Goal: Information Seeking & Learning: Learn about a topic

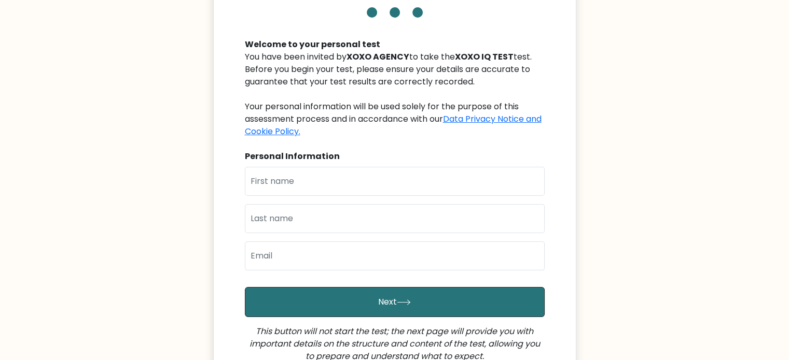
scroll to position [104, 0]
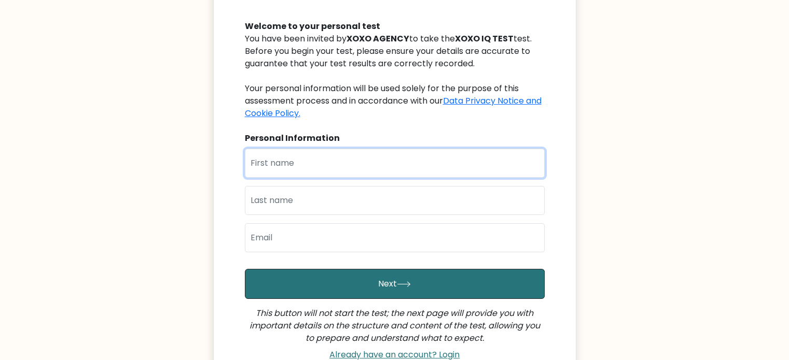
click at [310, 163] on input "text" at bounding box center [395, 163] width 300 height 29
type input "h"
type input "moffat"
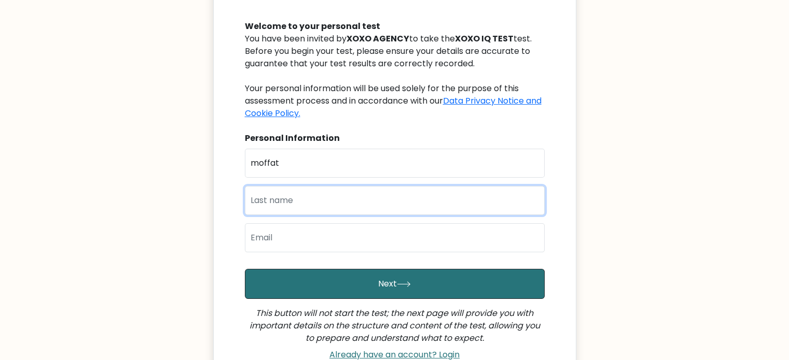
click at [396, 203] on input "text" at bounding box center [395, 200] width 300 height 29
type input "keroro"
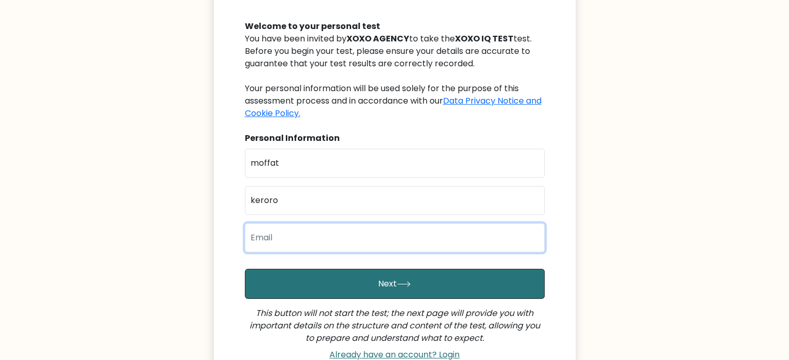
click at [423, 242] on input "email" at bounding box center [395, 238] width 300 height 29
type input "moffatkenyanya65@gmail.com"
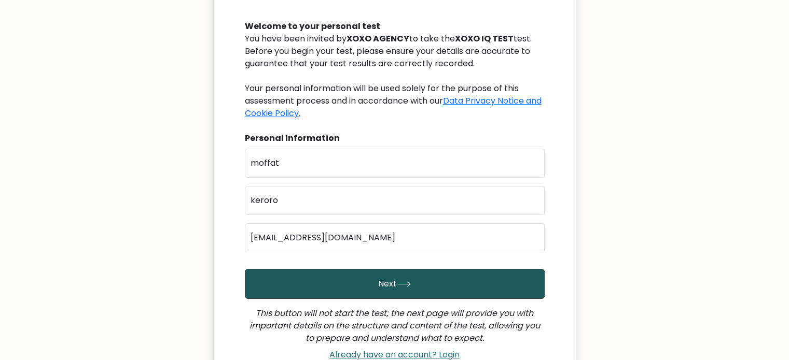
click at [475, 282] on button "Next" at bounding box center [395, 284] width 300 height 30
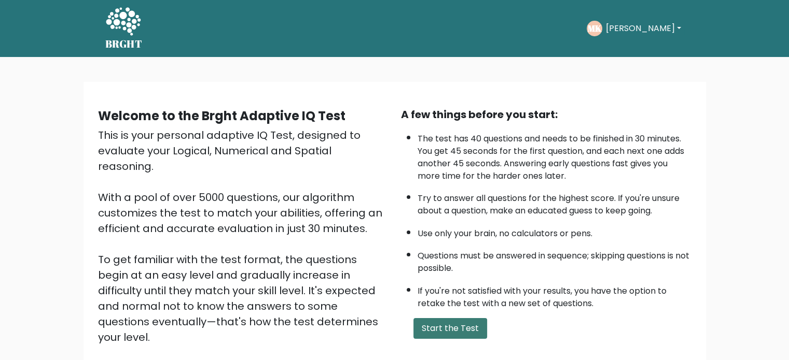
click at [458, 327] on button "Start the Test" at bounding box center [450, 328] width 74 height 21
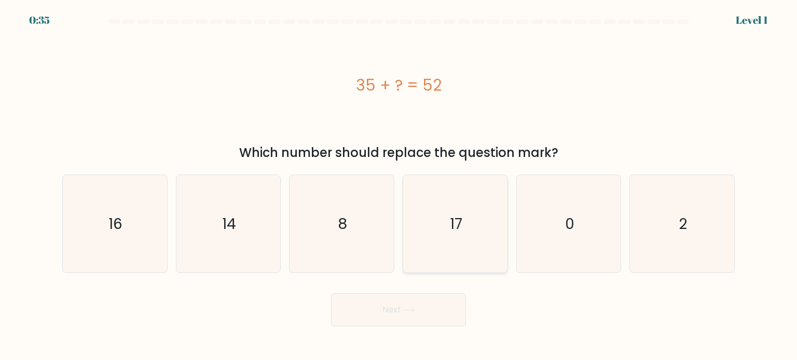
click at [471, 240] on icon "17" at bounding box center [455, 224] width 98 height 98
click at [399, 186] on input "d. 17" at bounding box center [398, 182] width 1 height 5
radio input "true"
click at [394, 307] on button "Next" at bounding box center [398, 310] width 135 height 33
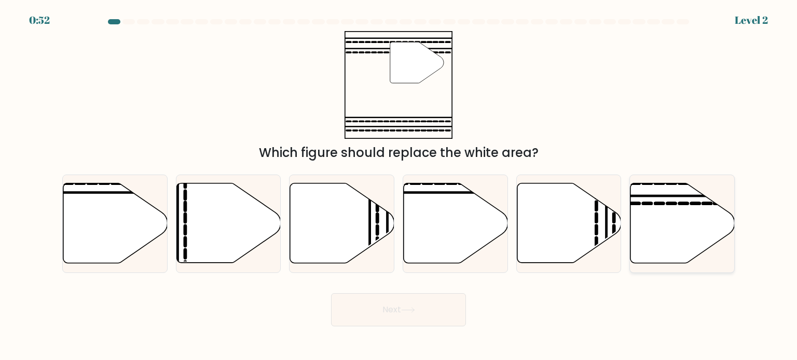
click at [639, 199] on icon at bounding box center [682, 224] width 104 height 80
click at [399, 186] on input "f." at bounding box center [398, 182] width 1 height 5
radio input "true"
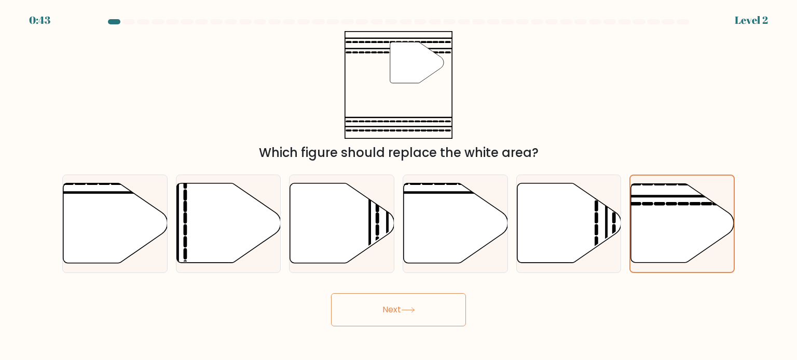
click at [410, 300] on button "Next" at bounding box center [398, 310] width 135 height 33
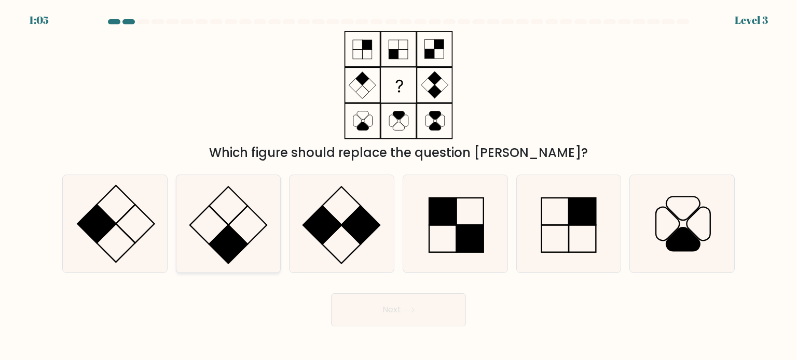
click at [228, 230] on rect at bounding box center [228, 244] width 38 height 38
click at [398, 186] on input "b." at bounding box center [398, 182] width 1 height 5
radio input "true"
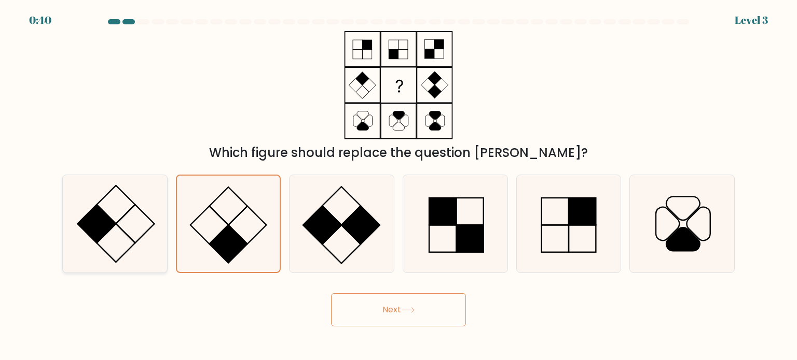
click at [114, 209] on icon at bounding box center [115, 224] width 98 height 98
click at [398, 186] on input "a." at bounding box center [398, 182] width 1 height 5
radio input "true"
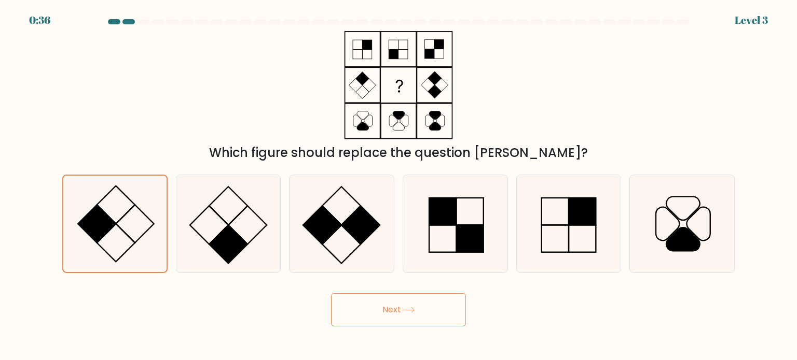
click at [402, 312] on button "Next" at bounding box center [398, 310] width 135 height 33
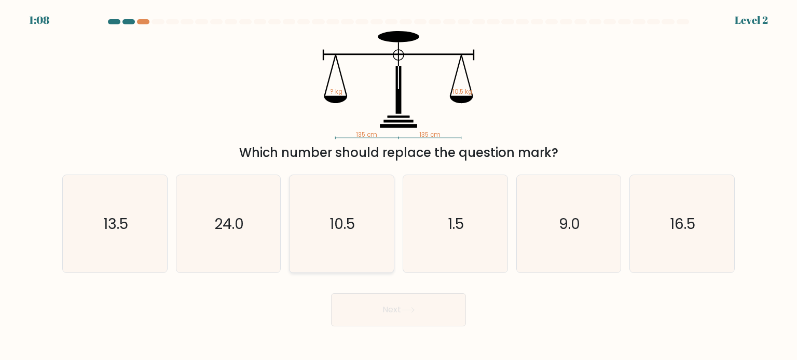
click at [324, 226] on icon "10.5" at bounding box center [342, 224] width 98 height 98
click at [398, 186] on input "c. 10.5" at bounding box center [398, 182] width 1 height 5
radio input "true"
click at [425, 310] on button "Next" at bounding box center [398, 310] width 135 height 33
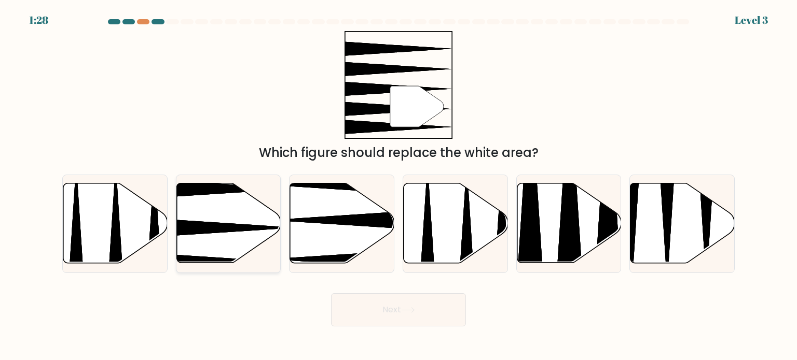
click at [232, 219] on icon at bounding box center [228, 224] width 104 height 80
click at [398, 186] on input "b." at bounding box center [398, 182] width 1 height 5
radio input "true"
click at [370, 317] on button "Next" at bounding box center [398, 310] width 135 height 33
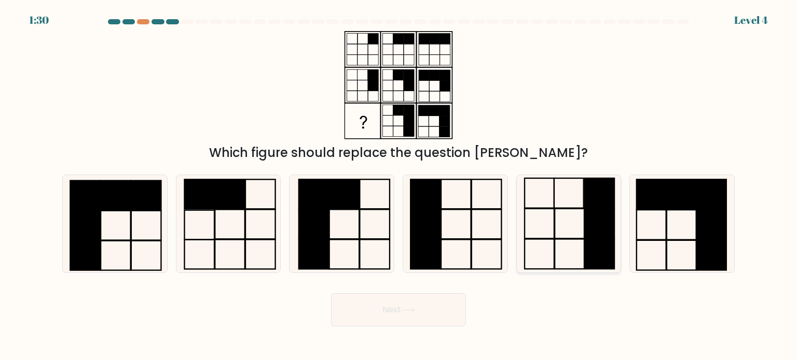
click at [590, 242] on rect at bounding box center [600, 254] width 30 height 30
click at [399, 186] on input "e." at bounding box center [398, 182] width 1 height 5
radio input "true"
click at [430, 302] on button "Next" at bounding box center [398, 310] width 135 height 33
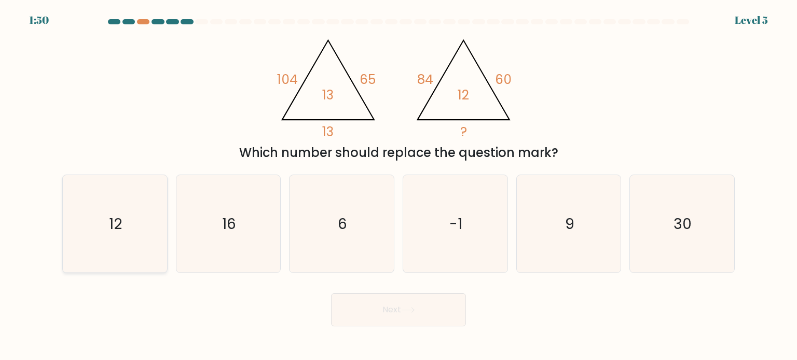
click at [115, 220] on text "12" at bounding box center [115, 223] width 13 height 21
click at [398, 186] on input "a. 12" at bounding box center [398, 182] width 1 height 5
radio input "true"
click at [392, 309] on button "Next" at bounding box center [398, 310] width 135 height 33
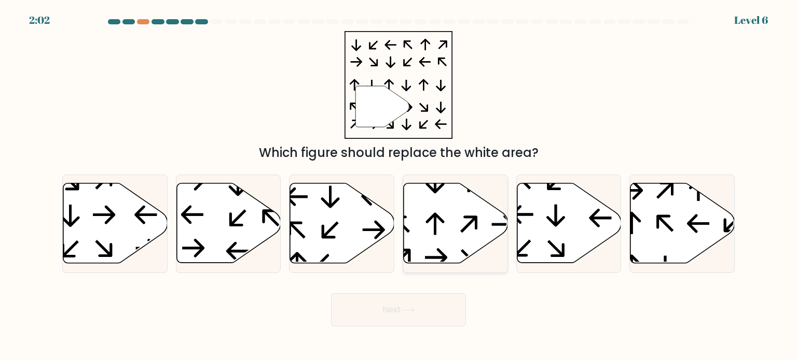
click at [443, 207] on icon at bounding box center [456, 224] width 104 height 80
click at [399, 186] on input "d." at bounding box center [398, 182] width 1 height 5
radio input "true"
click at [333, 197] on icon at bounding box center [342, 224] width 104 height 80
click at [398, 186] on input "c." at bounding box center [398, 182] width 1 height 5
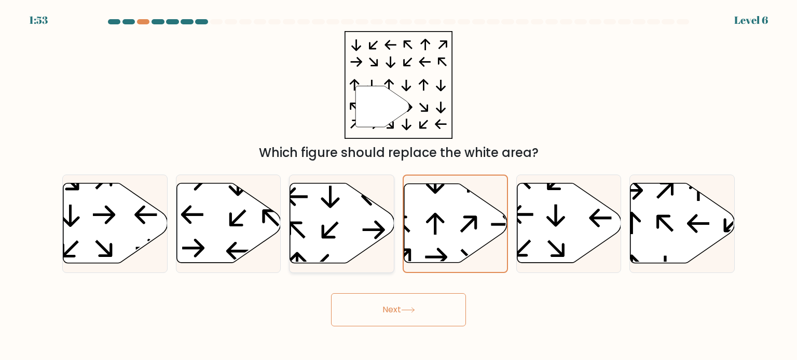
radio input "true"
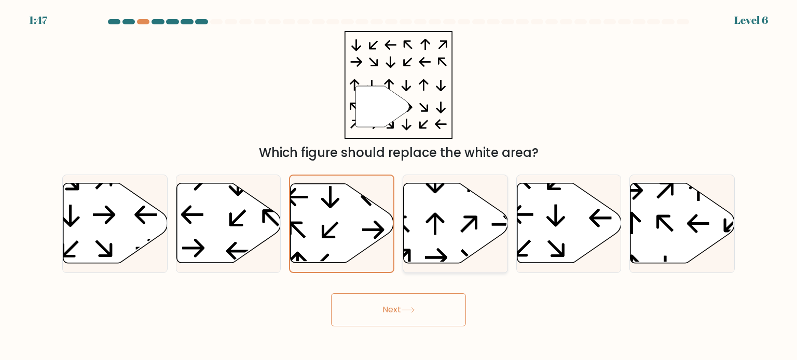
click at [427, 196] on icon at bounding box center [456, 224] width 104 height 80
click at [399, 186] on input "d." at bounding box center [398, 182] width 1 height 5
radio input "true"
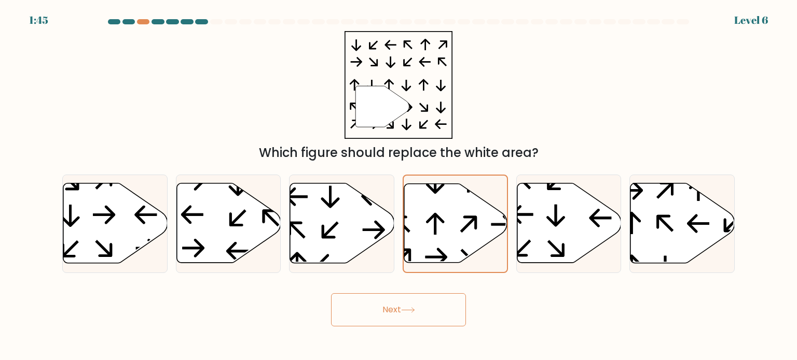
click at [370, 307] on button "Next" at bounding box center [398, 310] width 135 height 33
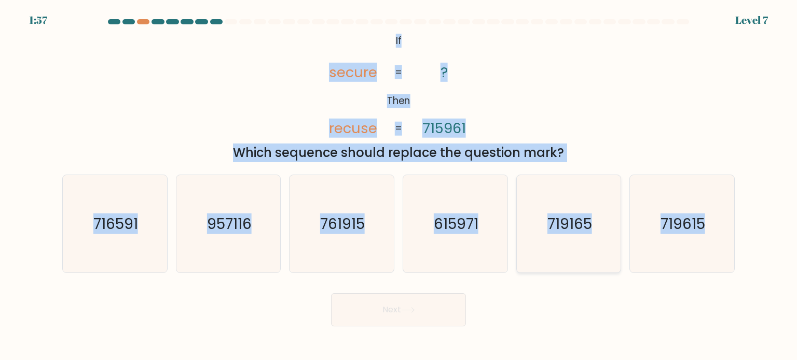
drag, startPoint x: 383, startPoint y: 32, endPoint x: 589, endPoint y: 265, distance: 311.6
click at [596, 286] on form "If ?" at bounding box center [398, 173] width 797 height 308
copy form "If Then secure recuse ? 715961 = = Which sequence should replace the question m…"
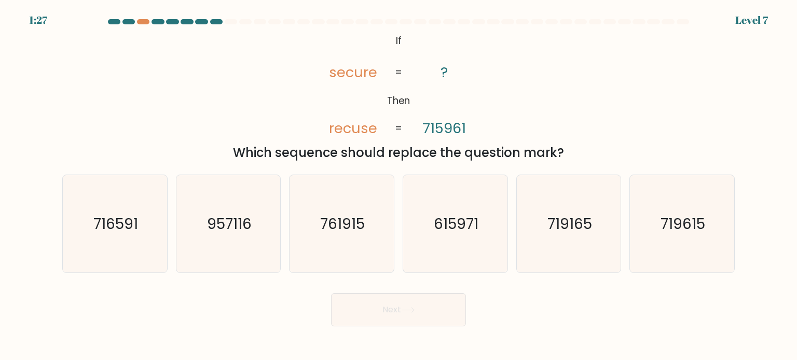
click at [255, 299] on div "Next" at bounding box center [398, 306] width 685 height 41
click at [438, 226] on text "615971" at bounding box center [456, 223] width 45 height 21
click at [399, 186] on input "d. 615971" at bounding box center [398, 182] width 1 height 5
radio input "true"
click at [382, 314] on button "Next" at bounding box center [398, 310] width 135 height 33
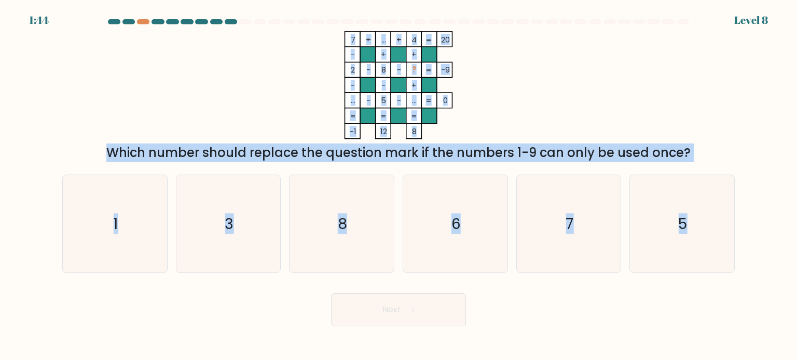
drag, startPoint x: 341, startPoint y: 26, endPoint x: 756, endPoint y: 237, distance: 465.3
click at [756, 237] on form at bounding box center [398, 173] width 797 height 308
copy form "7 + ... + 4 20 - + + 2 - 8 - ? -9 - - + ... - 5 - ... = 0 = = = = -1 12 8 = Whi…"
click at [324, 110] on icon "7 + ... + 4 20 - + + 2 - 8 - ? -9 - - + ... - 5 - ... = 0 = = = = -1 12 8 =" at bounding box center [398, 85] width 311 height 108
click at [294, 159] on div "Which number should replace the question mark if the numbers 1-9 can only be us…" at bounding box center [398, 153] width 660 height 19
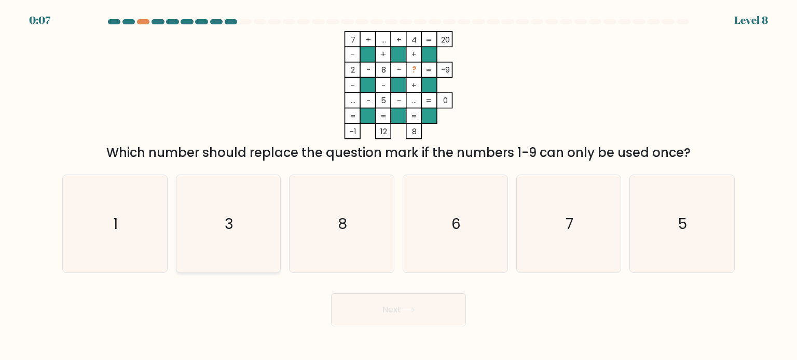
click at [266, 221] on icon "3" at bounding box center [228, 224] width 98 height 98
click at [398, 186] on input "b. 3" at bounding box center [398, 182] width 1 height 5
radio input "true"
click at [396, 306] on button "Next" at bounding box center [398, 310] width 135 height 33
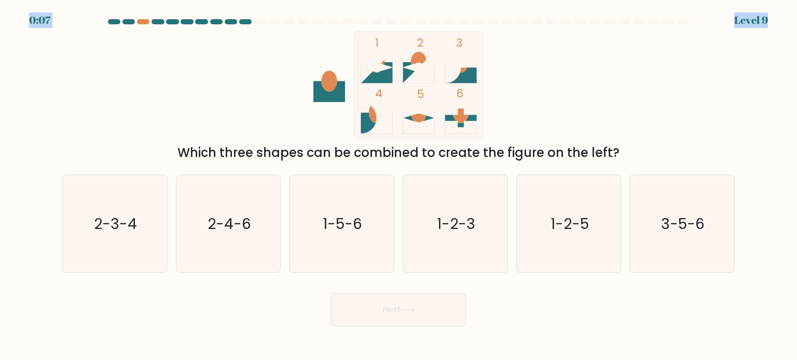
drag, startPoint x: 363, startPoint y: 16, endPoint x: 386, endPoint y: 64, distance: 53.4
click at [386, 64] on body "0:07 Level 9" at bounding box center [398, 180] width 797 height 360
click at [618, 87] on div "1 2 3 4 5 6 Which three shapes can be combined to create the figure on the left?" at bounding box center [398, 96] width 685 height 131
click at [578, 224] on text "1-2-5" at bounding box center [569, 223] width 38 height 21
click at [399, 186] on input "e. 1-2-5" at bounding box center [398, 182] width 1 height 5
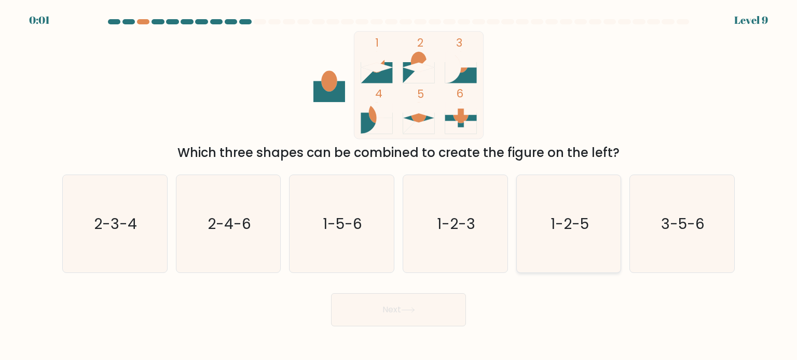
radio input "true"
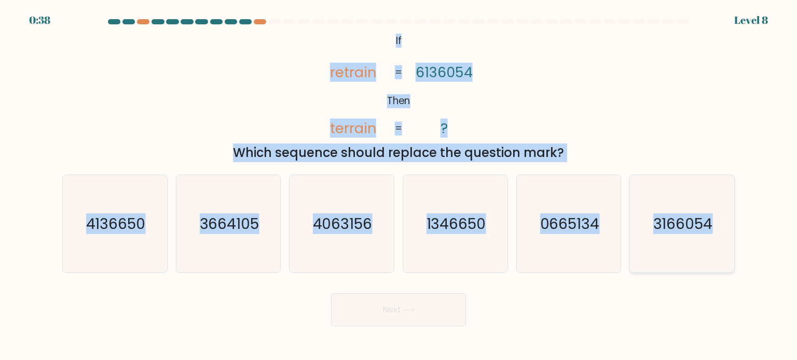
drag, startPoint x: 388, startPoint y: 32, endPoint x: 718, endPoint y: 232, distance: 385.4
click at [718, 232] on form "If ?" at bounding box center [398, 173] width 797 height 308
copy form "If Then retrain terrain 6136054 ? = = Which sequence should replace the questio…"
click at [251, 65] on div "@import url('https://fonts.googleapis.com/css?family=Abril+Fatface:400,100,100i…" at bounding box center [398, 96] width 685 height 131
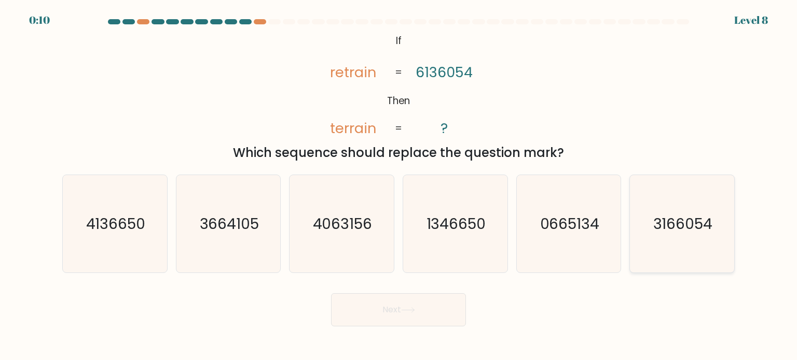
click at [638, 208] on icon "3166054" at bounding box center [682, 224] width 98 height 98
click at [399, 186] on input "f. 3166054" at bounding box center [398, 182] width 1 height 5
radio input "true"
click at [390, 313] on button "Next" at bounding box center [398, 310] width 135 height 33
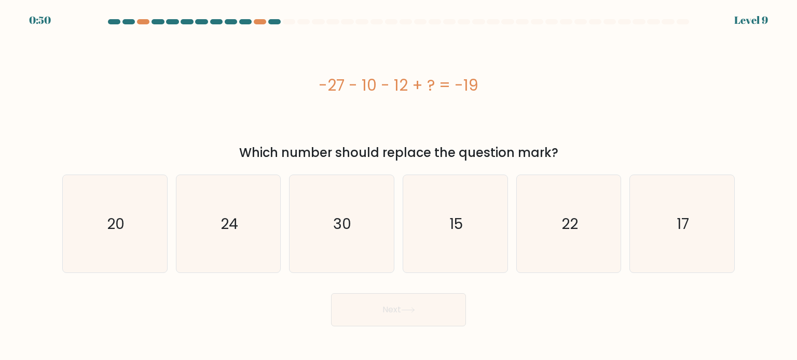
drag, startPoint x: 315, startPoint y: 87, endPoint x: 484, endPoint y: 68, distance: 170.1
click at [484, 68] on div "-27 - 10 - 12 + ? = -19" at bounding box center [398, 85] width 672 height 108
copy div "-27 - 10 - 12 + ? = -19"
click at [344, 215] on text "30" at bounding box center [342, 223] width 18 height 21
click at [398, 186] on input "c. 30" at bounding box center [398, 182] width 1 height 5
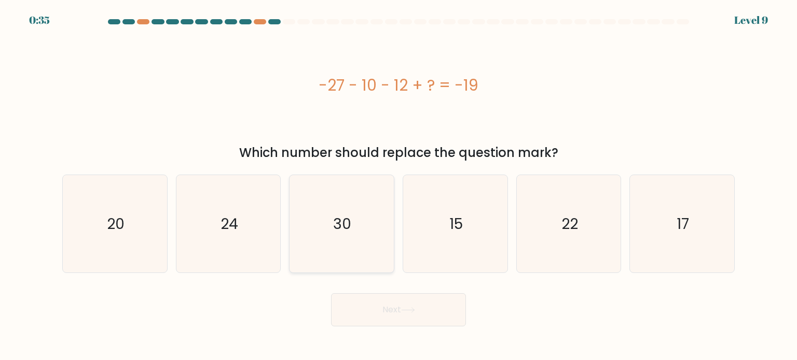
radio input "true"
click at [395, 314] on button "Next" at bounding box center [398, 310] width 135 height 33
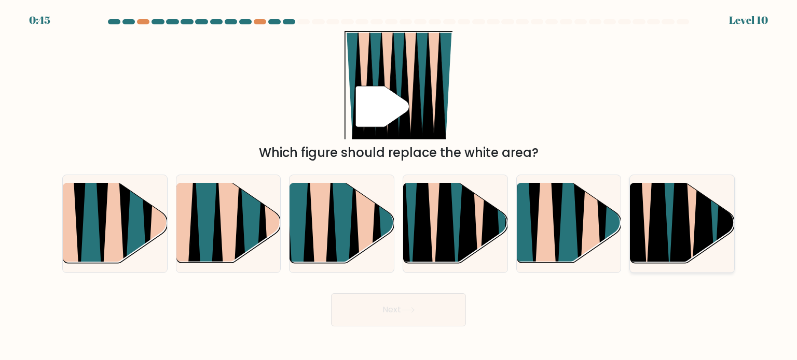
drag, startPoint x: 702, startPoint y: 232, endPoint x: 646, endPoint y: 244, distance: 57.3
click at [701, 233] on icon at bounding box center [702, 184] width 23 height 208
click at [399, 186] on input "f." at bounding box center [398, 182] width 1 height 5
radio input "true"
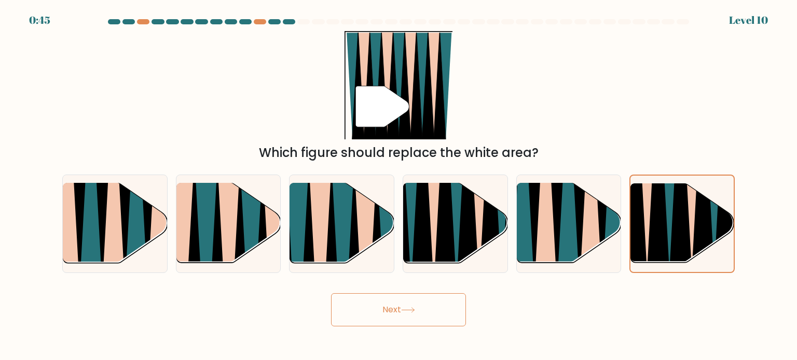
click at [432, 315] on button "Next" at bounding box center [398, 310] width 135 height 33
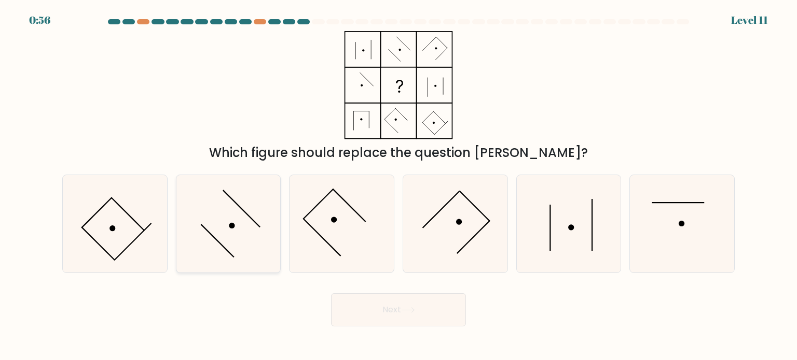
click at [232, 220] on icon at bounding box center [228, 224] width 98 height 98
click at [398, 186] on input "b." at bounding box center [398, 182] width 1 height 5
radio input "true"
click at [560, 221] on icon at bounding box center [569, 224] width 98 height 98
click at [399, 186] on input "e." at bounding box center [398, 182] width 1 height 5
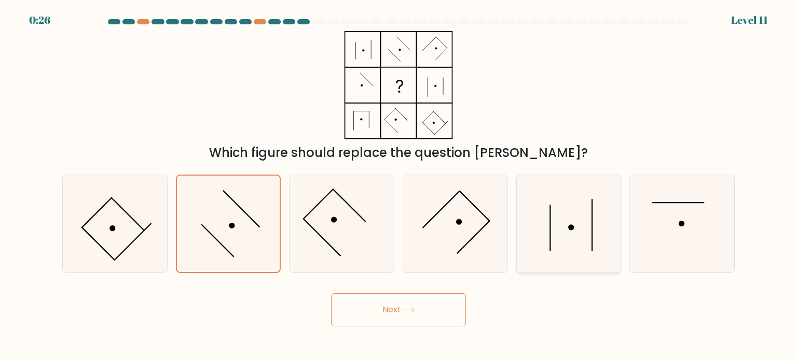
radio input "true"
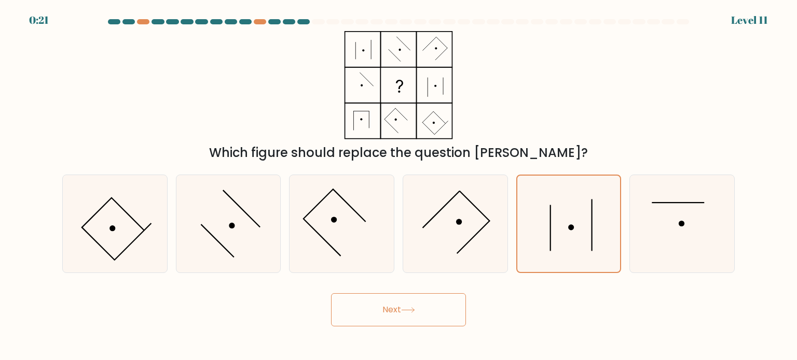
click at [409, 310] on icon at bounding box center [408, 311] width 14 height 6
click at [398, 313] on button "Next" at bounding box center [398, 310] width 135 height 33
click at [398, 302] on button "Next" at bounding box center [398, 310] width 135 height 33
click at [398, 301] on button "Next" at bounding box center [398, 310] width 135 height 33
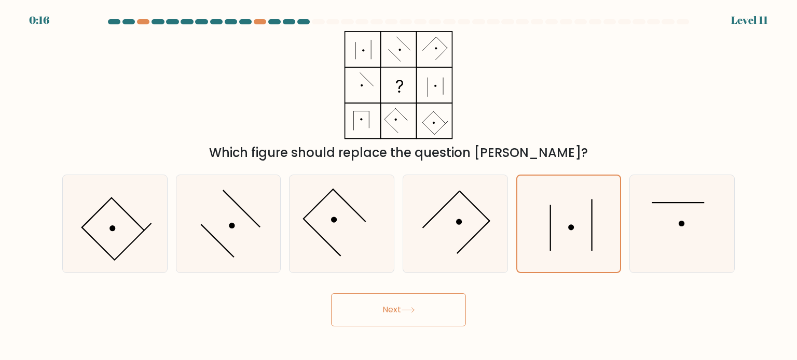
click at [400, 301] on button "Next" at bounding box center [398, 310] width 135 height 33
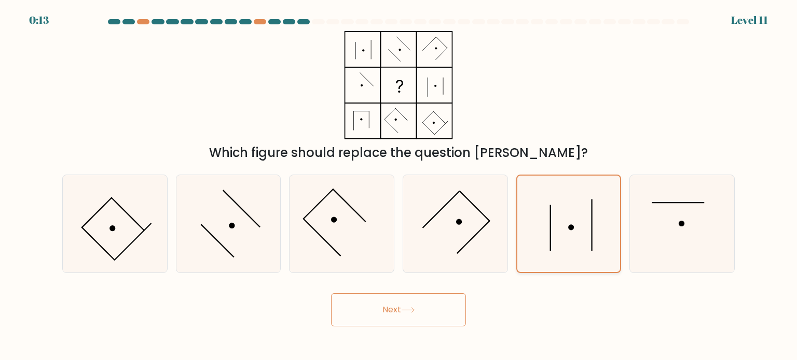
click at [573, 223] on icon at bounding box center [568, 224] width 96 height 96
click at [399, 186] on input "e." at bounding box center [398, 182] width 1 height 5
click at [408, 317] on button "Next" at bounding box center [398, 310] width 135 height 33
click at [373, 312] on button "Next" at bounding box center [398, 310] width 135 height 33
click at [373, 310] on button "Next" at bounding box center [398, 310] width 135 height 33
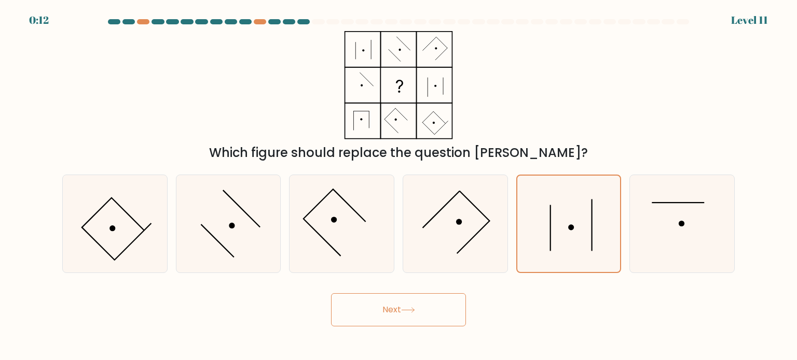
click at [373, 310] on button "Next" at bounding box center [398, 310] width 135 height 33
click at [374, 310] on button "Next" at bounding box center [398, 310] width 135 height 33
click at [377, 309] on button "Next" at bounding box center [398, 310] width 135 height 33
click at [378, 309] on button "Next" at bounding box center [398, 310] width 135 height 33
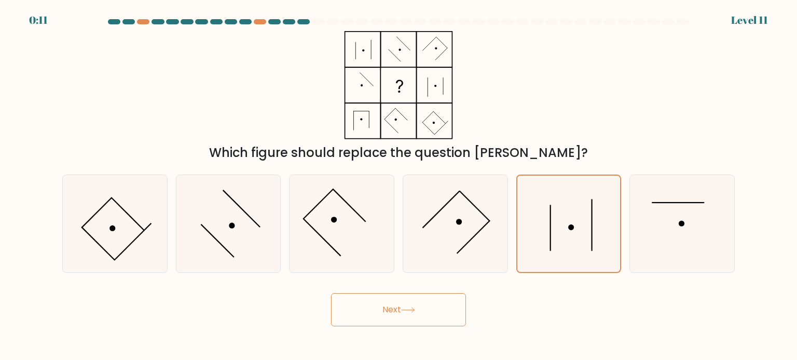
click at [378, 308] on button "Next" at bounding box center [398, 310] width 135 height 33
click at [379, 308] on button "Next" at bounding box center [398, 310] width 135 height 33
click at [379, 307] on button "Next" at bounding box center [398, 310] width 135 height 33
click at [381, 307] on button "Next" at bounding box center [398, 310] width 135 height 33
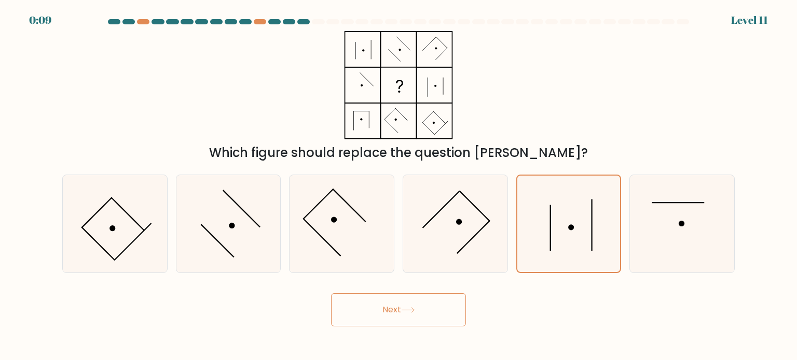
click at [384, 309] on button "Next" at bounding box center [398, 310] width 135 height 33
click at [385, 314] on button "Next" at bounding box center [398, 310] width 135 height 33
click at [366, 322] on button "Next" at bounding box center [398, 310] width 135 height 33
click at [411, 307] on button "Next" at bounding box center [398, 310] width 135 height 33
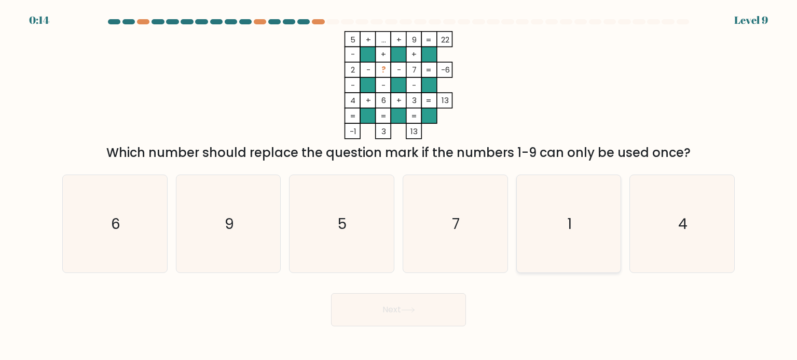
click at [578, 217] on icon "1" at bounding box center [569, 224] width 98 height 98
click at [399, 186] on input "e. 1" at bounding box center [398, 182] width 1 height 5
radio input "true"
click at [401, 317] on button "Next" at bounding box center [398, 310] width 135 height 33
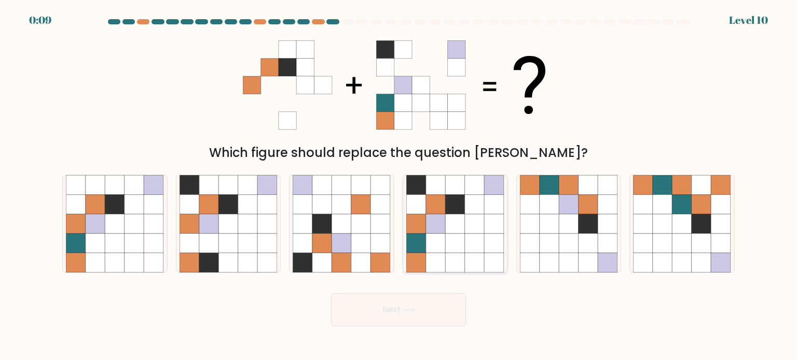
click at [446, 233] on icon at bounding box center [456, 224] width 20 height 20
click at [399, 186] on input "d." at bounding box center [398, 182] width 1 height 5
radio input "true"
click at [392, 311] on button "Next" at bounding box center [398, 310] width 135 height 33
click at [390, 307] on button "Next" at bounding box center [398, 310] width 135 height 33
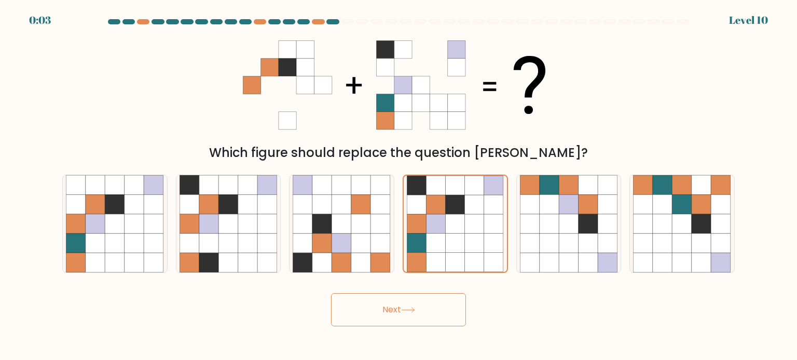
click at [390, 306] on button "Next" at bounding box center [398, 310] width 135 height 33
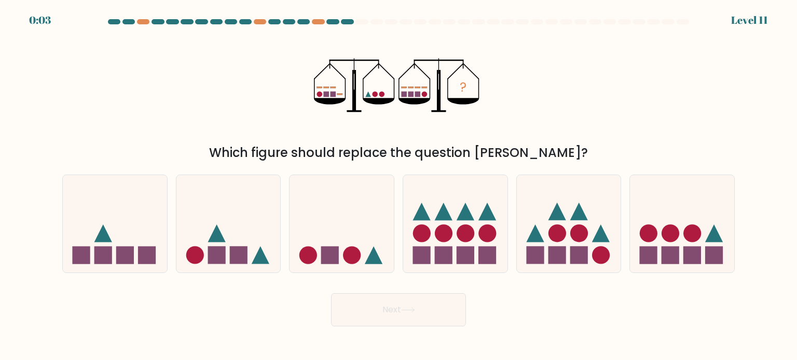
click at [390, 306] on button "Next" at bounding box center [398, 310] width 135 height 33
click at [390, 307] on button "Next" at bounding box center [398, 310] width 135 height 33
click at [323, 245] on icon at bounding box center [341, 224] width 104 height 86
click at [398, 186] on input "c." at bounding box center [398, 182] width 1 height 5
radio input "true"
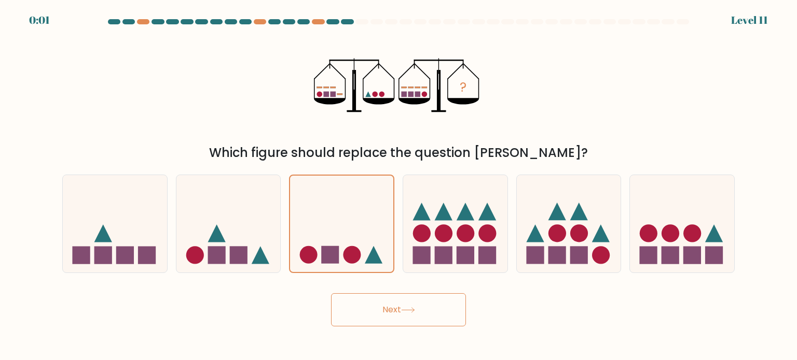
click at [391, 311] on button "Next" at bounding box center [398, 310] width 135 height 33
click at [390, 309] on button "Next" at bounding box center [398, 310] width 135 height 33
click at [390, 309] on div "Next" at bounding box center [398, 306] width 685 height 41
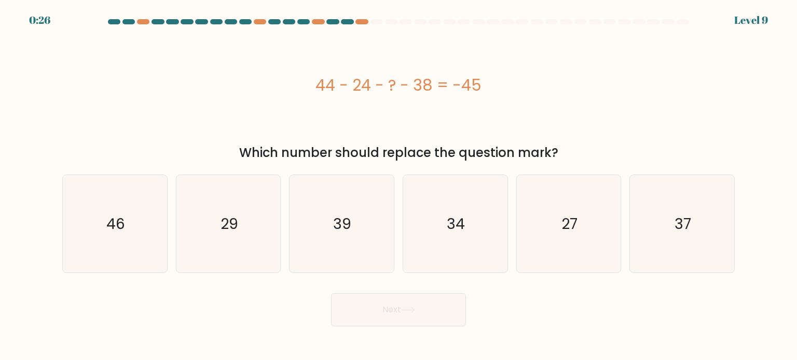
drag, startPoint x: 316, startPoint y: 88, endPoint x: 575, endPoint y: 51, distance: 261.3
click at [575, 51] on div "44 - 24 - ? - 38 = -45" at bounding box center [398, 85] width 672 height 108
copy div "44 - 24 - ? - 38 = -45"
click at [582, 217] on icon "27" at bounding box center [569, 224] width 98 height 98
click at [399, 186] on input "e. 27" at bounding box center [398, 182] width 1 height 5
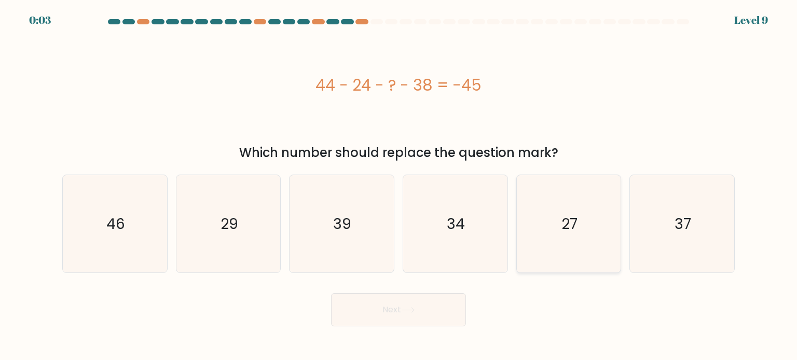
radio input "true"
click at [420, 306] on button "Next" at bounding box center [398, 310] width 135 height 33
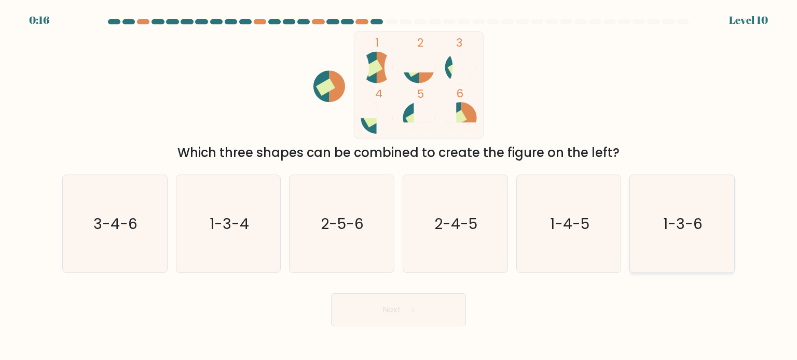
click at [718, 239] on icon "1-3-6" at bounding box center [682, 224] width 98 height 98
click at [399, 186] on input "f. 1-3-6" at bounding box center [398, 182] width 1 height 5
radio input "true"
click at [429, 314] on button "Next" at bounding box center [398, 310] width 135 height 33
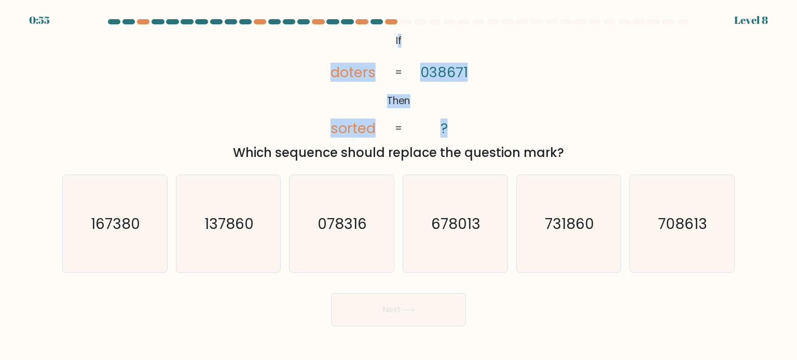
drag, startPoint x: 398, startPoint y: 33, endPoint x: 458, endPoint y: 131, distance: 114.6
click at [458, 131] on icon "@import url('https://fonts.googleapis.com/css?family=Abril+Fatface:400,100,100i…" at bounding box center [398, 85] width 175 height 108
copy icon "f Then doters sorted 038671 ?"
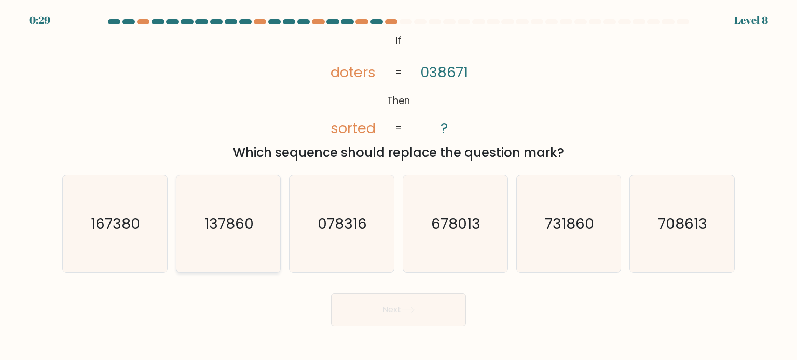
click at [220, 229] on text "137860" at bounding box center [228, 223] width 49 height 21
click at [398, 186] on input "b. 137860" at bounding box center [398, 182] width 1 height 5
radio input "true"
click at [382, 307] on button "Next" at bounding box center [398, 310] width 135 height 33
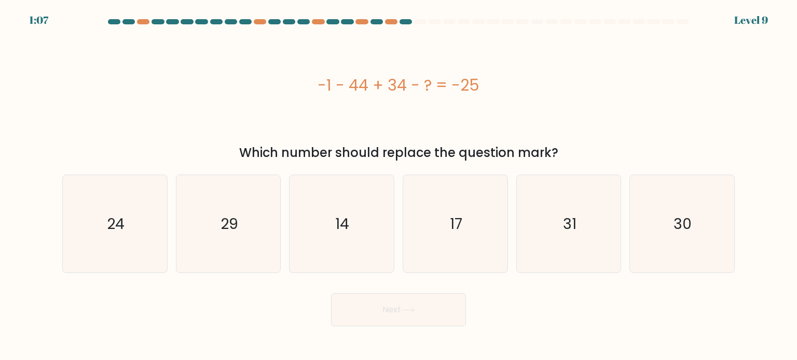
drag, startPoint x: 326, startPoint y: 83, endPoint x: 508, endPoint y: 57, distance: 183.9
click at [508, 57] on div "-1 - 44 + 34 - ? = -25" at bounding box center [398, 85] width 672 height 108
click at [469, 78] on div "-1 - 44 + 34 - ? = -25" at bounding box center [398, 85] width 672 height 23
drag, startPoint x: 309, startPoint y: 86, endPoint x: 479, endPoint y: 74, distance: 170.5
click at [479, 74] on div "-1 - 44 + 34 - ? = -25" at bounding box center [398, 85] width 672 height 23
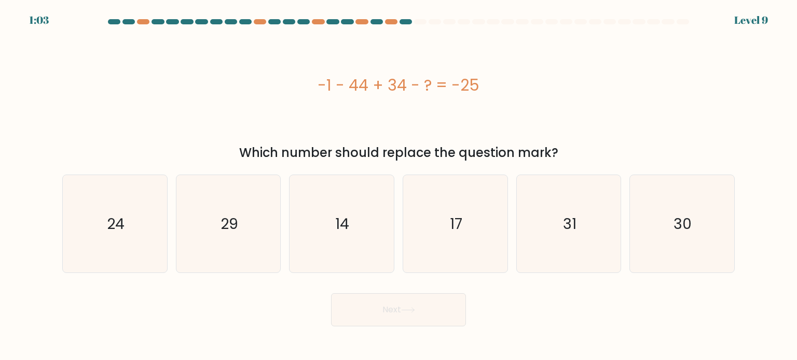
copy div "-1 - 44 + 34 - ? = -25"
click at [342, 217] on text "14" at bounding box center [343, 223] width 14 height 21
click at [398, 186] on input "c. 14" at bounding box center [398, 182] width 1 height 5
radio input "true"
click at [373, 309] on button "Next" at bounding box center [398, 310] width 135 height 33
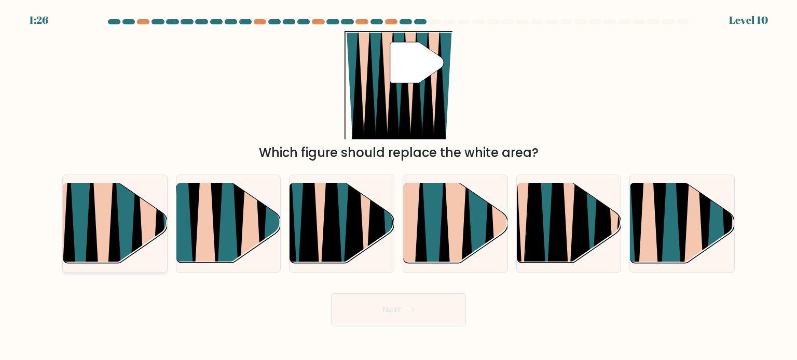
click at [72, 224] on icon at bounding box center [68, 269] width 23 height 208
click at [398, 186] on input "a." at bounding box center [398, 182] width 1 height 5
radio input "true"
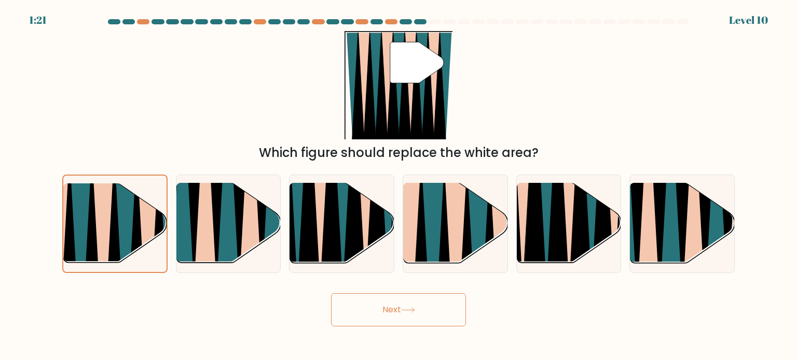
click at [438, 316] on button "Next" at bounding box center [398, 310] width 135 height 33
click at [346, 314] on button "Next" at bounding box center [398, 310] width 135 height 33
click at [416, 305] on button "Next" at bounding box center [398, 310] width 135 height 33
click at [127, 231] on icon at bounding box center [126, 269] width 22 height 206
click at [398, 186] on input "a." at bounding box center [398, 182] width 1 height 5
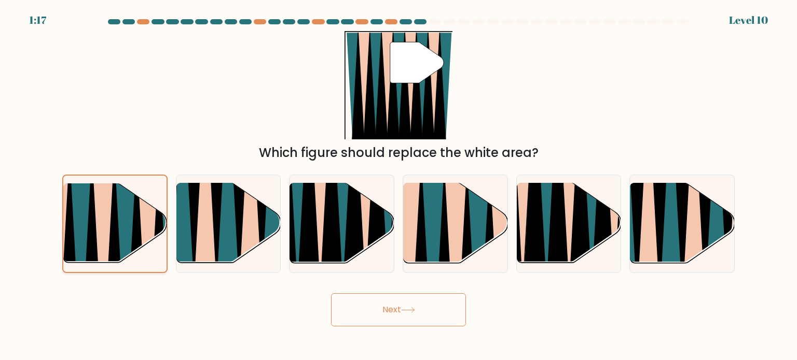
click at [127, 231] on icon at bounding box center [126, 269] width 22 height 206
click at [398, 186] on input "a." at bounding box center [398, 182] width 1 height 5
click at [363, 308] on button "Next" at bounding box center [398, 310] width 135 height 33
click at [449, 294] on button "Next" at bounding box center [398, 310] width 135 height 33
click at [445, 299] on button "Next" at bounding box center [398, 310] width 135 height 33
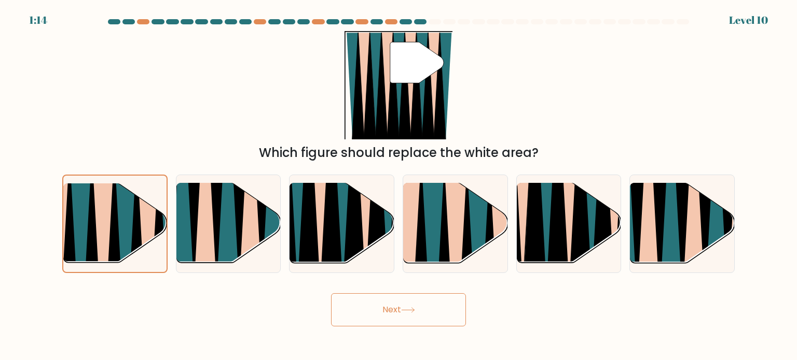
click at [370, 301] on button "Next" at bounding box center [398, 310] width 135 height 33
click at [365, 316] on button "Next" at bounding box center [398, 310] width 135 height 33
click at [365, 307] on button "Next" at bounding box center [398, 310] width 135 height 33
click at [363, 313] on button "Next" at bounding box center [398, 310] width 135 height 33
click at [335, 217] on icon at bounding box center [331, 182] width 23 height 207
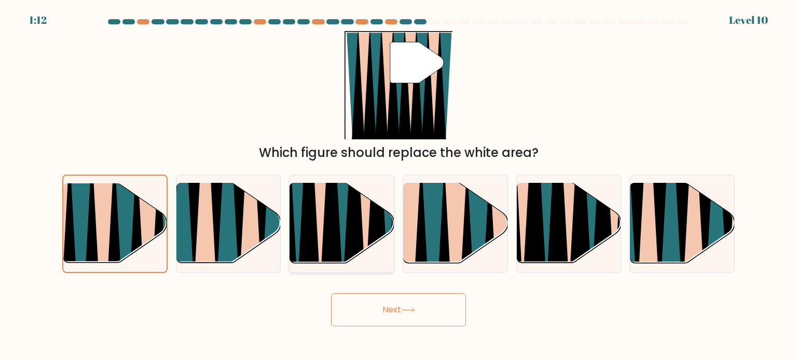
click at [398, 186] on input "c." at bounding box center [398, 182] width 1 height 5
radio input "true"
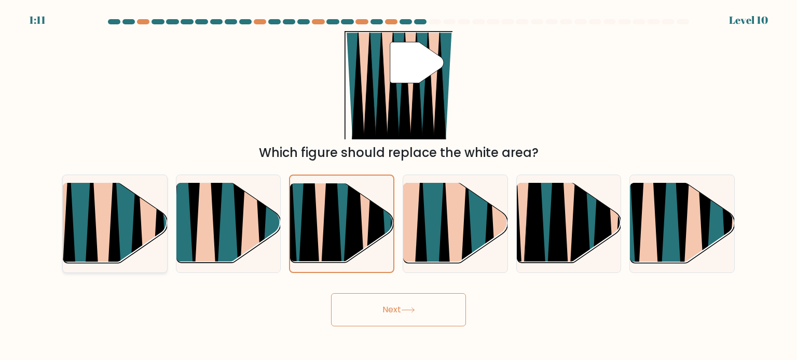
click at [107, 217] on icon at bounding box center [103, 269] width 23 height 208
click at [398, 186] on input "a." at bounding box center [398, 182] width 1 height 5
radio input "true"
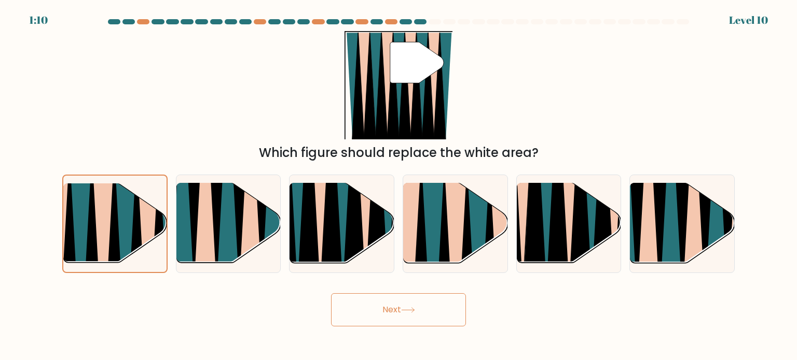
click at [397, 307] on button "Next" at bounding box center [398, 310] width 135 height 33
click at [384, 315] on button "Next" at bounding box center [398, 310] width 135 height 33
click at [373, 307] on button "Next" at bounding box center [398, 310] width 135 height 33
click at [377, 319] on button "Next" at bounding box center [398, 310] width 135 height 33
click at [371, 309] on button "Next" at bounding box center [398, 310] width 135 height 33
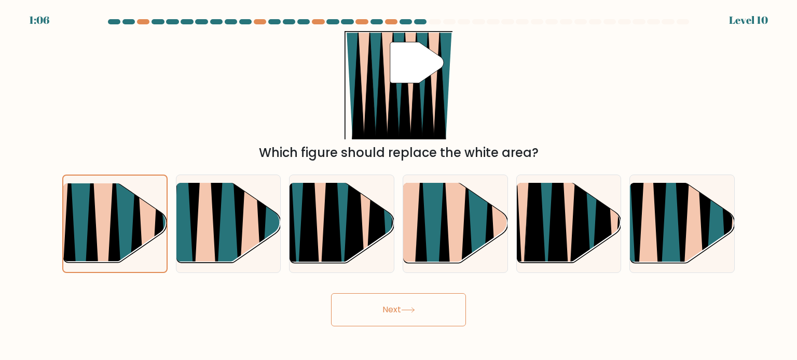
click at [412, 308] on icon at bounding box center [408, 311] width 14 height 6
click at [410, 305] on button "Next" at bounding box center [398, 310] width 135 height 33
click at [410, 309] on icon at bounding box center [408, 311] width 14 height 6
click at [418, 307] on button "Next" at bounding box center [398, 310] width 135 height 33
click at [396, 308] on button "Next" at bounding box center [398, 310] width 135 height 33
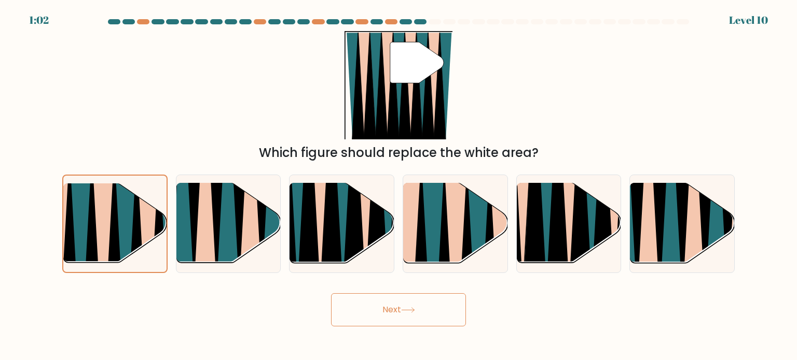
click at [396, 308] on button "Next" at bounding box center [398, 310] width 135 height 33
click at [394, 309] on button "Next" at bounding box center [398, 310] width 135 height 33
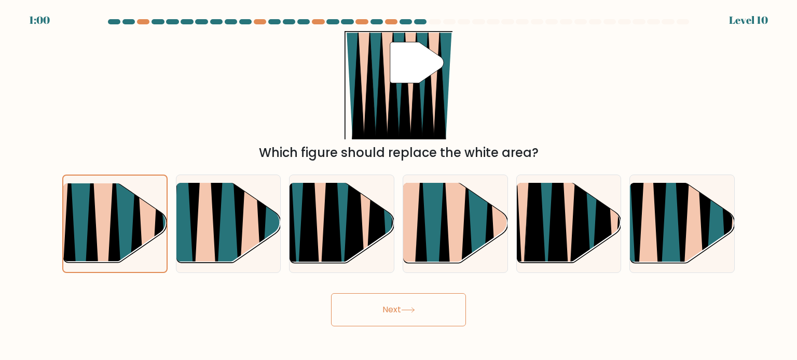
click at [394, 309] on button "Next" at bounding box center [398, 310] width 135 height 33
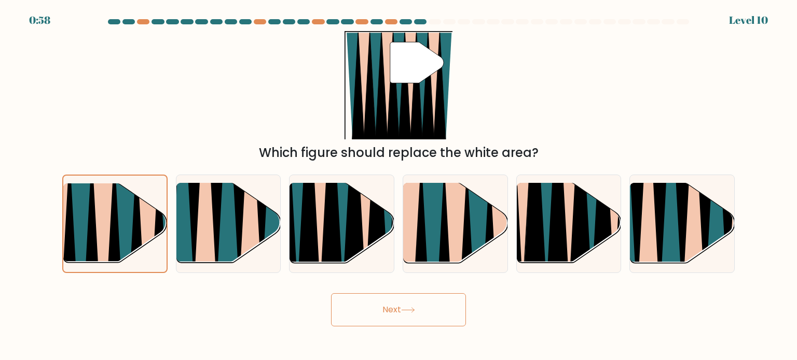
click at [394, 309] on button "Next" at bounding box center [398, 310] width 135 height 33
click at [430, 246] on icon at bounding box center [432, 267] width 23 height 208
click at [399, 186] on input "d." at bounding box center [398, 182] width 1 height 5
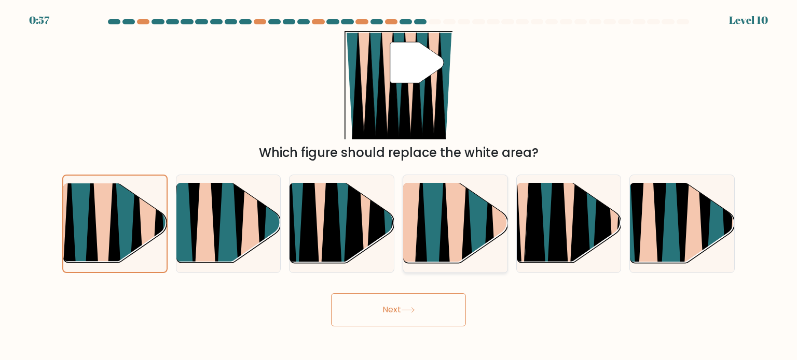
radio input "true"
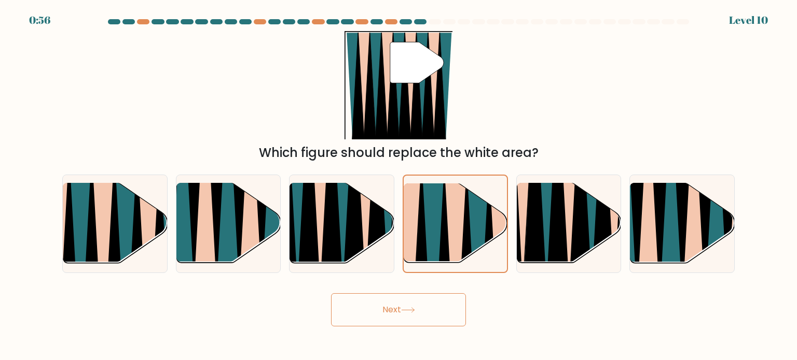
click at [408, 298] on button "Next" at bounding box center [398, 310] width 135 height 33
click at [401, 304] on button "Next" at bounding box center [398, 310] width 135 height 33
click at [400, 304] on button "Next" at bounding box center [398, 310] width 135 height 33
click at [157, 227] on icon at bounding box center [159, 269] width 23 height 208
click at [398, 186] on input "a." at bounding box center [398, 182] width 1 height 5
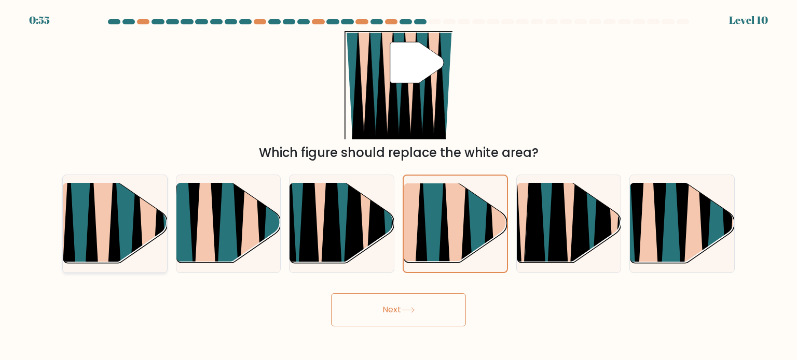
radio input "true"
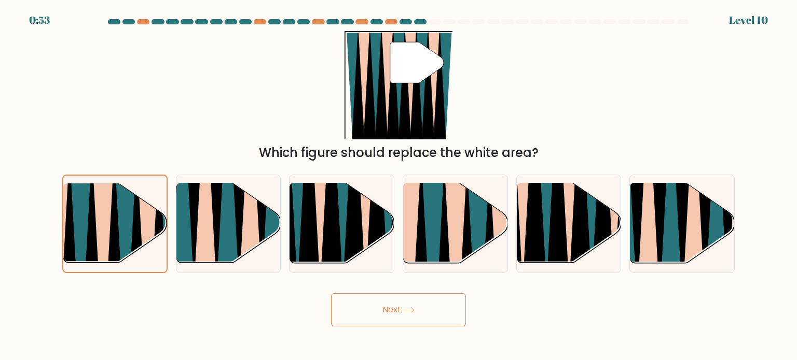
click at [419, 309] on button "Next" at bounding box center [398, 310] width 135 height 33
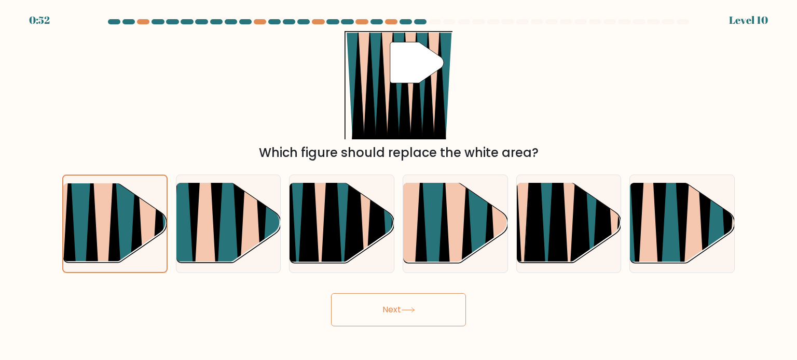
click at [419, 309] on button "Next" at bounding box center [398, 310] width 135 height 33
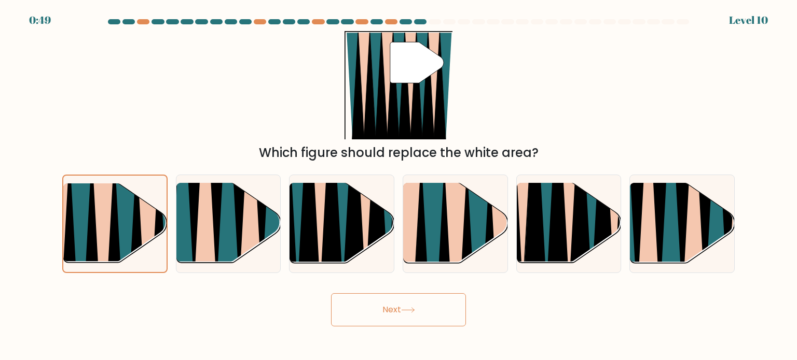
click at [419, 309] on button "Next" at bounding box center [398, 310] width 135 height 33
click at [112, 212] on icon at bounding box center [114, 269] width 23 height 206
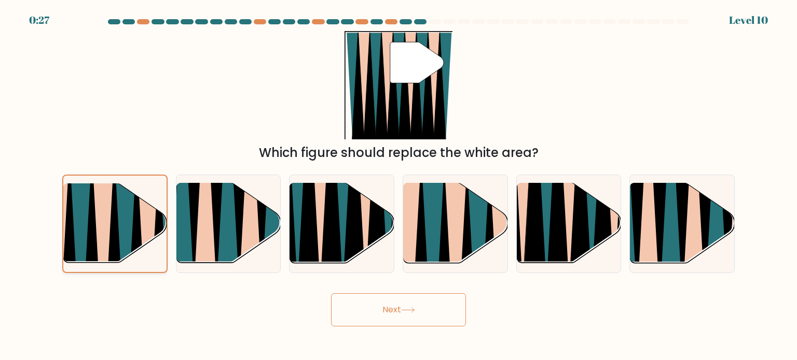
click at [398, 186] on input "a." at bounding box center [398, 182] width 1 height 5
click at [112, 212] on icon at bounding box center [114, 269] width 23 height 206
click at [398, 186] on input "a." at bounding box center [398, 182] width 1 height 5
click at [359, 310] on button "Next" at bounding box center [398, 310] width 135 height 33
click at [376, 302] on button "Next" at bounding box center [398, 310] width 135 height 33
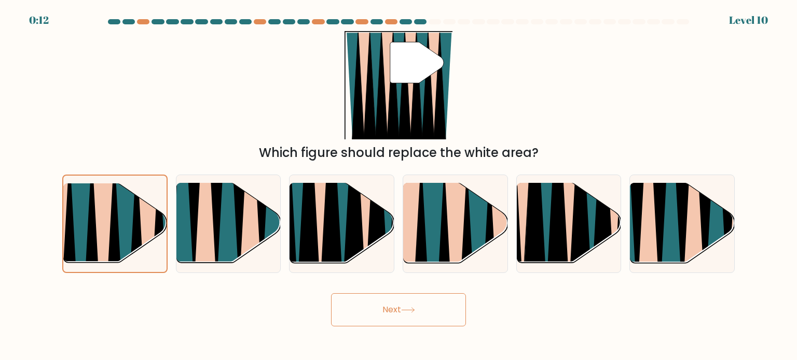
click at [365, 308] on button "Next" at bounding box center [398, 310] width 135 height 33
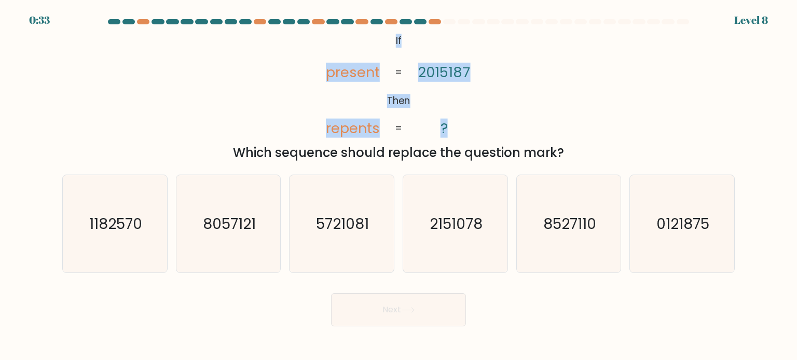
drag, startPoint x: 390, startPoint y: 39, endPoint x: 454, endPoint y: 118, distance: 102.1
click at [454, 118] on icon "@import url('[URL][DOMAIN_NAME]); If Then present repents 2015187 ? = =" at bounding box center [398, 85] width 175 height 108
copy icon "If Then present repents 2015187 ?"
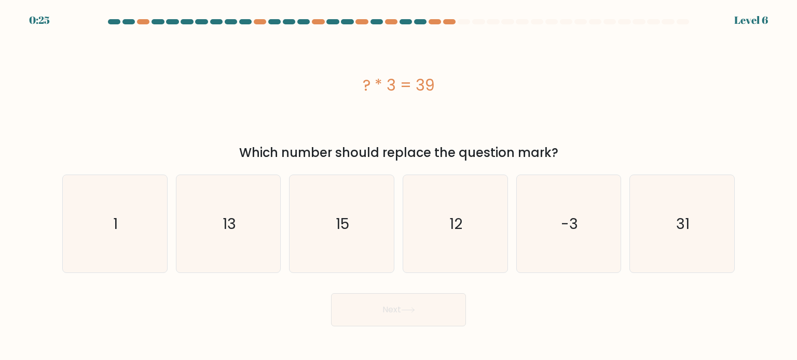
drag, startPoint x: 360, startPoint y: 82, endPoint x: 429, endPoint y: 81, distance: 69.5
click at [429, 81] on div "? * 3 = 39" at bounding box center [398, 85] width 672 height 23
click at [258, 216] on icon "13" at bounding box center [228, 224] width 98 height 98
click at [398, 186] on input "b. 13" at bounding box center [398, 182] width 1 height 5
radio input "true"
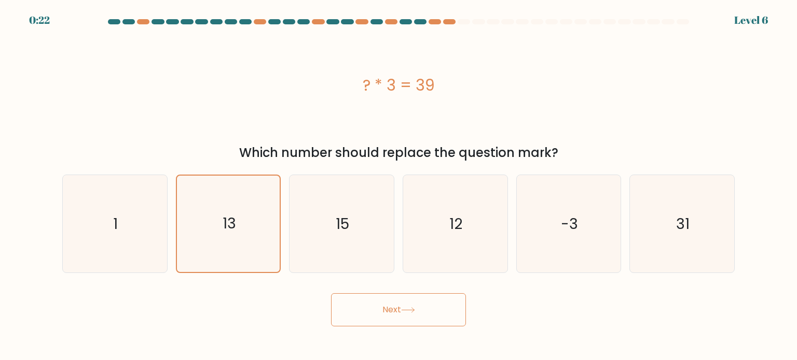
click at [415, 307] on button "Next" at bounding box center [398, 310] width 135 height 33
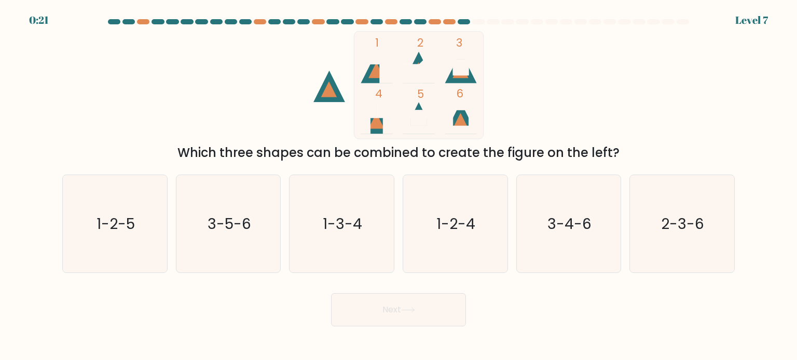
click at [375, 305] on button "Next" at bounding box center [398, 310] width 135 height 33
click at [374, 306] on button "Next" at bounding box center [398, 310] width 135 height 33
click at [686, 221] on text "2-3-6" at bounding box center [682, 223] width 43 height 21
click at [399, 186] on input "f. 2-3-6" at bounding box center [398, 182] width 1 height 5
radio input "true"
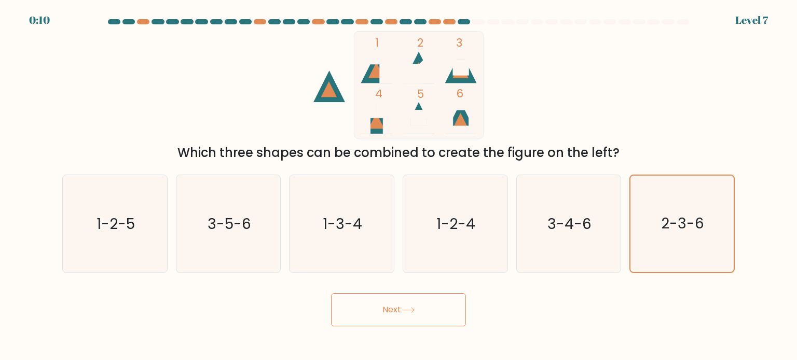
click at [379, 300] on button "Next" at bounding box center [398, 310] width 135 height 33
click at [368, 309] on button "Next" at bounding box center [398, 310] width 135 height 33
click at [422, 305] on button "Next" at bounding box center [398, 310] width 135 height 33
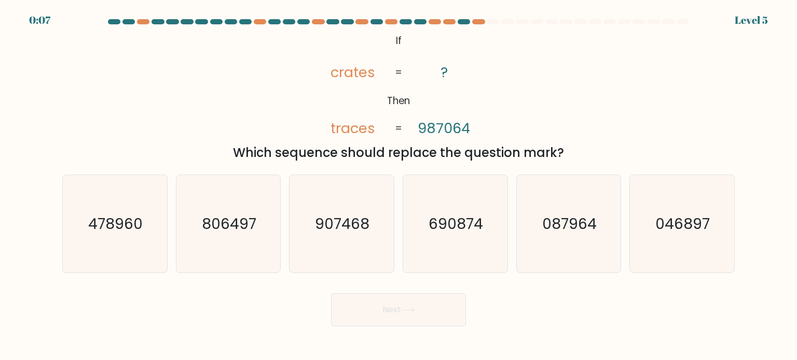
click at [422, 305] on button "Next" at bounding box center [398, 310] width 135 height 33
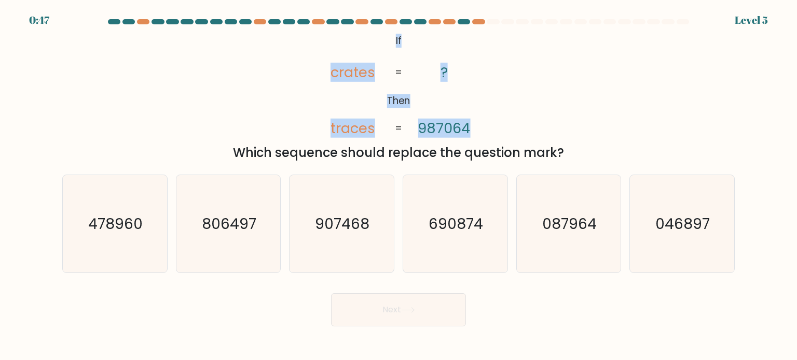
drag, startPoint x: 396, startPoint y: 39, endPoint x: 472, endPoint y: 128, distance: 117.0
click at [472, 128] on icon "@import url('https://fonts.googleapis.com/css?family=Abril+Fatface:400,100,100i…" at bounding box center [398, 85] width 175 height 108
copy icon "If Then crates traces ? 987064"
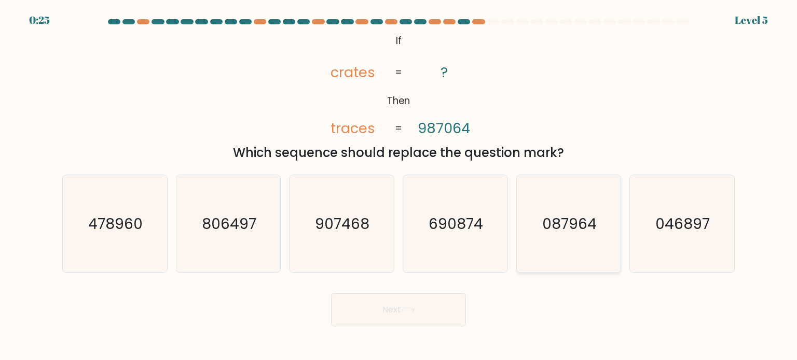
click at [537, 236] on icon "087964" at bounding box center [569, 224] width 98 height 98
click at [399, 186] on input "e. 087964" at bounding box center [398, 182] width 1 height 5
radio input "true"
click at [383, 299] on button "Next" at bounding box center [398, 310] width 135 height 33
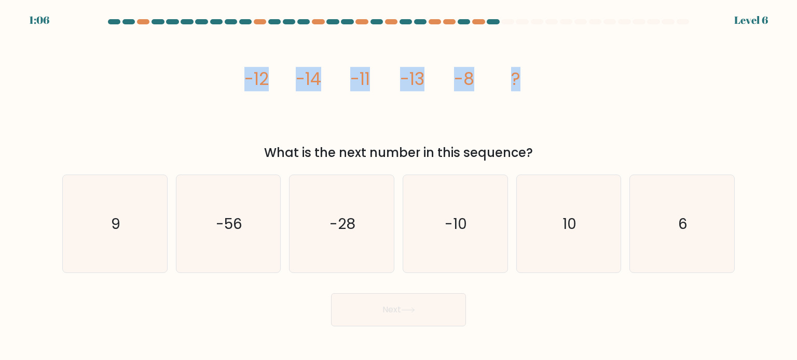
drag, startPoint x: 248, startPoint y: 71, endPoint x: 550, endPoint y: 74, distance: 301.3
click at [550, 74] on icon "image/svg+xml -12 -14 -11 -13 -8 ?" at bounding box center [398, 85] width 311 height 108
copy g "-12 -14 -11 -13 -8 ?"
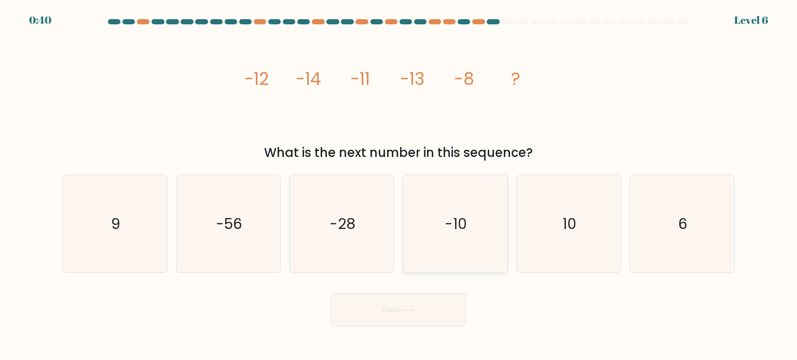
click at [468, 224] on icon "-10" at bounding box center [455, 224] width 98 height 98
click at [399, 186] on input "d. -10" at bounding box center [398, 182] width 1 height 5
radio input "true"
click at [415, 313] on icon at bounding box center [408, 311] width 14 height 6
click at [396, 320] on button "Next" at bounding box center [398, 310] width 135 height 33
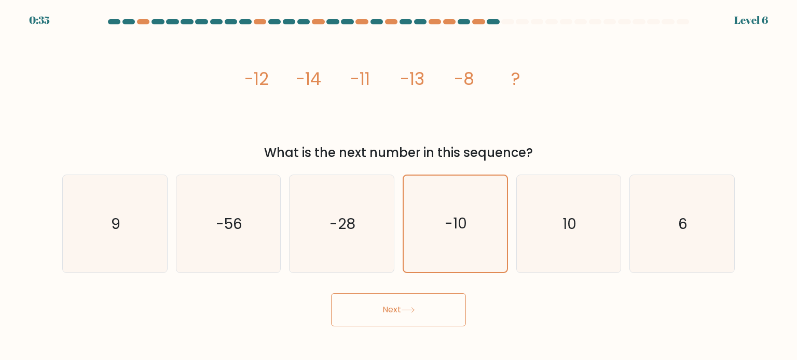
click at [387, 308] on button "Next" at bounding box center [398, 310] width 135 height 33
click at [386, 305] on button "Next" at bounding box center [398, 310] width 135 height 33
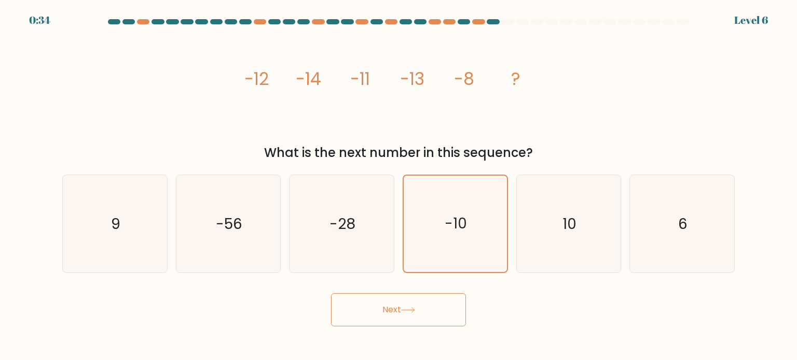
click at [386, 304] on button "Next" at bounding box center [398, 310] width 135 height 33
click at [385, 304] on button "Next" at bounding box center [398, 310] width 135 height 33
click at [445, 303] on button "Next" at bounding box center [398, 310] width 135 height 33
click at [392, 307] on button "Next" at bounding box center [398, 310] width 135 height 33
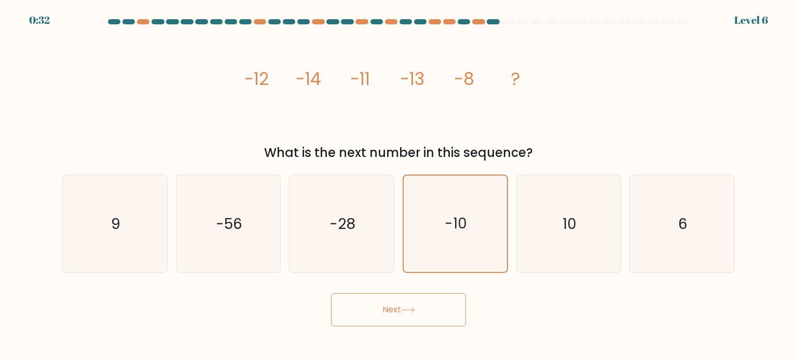
click at [365, 309] on button "Next" at bounding box center [398, 310] width 135 height 33
click at [345, 301] on button "Next" at bounding box center [398, 310] width 135 height 33
click at [342, 300] on button "Next" at bounding box center [398, 310] width 135 height 33
click at [435, 307] on button "Next" at bounding box center [398, 310] width 135 height 33
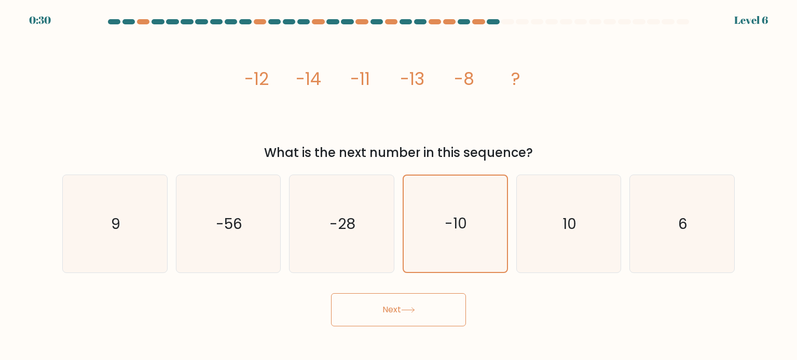
click at [415, 308] on icon at bounding box center [408, 311] width 14 height 6
click at [400, 307] on button "Next" at bounding box center [398, 310] width 135 height 33
click at [347, 304] on button "Next" at bounding box center [398, 310] width 135 height 33
drag, startPoint x: 347, startPoint y: 304, endPoint x: 390, endPoint y: 300, distance: 42.7
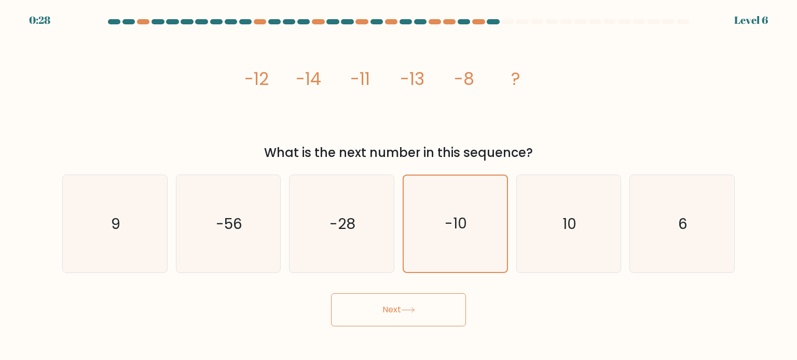
click at [348, 304] on button "Next" at bounding box center [398, 310] width 135 height 33
click at [432, 299] on button "Next" at bounding box center [398, 310] width 135 height 33
click at [395, 301] on button "Next" at bounding box center [398, 310] width 135 height 33
click at [388, 302] on button "Next" at bounding box center [398, 310] width 135 height 33
click at [387, 302] on button "Next" at bounding box center [398, 310] width 135 height 33
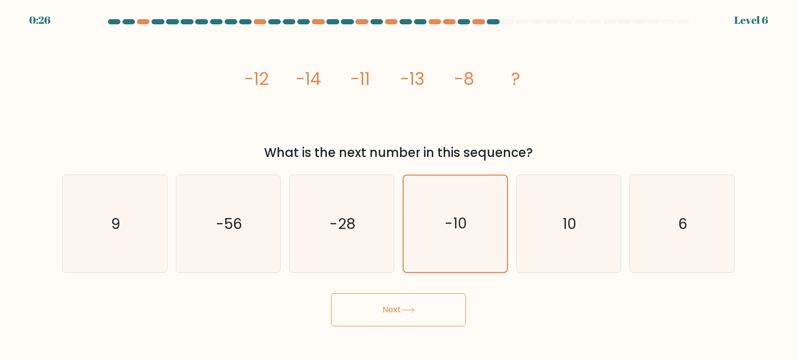
click at [454, 215] on text "-10" at bounding box center [456, 224] width 22 height 20
click at [399, 186] on input "d. -10" at bounding box center [398, 182] width 1 height 5
click at [395, 228] on div "c. -28" at bounding box center [342, 224] width 114 height 99
click at [370, 229] on icon "-28" at bounding box center [342, 224] width 98 height 98
click at [398, 186] on input "c. -28" at bounding box center [398, 182] width 1 height 5
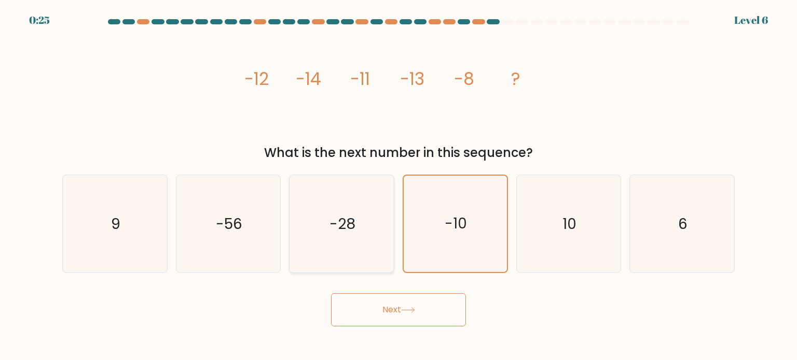
radio input "true"
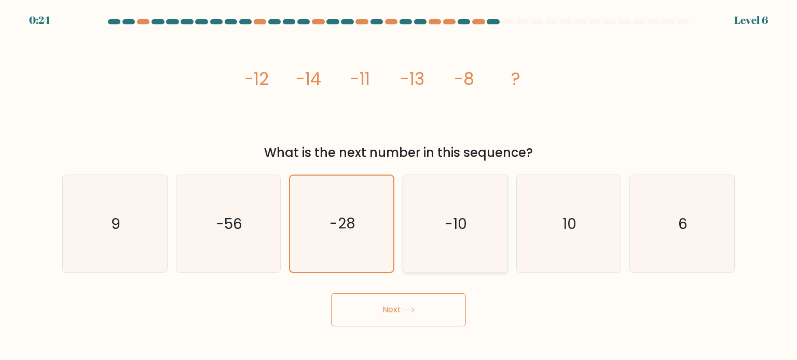
click at [424, 230] on icon "-10" at bounding box center [455, 224] width 98 height 98
click at [399, 186] on input "d. -10" at bounding box center [398, 182] width 1 height 5
radio input "true"
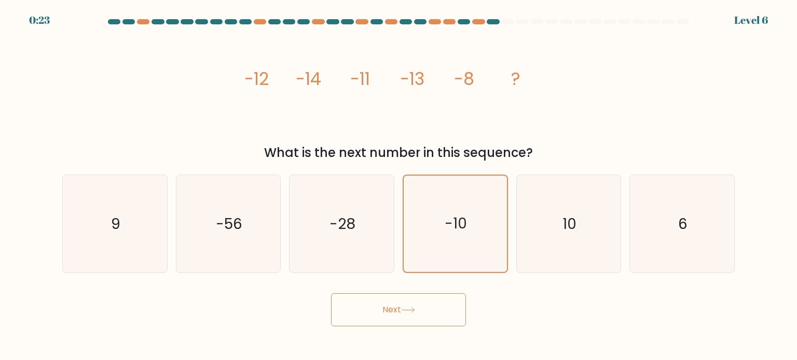
click at [388, 311] on button "Next" at bounding box center [398, 310] width 135 height 33
click at [386, 309] on button "Next" at bounding box center [398, 310] width 135 height 33
click at [388, 309] on button "Next" at bounding box center [398, 310] width 135 height 33
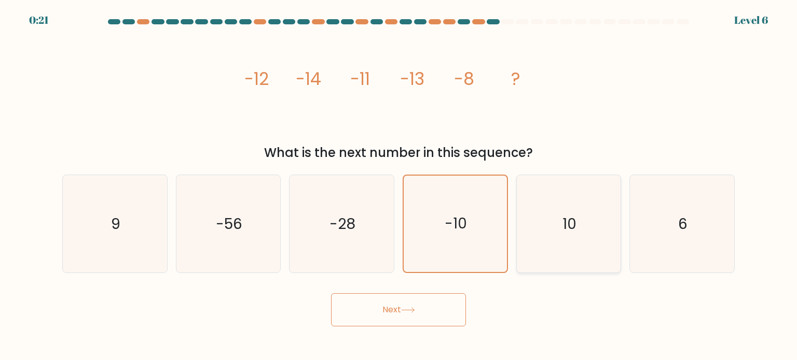
click at [581, 224] on icon "10" at bounding box center [569, 224] width 98 height 98
click at [399, 186] on input "e. 10" at bounding box center [398, 182] width 1 height 5
radio input "true"
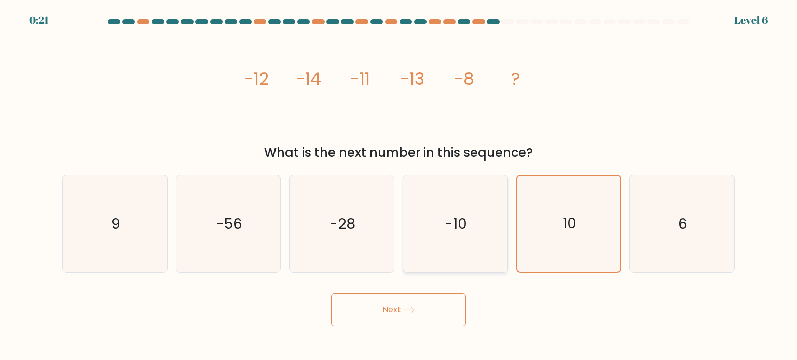
drag, startPoint x: 481, startPoint y: 232, endPoint x: 475, endPoint y: 245, distance: 14.9
click at [482, 234] on icon "-10" at bounding box center [455, 224] width 98 height 98
click at [399, 186] on input "d. -10" at bounding box center [398, 182] width 1 height 5
radio input "true"
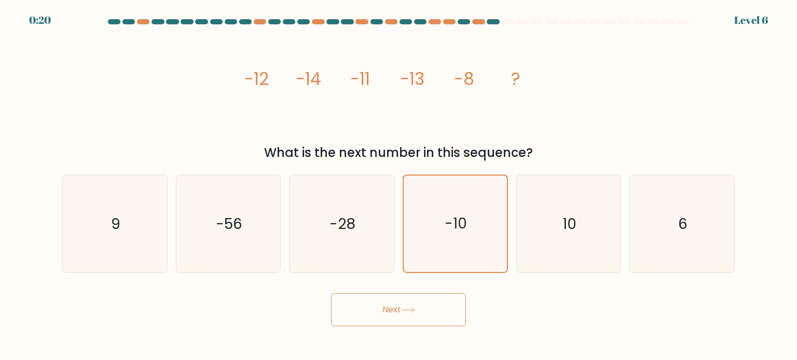
click at [423, 304] on button "Next" at bounding box center [398, 310] width 135 height 33
click at [429, 309] on button "Next" at bounding box center [398, 310] width 135 height 33
click at [379, 316] on button "Next" at bounding box center [398, 310] width 135 height 33
click at [369, 312] on button "Next" at bounding box center [398, 310] width 135 height 33
click at [363, 314] on button "Next" at bounding box center [398, 310] width 135 height 33
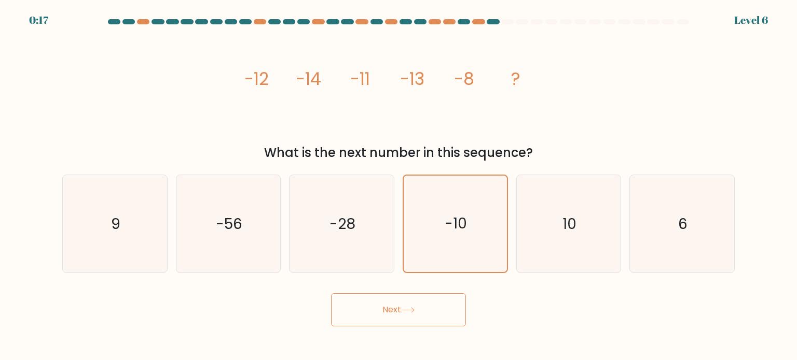
click at [371, 315] on button "Next" at bounding box center [398, 310] width 135 height 33
click at [378, 313] on button "Next" at bounding box center [398, 310] width 135 height 33
click at [375, 310] on button "Next" at bounding box center [398, 310] width 135 height 33
click at [429, 229] on icon "-10" at bounding box center [455, 224] width 96 height 96
click at [399, 186] on input "d. -10" at bounding box center [398, 182] width 1 height 5
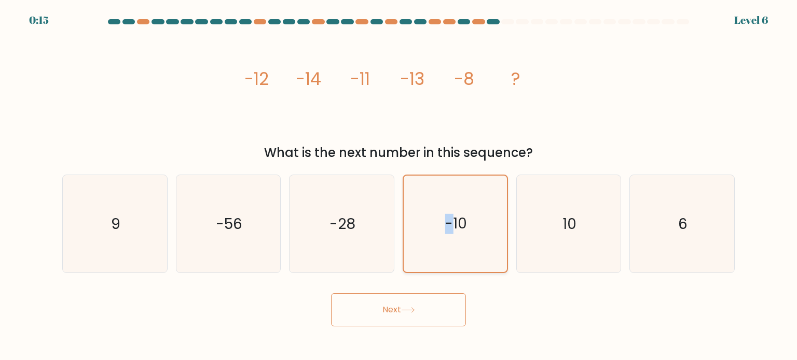
click at [429, 229] on icon "-10" at bounding box center [455, 224] width 96 height 96
click at [399, 186] on input "d. -10" at bounding box center [398, 182] width 1 height 5
click at [409, 304] on button "Next" at bounding box center [398, 310] width 135 height 33
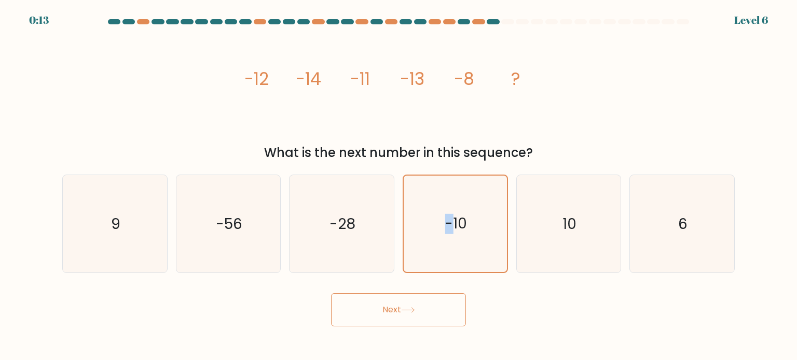
click at [407, 311] on icon at bounding box center [408, 311] width 14 height 6
click at [406, 311] on icon at bounding box center [408, 311] width 14 height 6
click at [364, 317] on button "Next" at bounding box center [398, 310] width 135 height 33
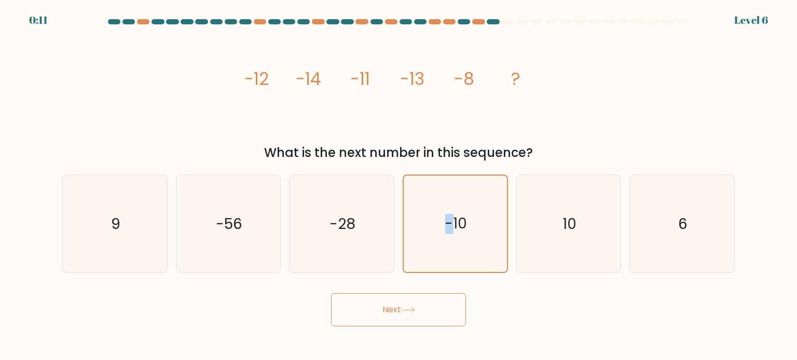
click at [369, 324] on button "Next" at bounding box center [398, 310] width 135 height 33
click at [365, 313] on button "Next" at bounding box center [398, 310] width 135 height 33
click at [367, 317] on button "Next" at bounding box center [398, 310] width 135 height 33
click at [371, 314] on button "Next" at bounding box center [398, 310] width 135 height 33
click at [373, 313] on button "Next" at bounding box center [398, 310] width 135 height 33
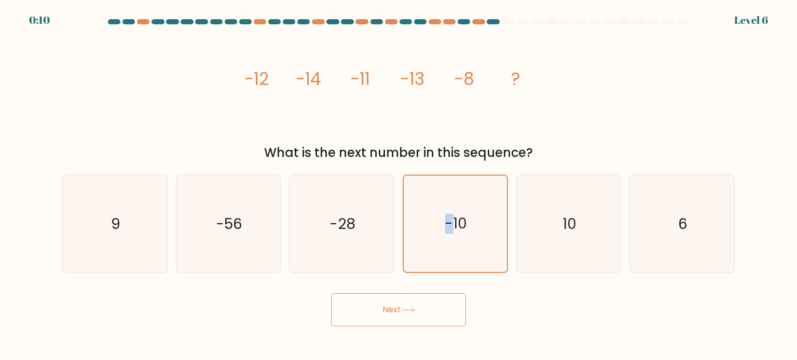
click at [378, 314] on button "Next" at bounding box center [398, 310] width 135 height 33
click at [386, 316] on button "Next" at bounding box center [398, 310] width 135 height 33
click at [389, 320] on button "Next" at bounding box center [398, 310] width 135 height 33
click at [391, 324] on button "Next" at bounding box center [398, 310] width 135 height 33
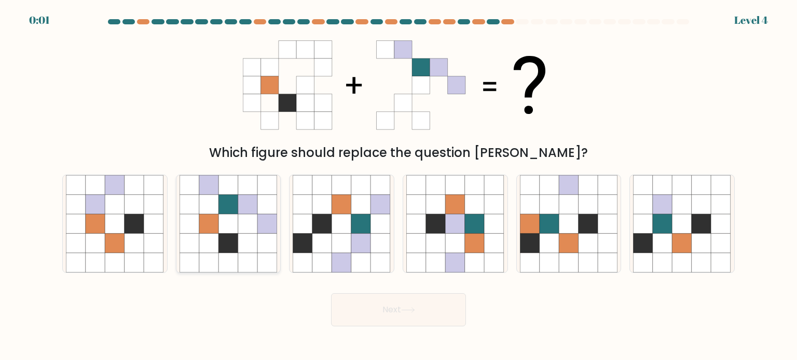
click at [224, 239] on icon at bounding box center [228, 243] width 20 height 20
click at [398, 186] on input "b." at bounding box center [398, 182] width 1 height 5
radio input "true"
click at [347, 303] on button "Next" at bounding box center [398, 310] width 135 height 33
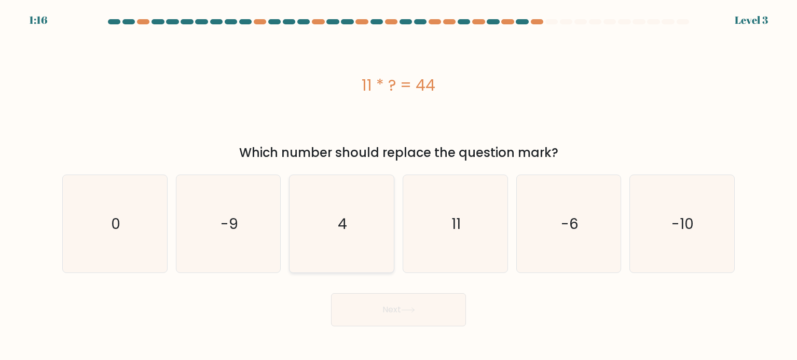
click at [313, 221] on icon "4" at bounding box center [342, 224] width 98 height 98
click at [398, 186] on input "c. 4" at bounding box center [398, 182] width 1 height 5
radio input "true"
click at [354, 302] on button "Next" at bounding box center [398, 310] width 135 height 33
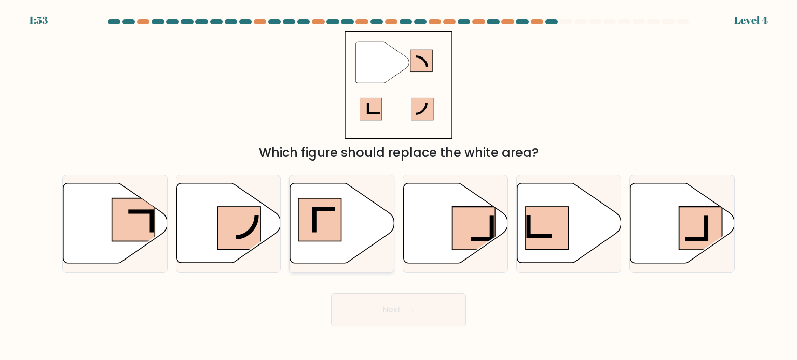
click at [305, 208] on rect at bounding box center [319, 220] width 43 height 43
click at [398, 186] on input "c." at bounding box center [398, 182] width 1 height 5
radio input "true"
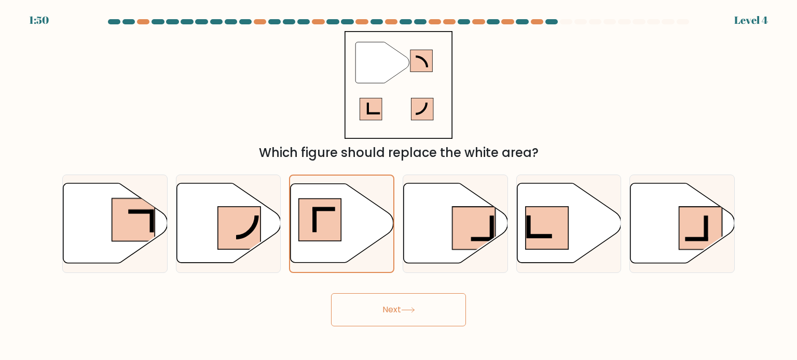
click at [355, 308] on button "Next" at bounding box center [398, 310] width 135 height 33
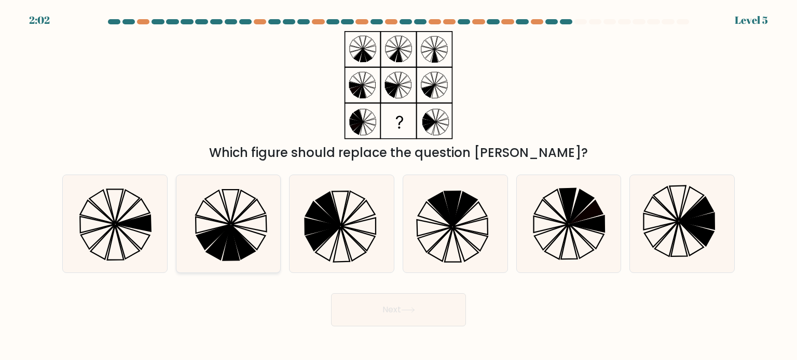
click at [246, 243] on icon at bounding box center [243, 243] width 24 height 34
click at [398, 186] on input "b." at bounding box center [398, 182] width 1 height 5
radio input "true"
click at [405, 311] on icon at bounding box center [408, 311] width 14 height 6
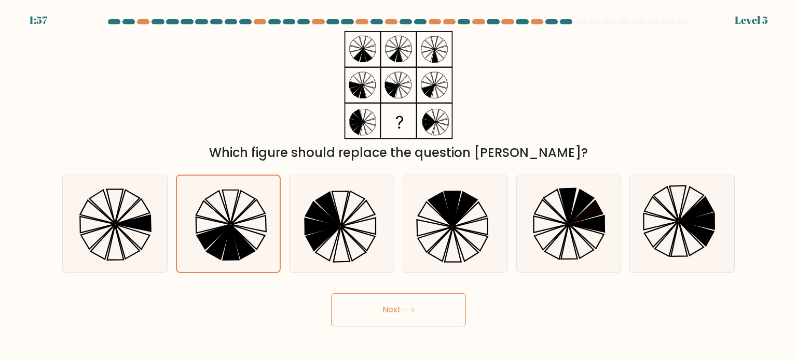
click at [405, 305] on button "Next" at bounding box center [398, 310] width 135 height 33
click at [406, 307] on button "Next" at bounding box center [398, 310] width 135 height 33
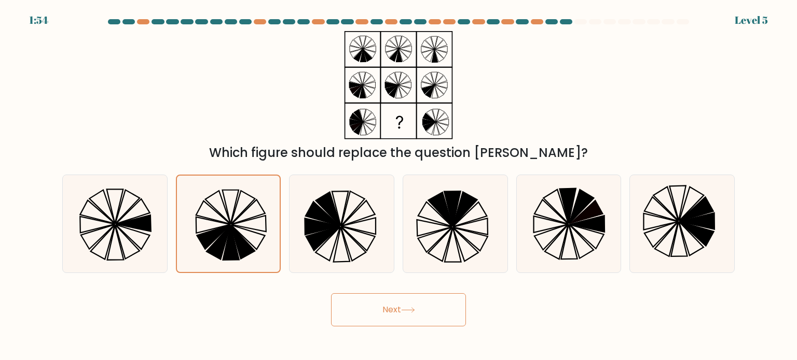
click at [405, 307] on button "Next" at bounding box center [398, 310] width 135 height 33
click at [406, 304] on button "Next" at bounding box center [398, 310] width 135 height 33
click at [420, 305] on button "Next" at bounding box center [398, 310] width 135 height 33
click at [432, 318] on button "Next" at bounding box center [398, 310] width 135 height 33
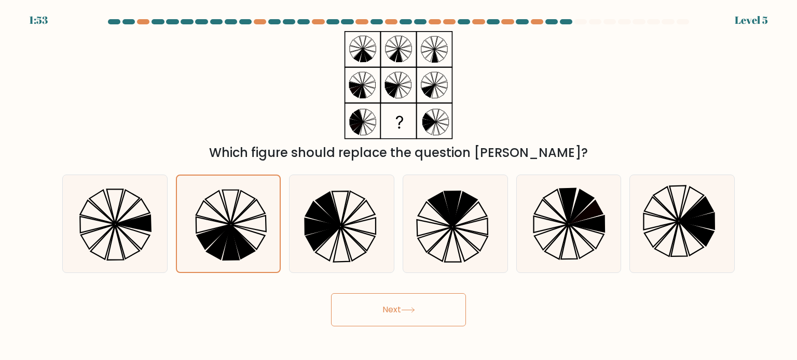
click at [435, 313] on button "Next" at bounding box center [398, 310] width 135 height 33
click at [427, 311] on button "Next" at bounding box center [398, 310] width 135 height 33
click at [415, 316] on button "Next" at bounding box center [398, 310] width 135 height 33
click at [245, 194] on icon at bounding box center [228, 224] width 96 height 96
click at [398, 186] on input "b." at bounding box center [398, 182] width 1 height 5
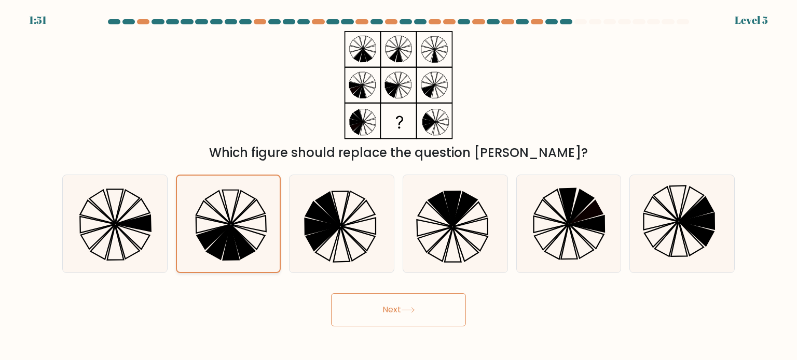
click at [245, 216] on icon at bounding box center [228, 224] width 96 height 96
click at [398, 186] on input "b." at bounding box center [398, 182] width 1 height 5
click at [243, 208] on icon at bounding box center [228, 224] width 96 height 96
click at [398, 186] on input "b." at bounding box center [398, 182] width 1 height 5
click at [402, 296] on button "Next" at bounding box center [398, 310] width 135 height 33
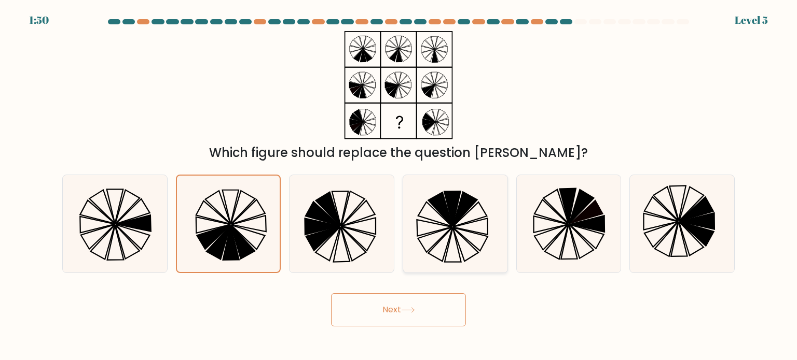
click at [462, 222] on icon at bounding box center [455, 224] width 98 height 98
click at [399, 186] on input "d." at bounding box center [398, 182] width 1 height 5
radio input "true"
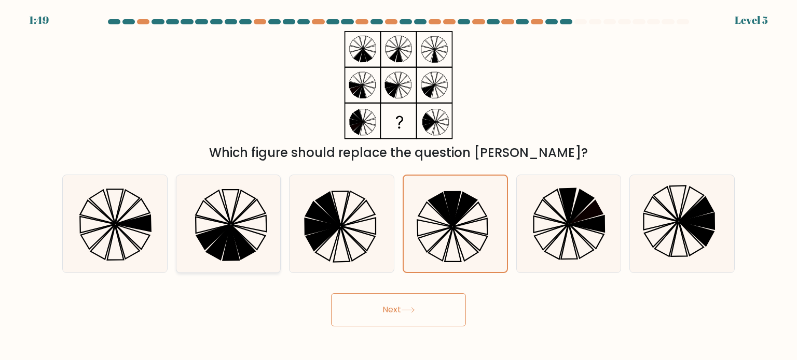
click at [249, 229] on icon at bounding box center [228, 224] width 98 height 98
click at [398, 186] on input "b." at bounding box center [398, 182] width 1 height 5
radio input "true"
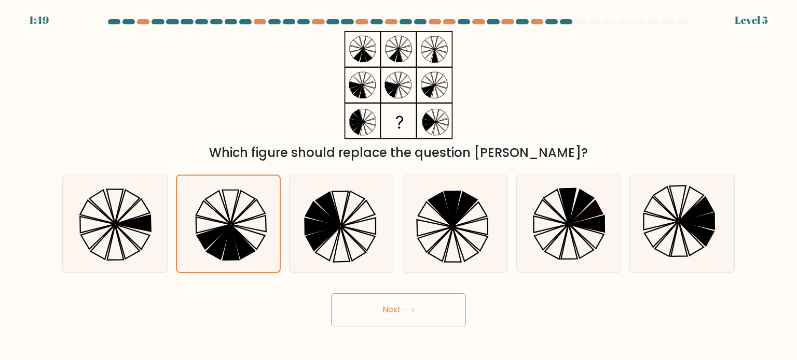
click at [394, 321] on button "Next" at bounding box center [398, 310] width 135 height 33
click at [390, 320] on button "Next" at bounding box center [398, 310] width 135 height 33
click at [392, 316] on button "Next" at bounding box center [398, 310] width 135 height 33
click at [407, 316] on button "Next" at bounding box center [398, 310] width 135 height 33
click at [419, 314] on button "Next" at bounding box center [398, 310] width 135 height 33
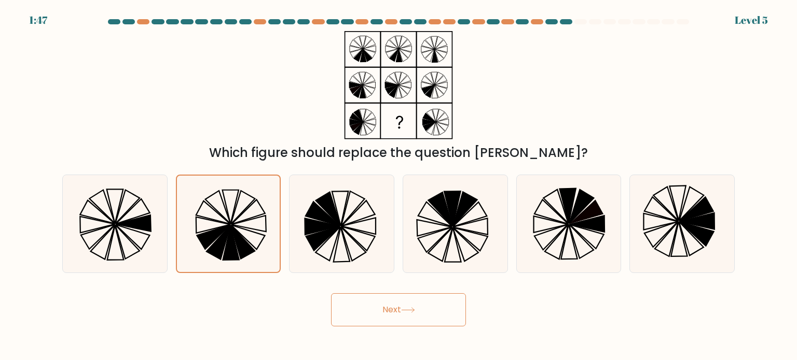
click at [424, 315] on button "Next" at bounding box center [398, 310] width 135 height 33
click at [431, 313] on button "Next" at bounding box center [398, 310] width 135 height 33
click at [428, 314] on button "Next" at bounding box center [398, 310] width 135 height 33
click at [386, 313] on button "Next" at bounding box center [398, 310] width 135 height 33
drag, startPoint x: 386, startPoint y: 313, endPoint x: 386, endPoint y: 307, distance: 5.7
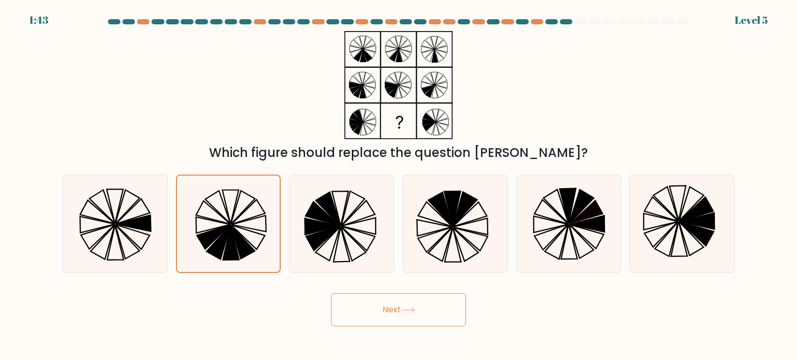
click at [386, 309] on button "Next" at bounding box center [398, 310] width 135 height 33
click at [386, 307] on button "Next" at bounding box center [398, 310] width 135 height 33
click at [386, 305] on button "Next" at bounding box center [398, 310] width 135 height 33
click at [386, 304] on button "Next" at bounding box center [398, 310] width 135 height 33
click at [385, 304] on button "Next" at bounding box center [398, 310] width 135 height 33
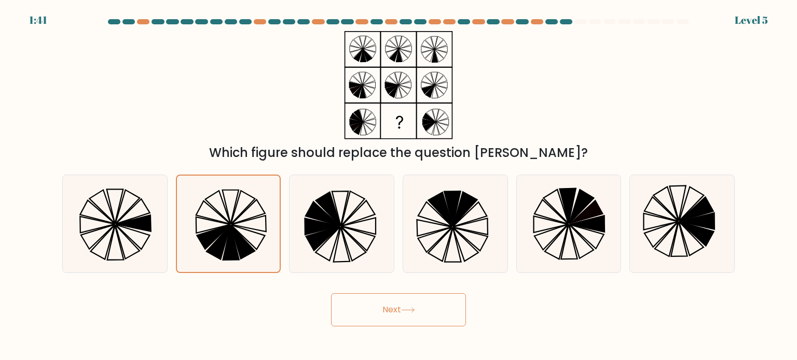
click at [385, 304] on button "Next" at bounding box center [398, 310] width 135 height 33
click at [385, 305] on button "Next" at bounding box center [398, 310] width 135 height 33
click at [385, 308] on button "Next" at bounding box center [398, 310] width 135 height 33
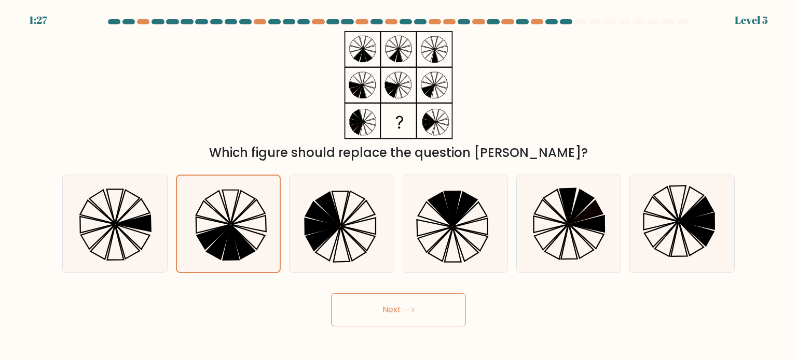
click at [411, 301] on button "Next" at bounding box center [398, 310] width 135 height 33
click at [409, 315] on button "Next" at bounding box center [398, 310] width 135 height 33
click at [415, 313] on icon at bounding box center [408, 311] width 14 height 6
click at [420, 306] on button "Next" at bounding box center [398, 310] width 135 height 33
click at [423, 305] on button "Next" at bounding box center [398, 310] width 135 height 33
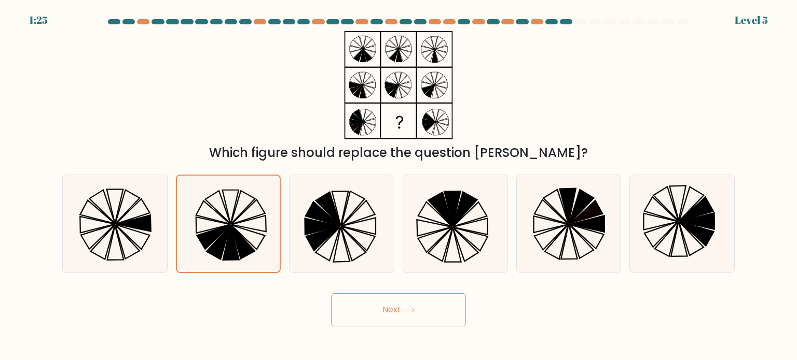
click at [432, 313] on button "Next" at bounding box center [398, 310] width 135 height 33
click at [423, 305] on button "Next" at bounding box center [398, 310] width 135 height 33
click at [430, 310] on button "Next" at bounding box center [398, 310] width 135 height 33
click at [400, 303] on button "Next" at bounding box center [398, 310] width 135 height 33
click at [388, 324] on button "Next" at bounding box center [398, 310] width 135 height 33
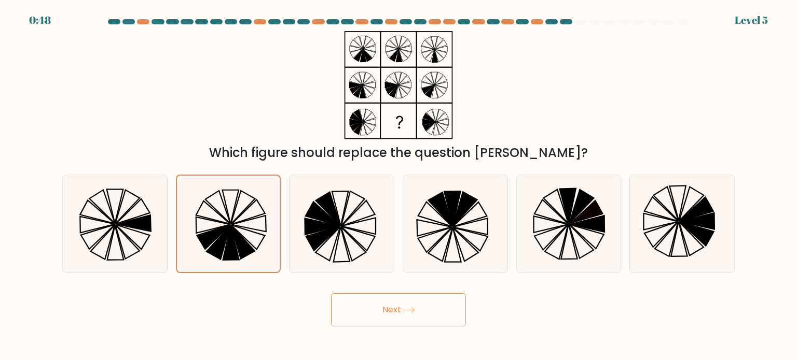
click at [384, 326] on button "Next" at bounding box center [398, 310] width 135 height 33
click at [382, 324] on button "Next" at bounding box center [398, 310] width 135 height 33
click at [375, 315] on button "Next" at bounding box center [398, 310] width 135 height 33
click at [373, 315] on button "Next" at bounding box center [398, 310] width 135 height 33
click at [369, 311] on button "Next" at bounding box center [398, 310] width 135 height 33
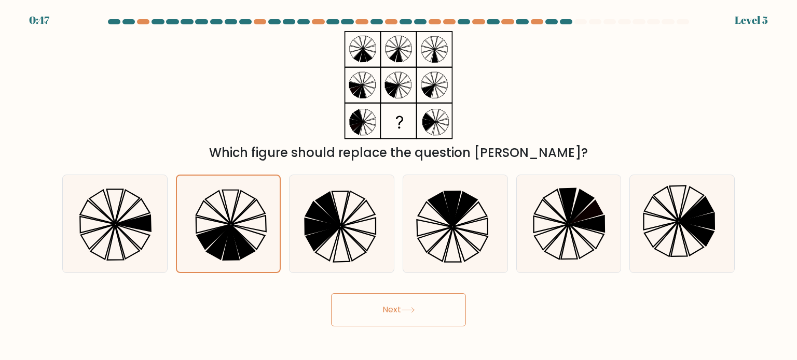
click at [369, 314] on button "Next" at bounding box center [398, 310] width 135 height 33
click at [371, 317] on button "Next" at bounding box center [398, 310] width 135 height 33
click at [371, 319] on button "Next" at bounding box center [398, 310] width 135 height 33
click at [374, 315] on button "Next" at bounding box center [398, 310] width 135 height 33
click at [369, 314] on button "Next" at bounding box center [398, 310] width 135 height 33
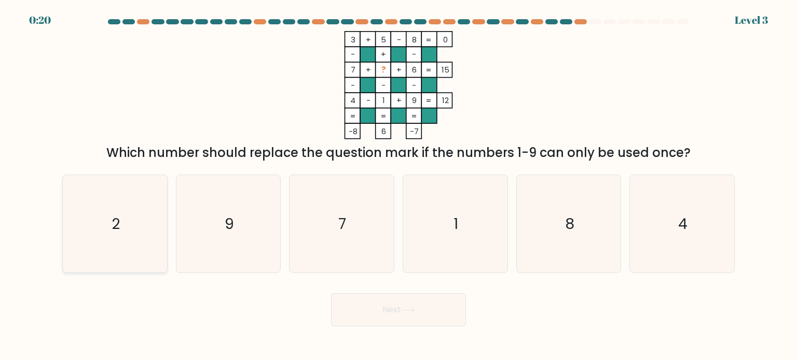
click at [124, 237] on icon "2" at bounding box center [115, 224] width 98 height 98
click at [398, 186] on input "a. 2" at bounding box center [398, 182] width 1 height 5
radio input "true"
click at [439, 315] on button "Next" at bounding box center [398, 310] width 135 height 33
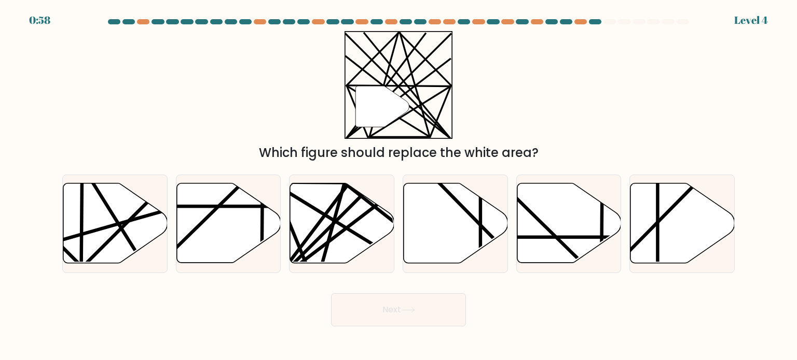
click at [369, 156] on div "Which figure should replace the white area?" at bounding box center [398, 153] width 660 height 19
click at [349, 244] on icon at bounding box center [342, 224] width 104 height 80
click at [398, 186] on input "c." at bounding box center [398, 182] width 1 height 5
radio input "true"
click at [422, 324] on button "Next" at bounding box center [398, 310] width 135 height 33
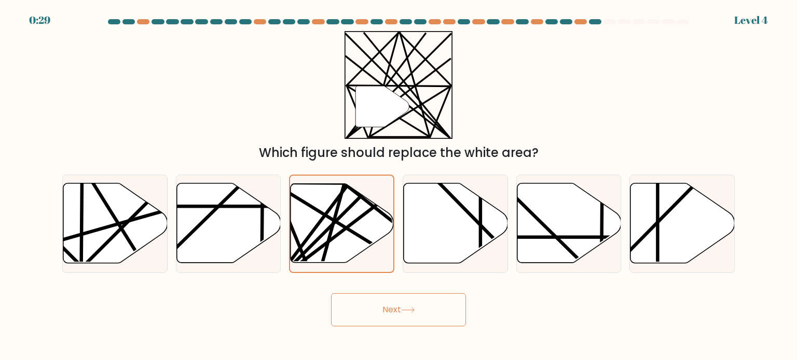
click at [428, 305] on button "Next" at bounding box center [398, 310] width 135 height 33
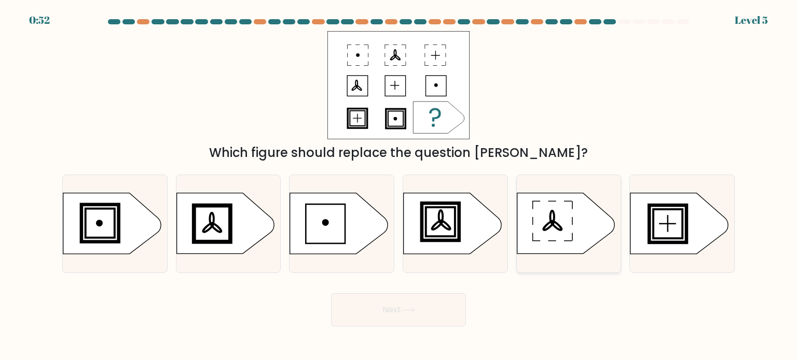
click at [565, 228] on icon at bounding box center [566, 223] width 98 height 61
click at [399, 186] on input "e." at bounding box center [398, 182] width 1 height 5
radio input "true"
click at [442, 237] on rect at bounding box center [440, 222] width 34 height 34
click at [399, 186] on input "d." at bounding box center [398, 182] width 1 height 5
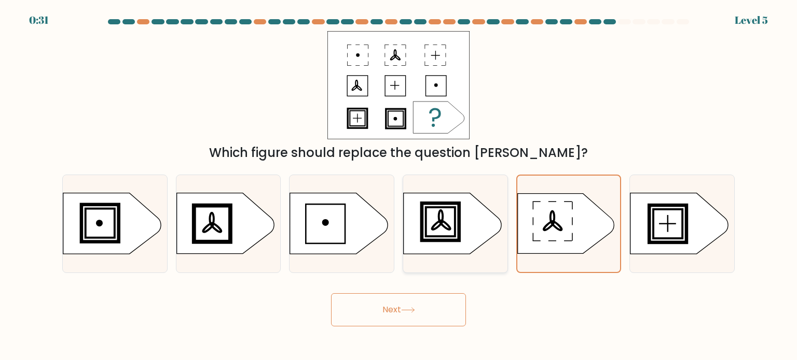
radio input "true"
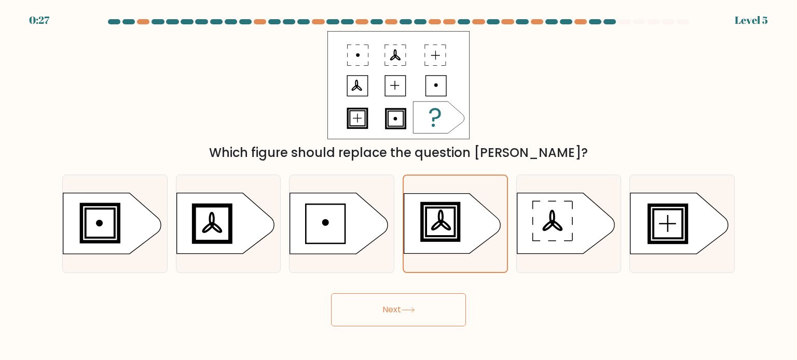
click at [415, 315] on button "Next" at bounding box center [398, 310] width 135 height 33
click at [407, 304] on button "Next" at bounding box center [398, 310] width 135 height 33
click at [403, 312] on icon at bounding box center [408, 311] width 14 height 6
click at [374, 309] on button "Next" at bounding box center [398, 310] width 135 height 33
click at [363, 320] on button "Next" at bounding box center [398, 310] width 135 height 33
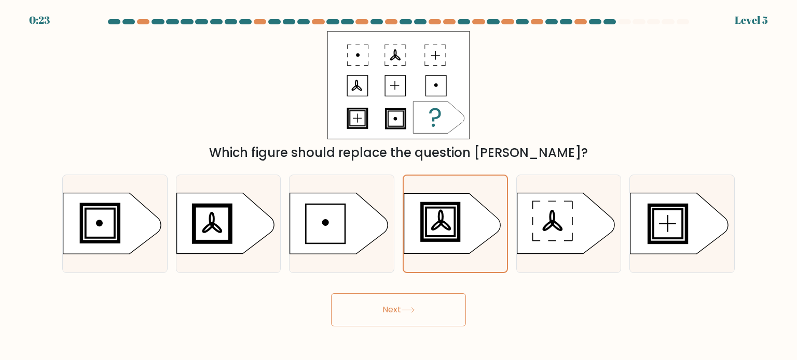
click at [374, 311] on button "Next" at bounding box center [398, 310] width 135 height 33
click at [425, 323] on button "Next" at bounding box center [398, 310] width 135 height 33
click at [433, 322] on button "Next" at bounding box center [398, 310] width 135 height 33
click at [454, 234] on rect at bounding box center [440, 221] width 33 height 33
click at [399, 186] on input "d." at bounding box center [398, 182] width 1 height 5
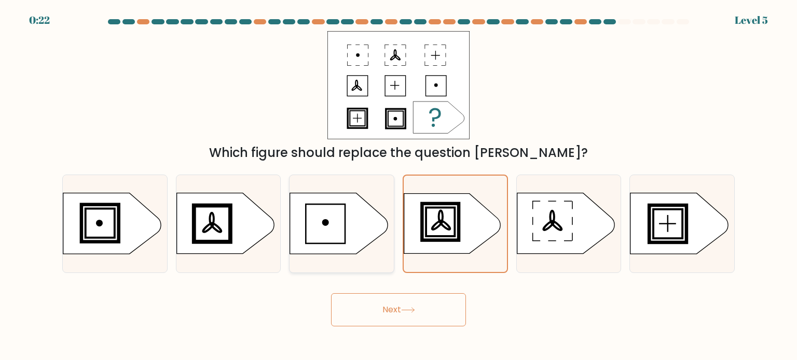
click at [357, 242] on icon at bounding box center [339, 223] width 98 height 61
click at [398, 186] on input "c." at bounding box center [398, 182] width 1 height 5
radio input "true"
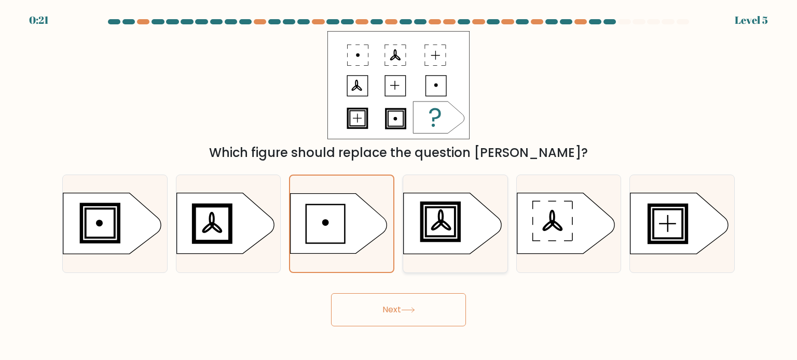
click at [457, 238] on rect at bounding box center [440, 222] width 34 height 34
click at [399, 186] on input "d." at bounding box center [398, 182] width 1 height 5
radio input "true"
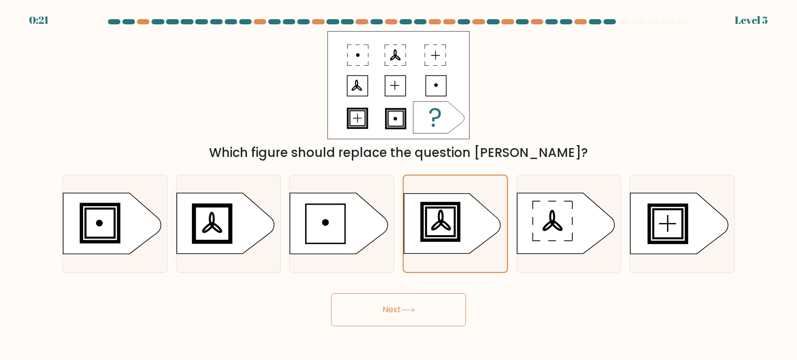
click at [421, 318] on button "Next" at bounding box center [398, 310] width 135 height 33
click at [423, 310] on button "Next" at bounding box center [398, 310] width 135 height 33
click at [425, 322] on button "Next" at bounding box center [398, 310] width 135 height 33
click at [440, 311] on button "Next" at bounding box center [398, 310] width 135 height 33
click at [426, 309] on button "Next" at bounding box center [398, 310] width 135 height 33
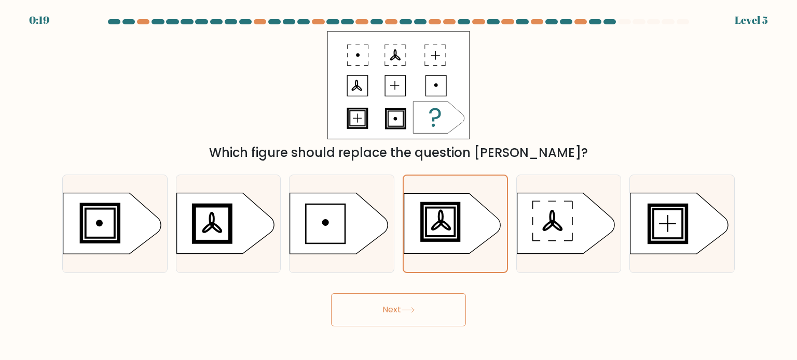
click at [432, 302] on button "Next" at bounding box center [398, 310] width 135 height 33
click at [425, 306] on button "Next" at bounding box center [398, 310] width 135 height 33
click at [427, 302] on button "Next" at bounding box center [398, 310] width 135 height 33
click at [438, 305] on button "Next" at bounding box center [398, 310] width 135 height 33
click at [390, 314] on button "Next" at bounding box center [398, 310] width 135 height 33
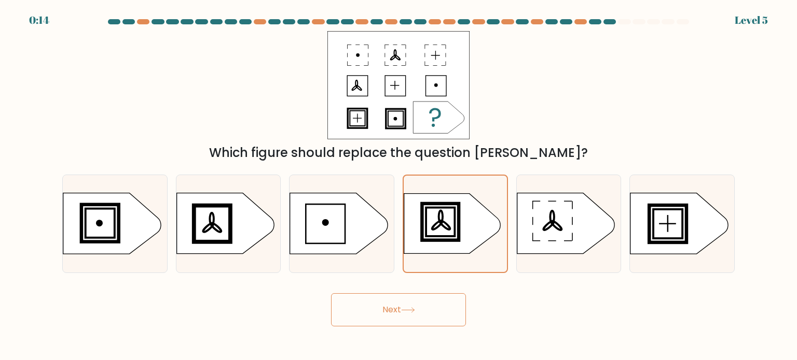
click at [392, 316] on button "Next" at bounding box center [398, 310] width 135 height 33
click at [405, 301] on button "Next" at bounding box center [398, 310] width 135 height 33
click at [406, 297] on button "Next" at bounding box center [398, 310] width 135 height 33
click at [415, 295] on button "Next" at bounding box center [398, 310] width 135 height 33
click at [420, 294] on button "Next" at bounding box center [398, 310] width 135 height 33
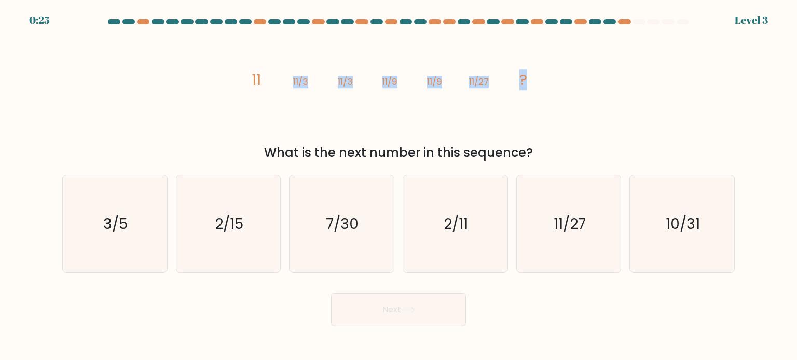
drag, startPoint x: 287, startPoint y: 77, endPoint x: 532, endPoint y: 80, distance: 245.3
click at [532, 80] on icon "image/svg+xml 11 11/3 11/3 11/9 11/9 11/27 ?" at bounding box center [398, 85] width 311 height 108
copy g "11/3 11/3 11/9 11/9 11/27 ?"
click at [564, 231] on text "11/27" at bounding box center [569, 223] width 32 height 21
click at [399, 186] on input "e. 11/27" at bounding box center [398, 182] width 1 height 5
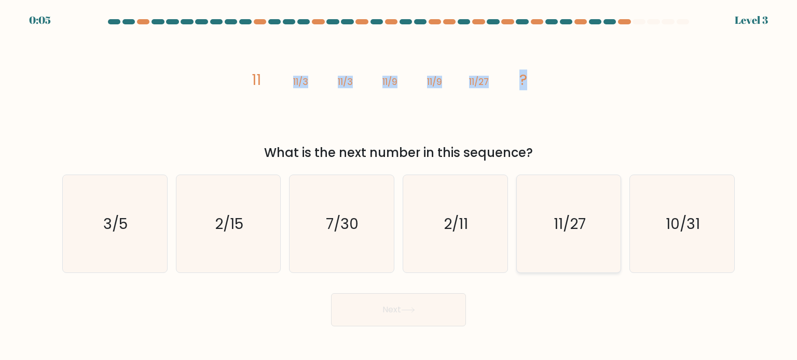
radio input "true"
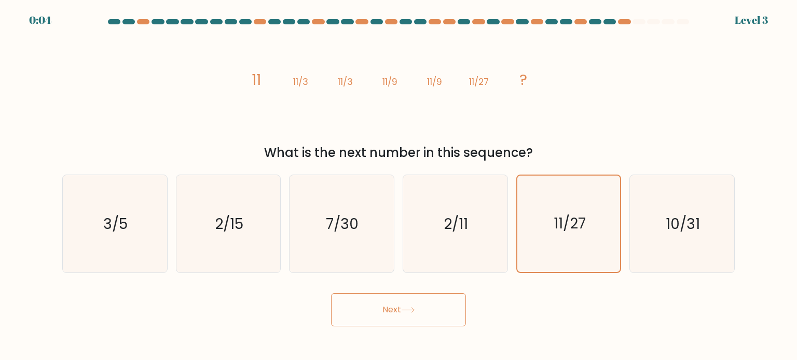
click at [418, 315] on button "Next" at bounding box center [398, 310] width 135 height 33
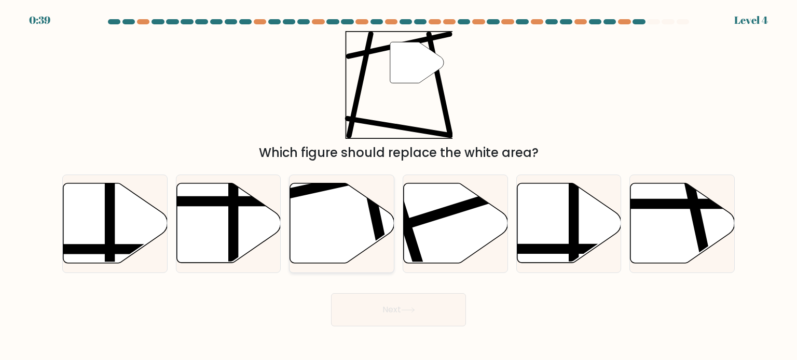
click at [344, 226] on icon at bounding box center [342, 224] width 104 height 80
click at [398, 186] on input "c." at bounding box center [398, 182] width 1 height 5
radio input "true"
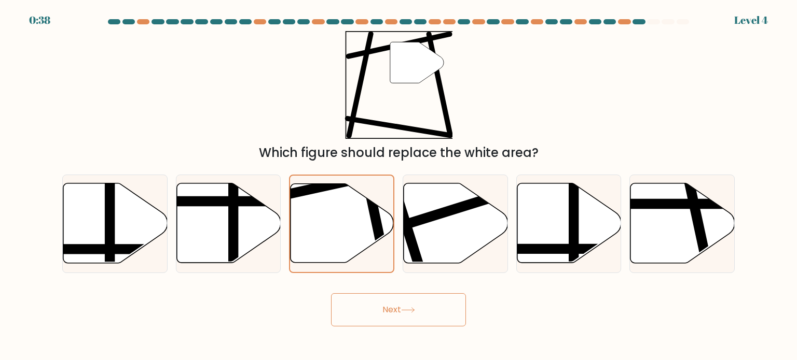
click at [436, 311] on button "Next" at bounding box center [398, 310] width 135 height 33
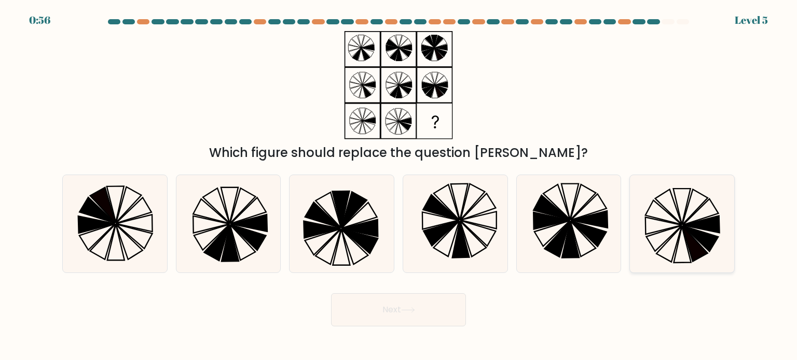
click at [686, 233] on icon at bounding box center [695, 244] width 25 height 36
click at [399, 186] on input "f." at bounding box center [398, 182] width 1 height 5
radio input "true"
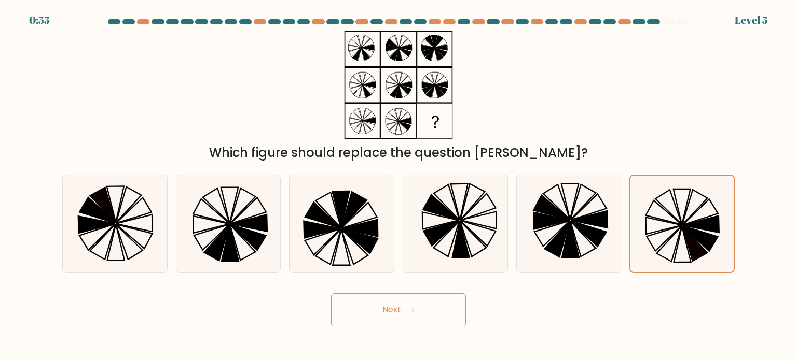
click at [414, 311] on icon at bounding box center [407, 310] width 12 height 5
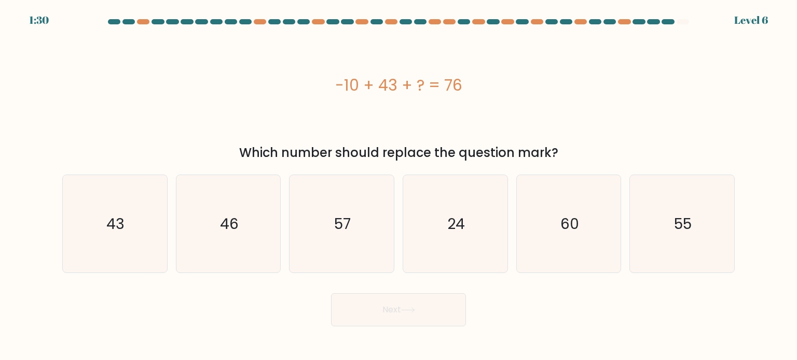
drag, startPoint x: 326, startPoint y: 91, endPoint x: 507, endPoint y: 85, distance: 181.1
click at [507, 85] on div "-10 + 43 + ? = 76" at bounding box center [398, 85] width 672 height 23
copy div "-10 + 43 + ? = 76"
click at [141, 230] on icon "43" at bounding box center [115, 224] width 98 height 98
click at [398, 186] on input "a. 43" at bounding box center [398, 182] width 1 height 5
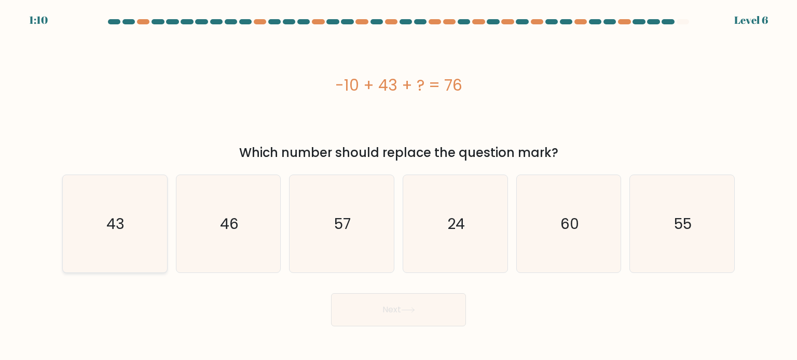
radio input "true"
click at [364, 309] on button "Next" at bounding box center [398, 310] width 135 height 33
click at [407, 310] on icon at bounding box center [408, 311] width 14 height 6
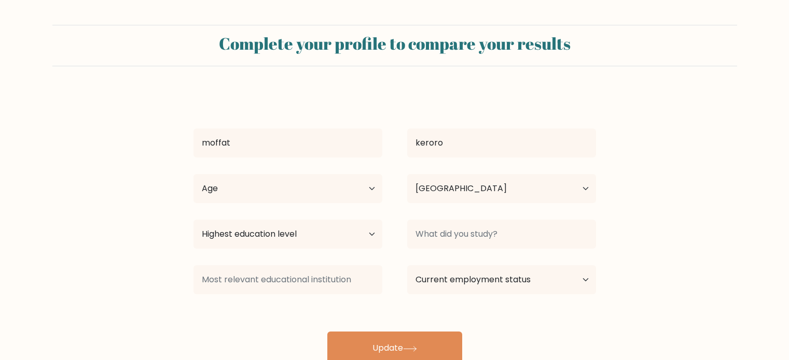
select select "KE"
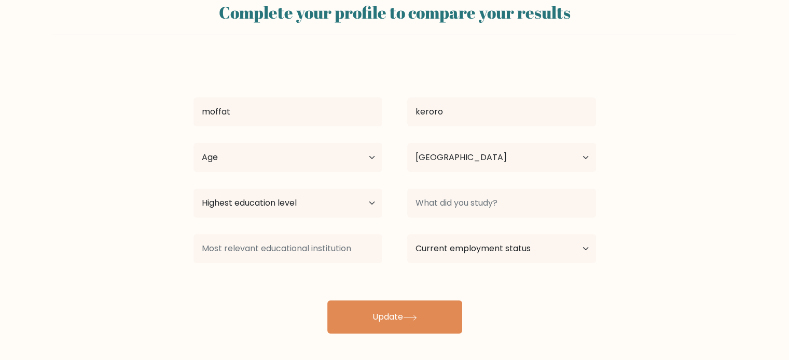
scroll to position [33, 0]
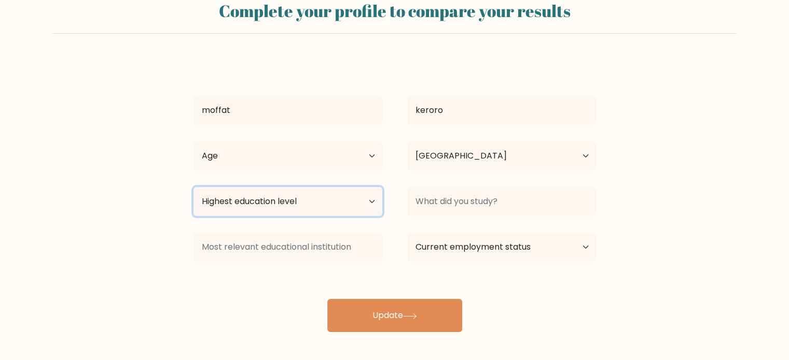
click at [360, 203] on select "Highest education level No schooling Primary Lower Secondary Upper Secondary Oc…" at bounding box center [287, 201] width 189 height 29
select select "bachelors_degree"
click at [193, 187] on select "Highest education level No schooling Primary Lower Secondary Upper Secondary Oc…" at bounding box center [287, 201] width 189 height 29
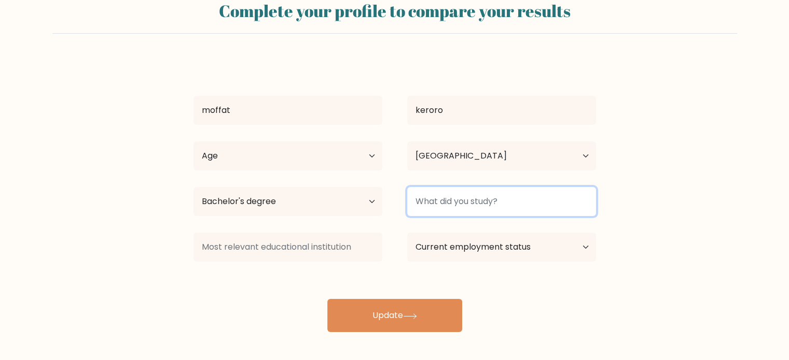
click at [519, 202] on input at bounding box center [501, 201] width 189 height 29
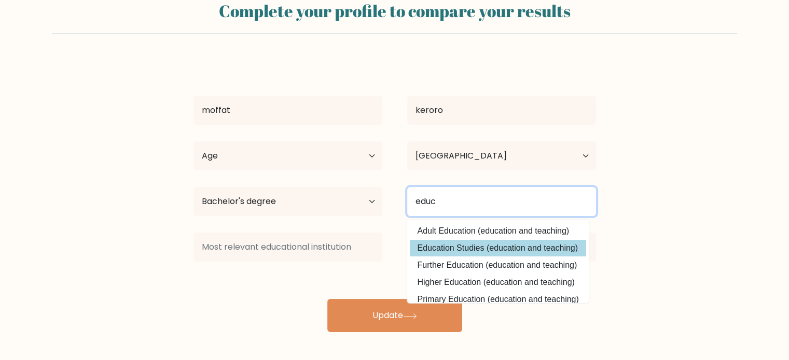
type input "educ"
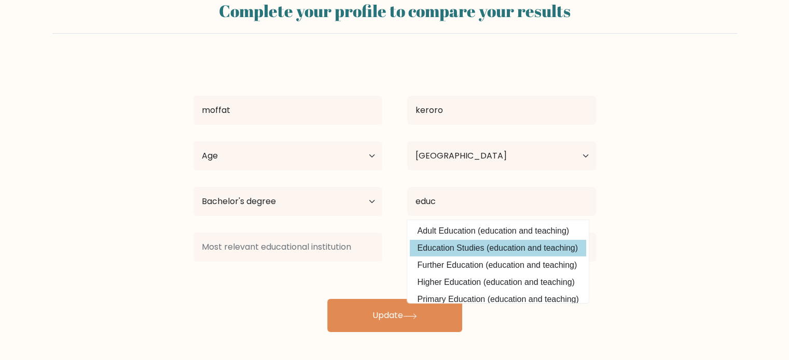
click at [489, 244] on div "moffat keroro Age Under 18 years old 18-24 years old 25-34 years old 35-44 year…" at bounding box center [394, 196] width 415 height 274
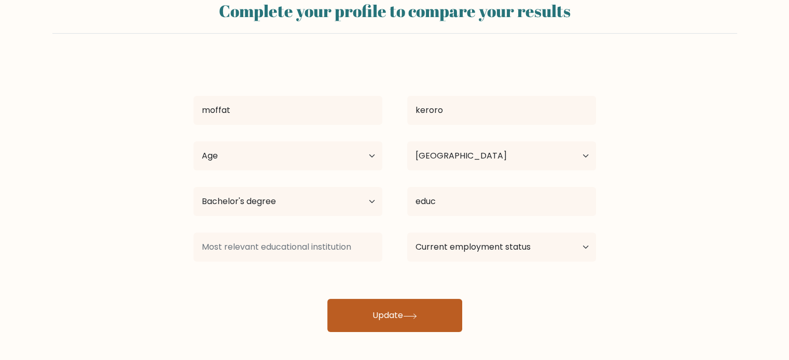
click at [411, 311] on button "Update" at bounding box center [394, 315] width 135 height 33
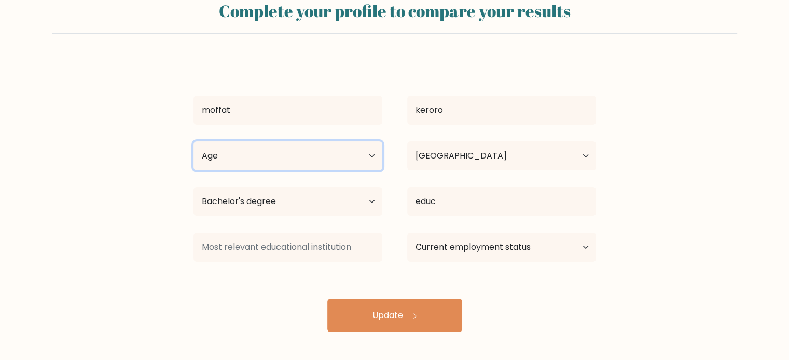
click at [353, 154] on select "Age Under 18 years old 18-24 years old 25-34 years old 35-44 years old 45-54 ye…" at bounding box center [287, 156] width 189 height 29
select select "25_34"
click at [193, 142] on select "Age Under 18 years old 18-24 years old 25-34 years old 35-44 years old 45-54 ye…" at bounding box center [287, 156] width 189 height 29
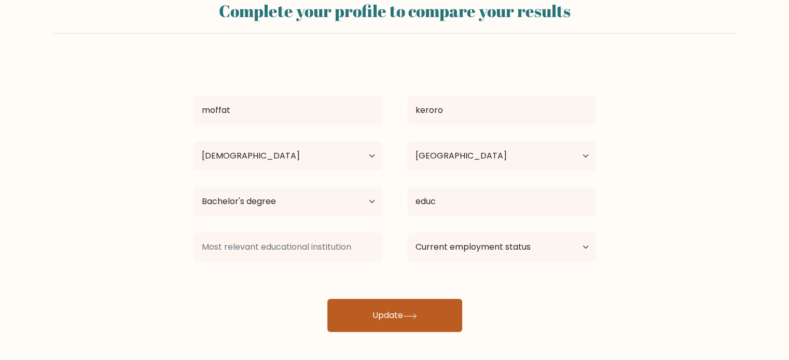
click at [384, 318] on button "Update" at bounding box center [394, 315] width 135 height 33
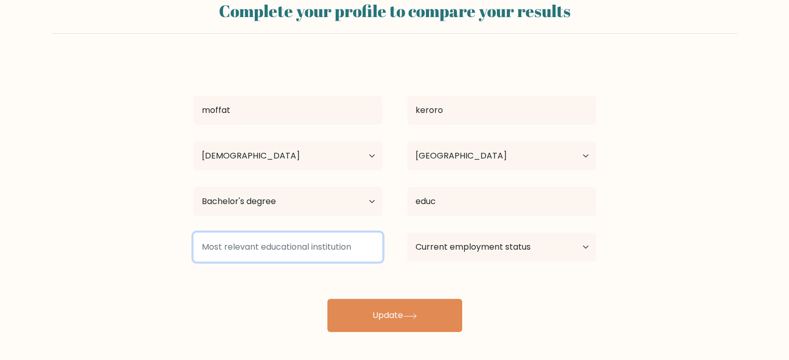
type input "j"
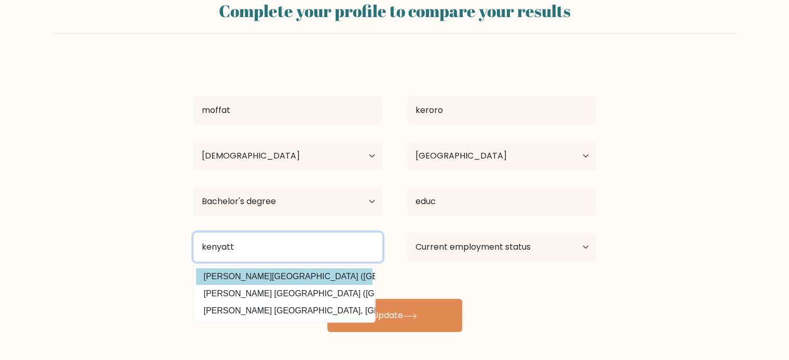
type input "kenyatt"
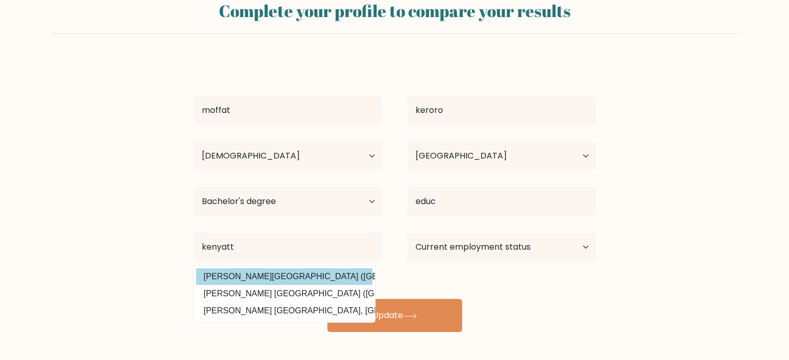
click at [302, 271] on div "moffat keroro Age Under 18 years old 18-24 years old 25-34 years old 35-44 year…" at bounding box center [394, 196] width 415 height 274
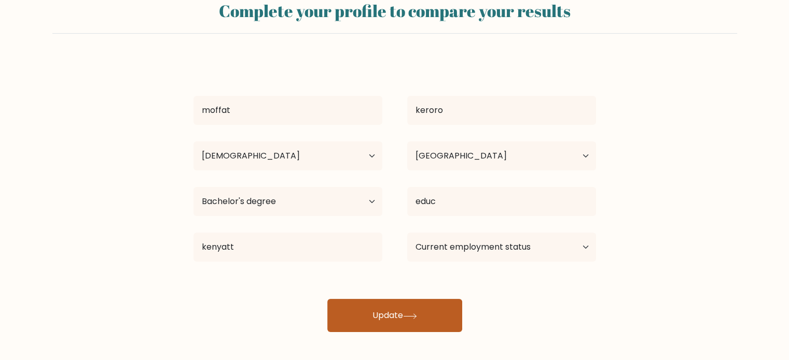
click at [372, 313] on button "Update" at bounding box center [394, 315] width 135 height 33
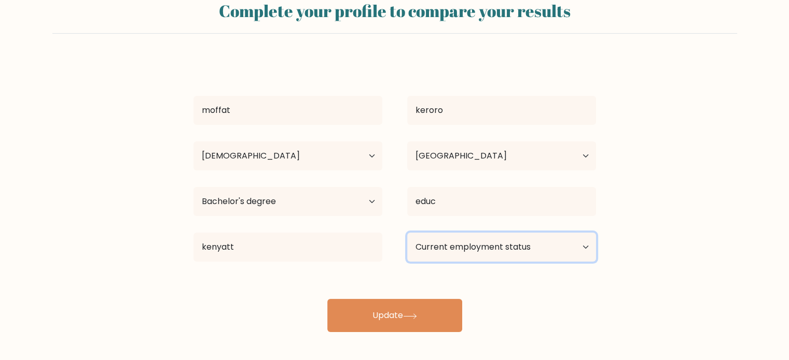
click at [450, 253] on select "Current employment status Employed Student Retired Other / prefer not to answer" at bounding box center [501, 247] width 189 height 29
click at [407, 233] on select "Current employment status Employed Student Retired Other / prefer not to answer" at bounding box center [501, 247] width 189 height 29
click at [460, 251] on select "Current employment status Employed Student Retired Other / prefer not to answer" at bounding box center [501, 247] width 189 height 29
select select "other"
click at [407, 233] on select "Current employment status Employed Student Retired Other / prefer not to answer" at bounding box center [501, 247] width 189 height 29
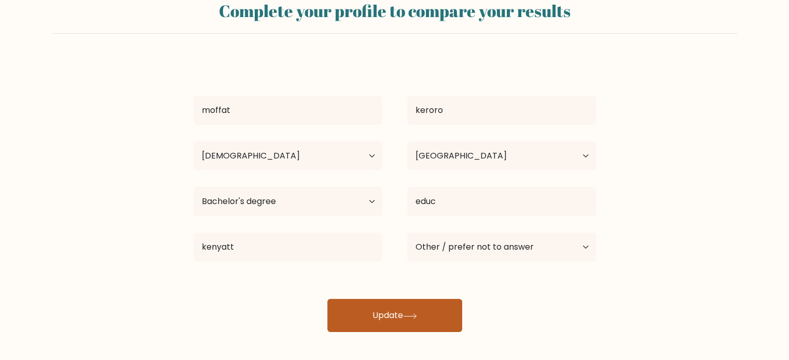
click at [397, 313] on button "Update" at bounding box center [394, 315] width 135 height 33
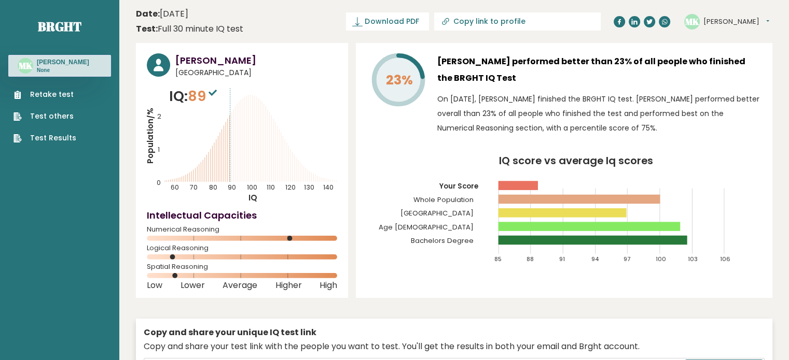
click at [66, 64] on h3 "[PERSON_NAME]" at bounding box center [63, 62] width 52 height 8
click at [734, 22] on button "[PERSON_NAME]" at bounding box center [736, 22] width 66 height 10
click at [736, 53] on link "Profile" at bounding box center [730, 52] width 53 height 15
click at [734, 18] on button "[PERSON_NAME]" at bounding box center [736, 22] width 66 height 10
click at [738, 52] on link "Profile" at bounding box center [730, 52] width 53 height 15
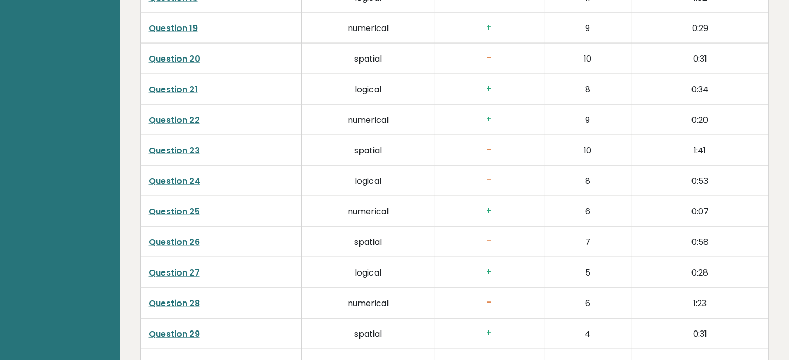
scroll to position [2178, 0]
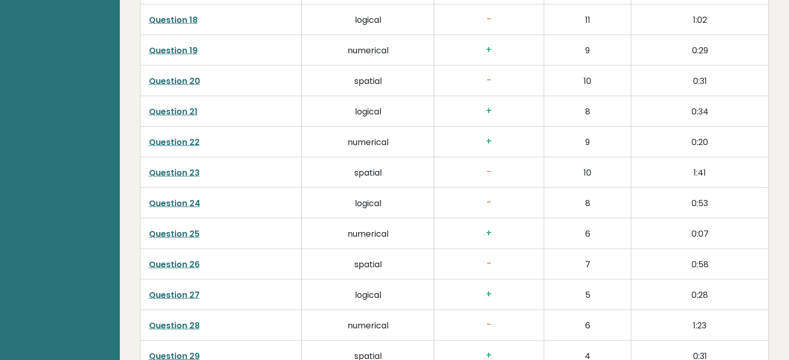
click at [187, 198] on link "Question 24" at bounding box center [174, 204] width 51 height 12
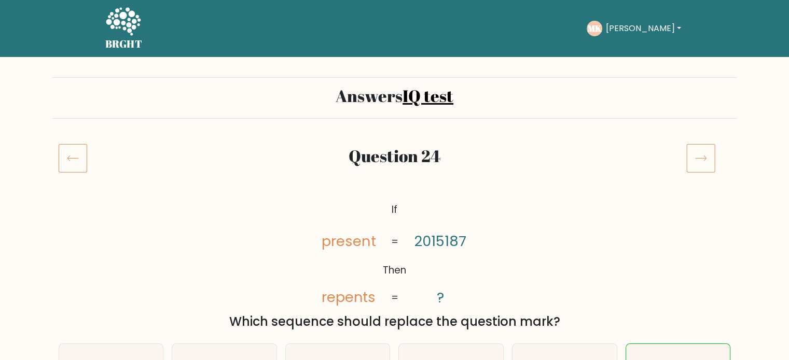
click at [83, 158] on icon at bounding box center [73, 158] width 29 height 29
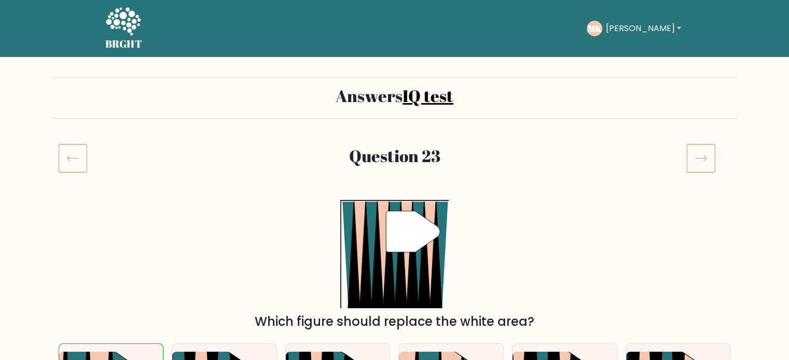
click at [66, 158] on icon at bounding box center [73, 158] width 29 height 29
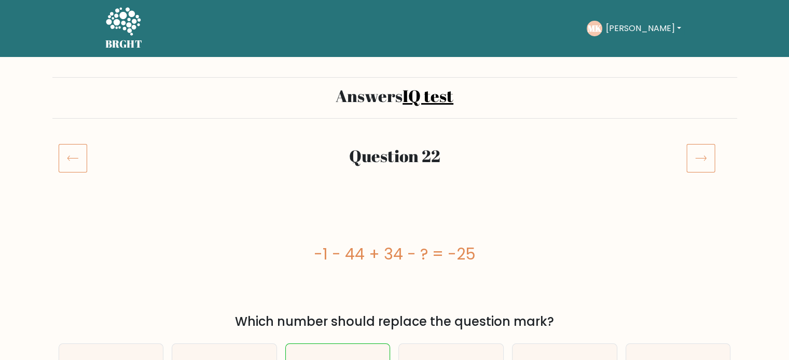
click at [72, 162] on icon at bounding box center [73, 158] width 29 height 29
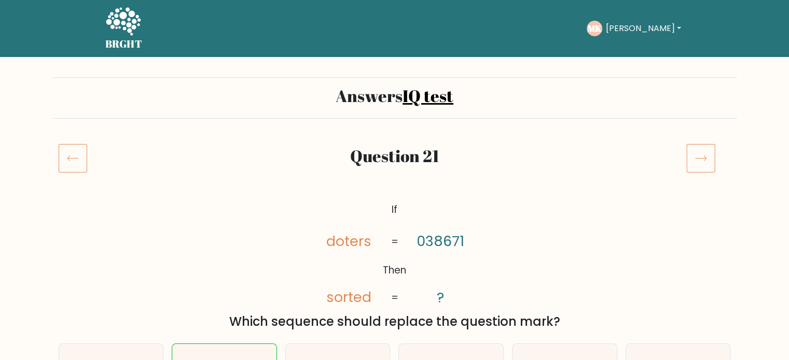
click at [77, 161] on icon at bounding box center [73, 158] width 29 height 29
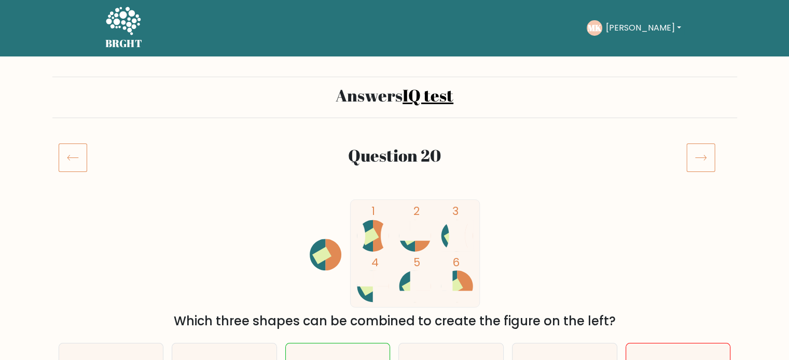
scroll to position [104, 0]
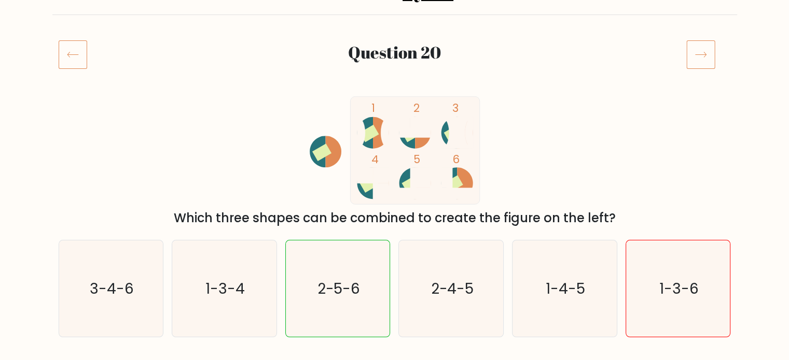
click at [66, 53] on icon at bounding box center [73, 54] width 29 height 29
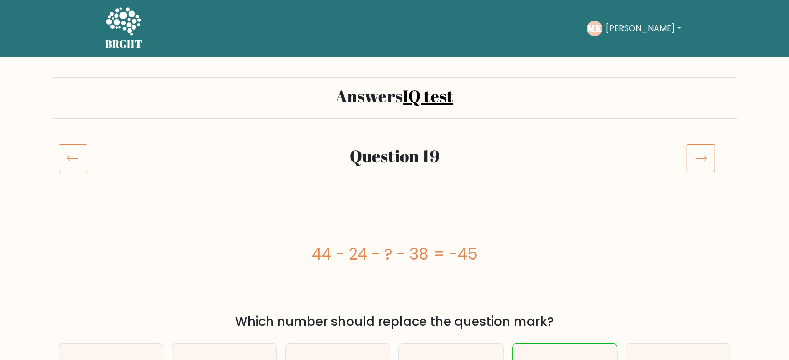
click at [80, 165] on icon at bounding box center [73, 158] width 29 height 29
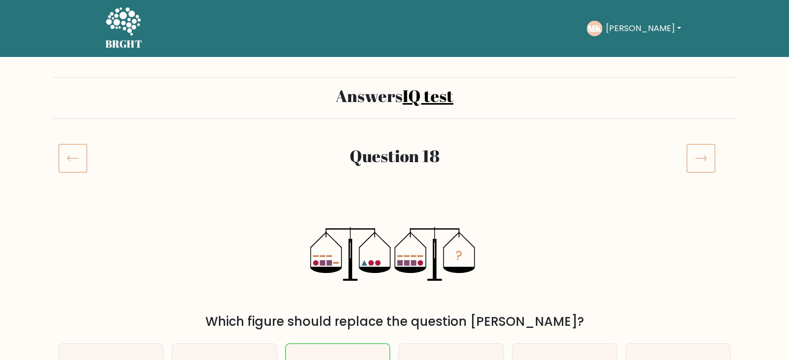
click at [75, 165] on icon at bounding box center [73, 158] width 29 height 29
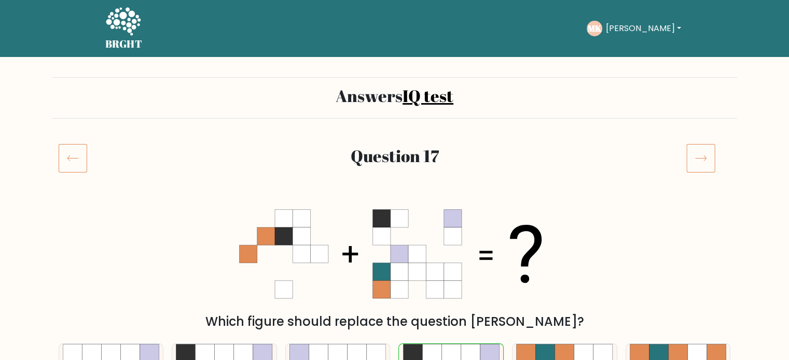
click at [78, 168] on icon at bounding box center [73, 158] width 29 height 29
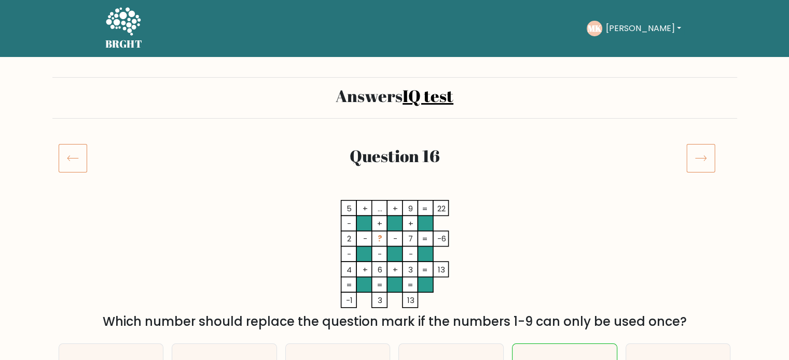
click at [64, 157] on icon at bounding box center [73, 158] width 29 height 29
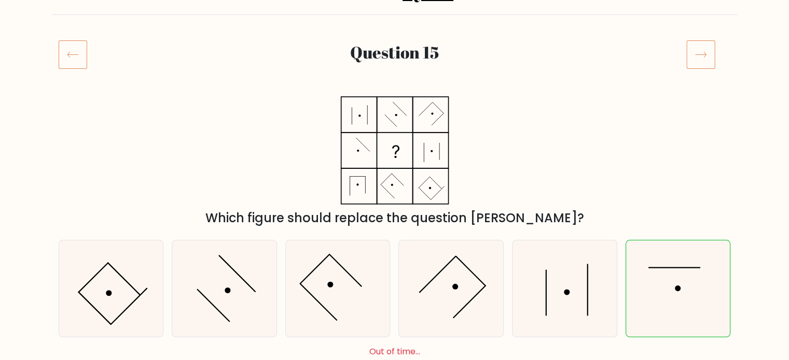
scroll to position [116, 0]
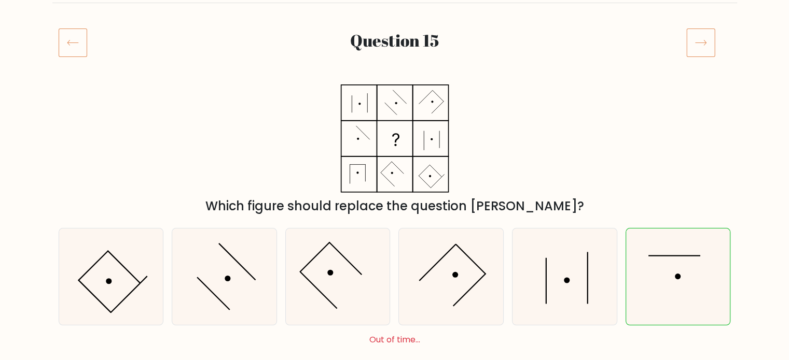
click at [66, 55] on icon at bounding box center [73, 42] width 29 height 29
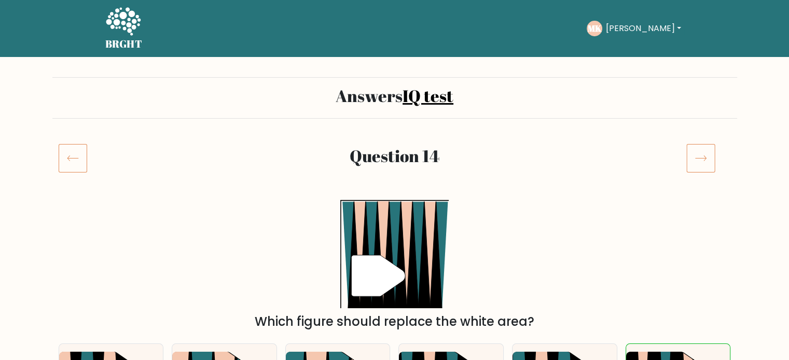
click at [709, 149] on icon at bounding box center [700, 158] width 29 height 29
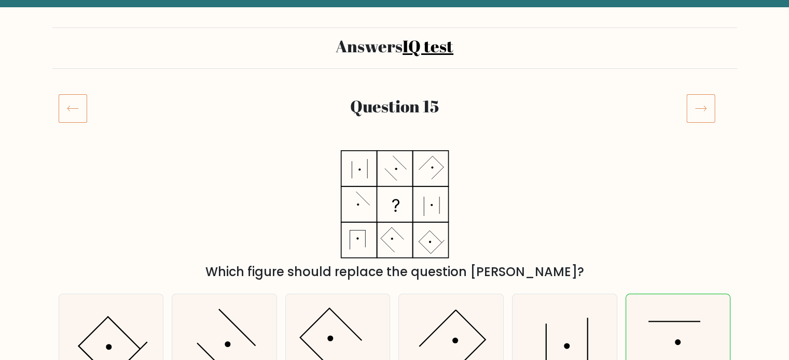
scroll to position [104, 0]
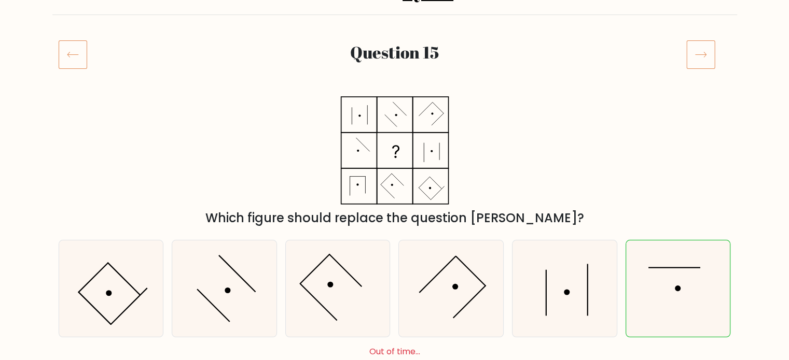
click at [75, 59] on icon at bounding box center [73, 54] width 29 height 29
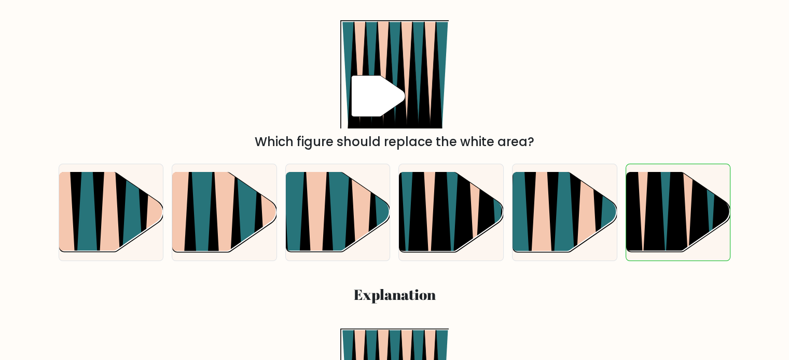
scroll to position [156, 0]
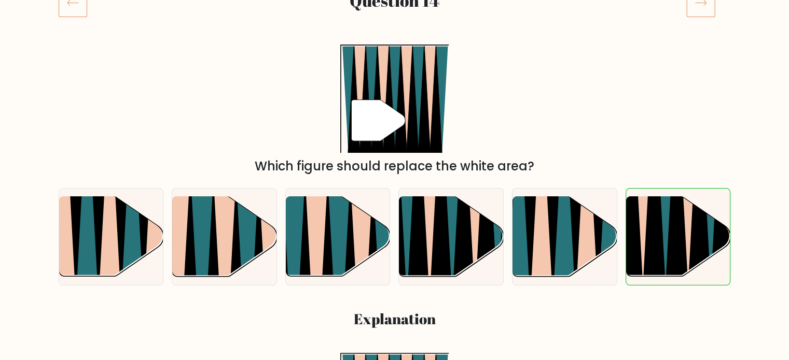
click at [79, 10] on icon at bounding box center [73, 2] width 29 height 29
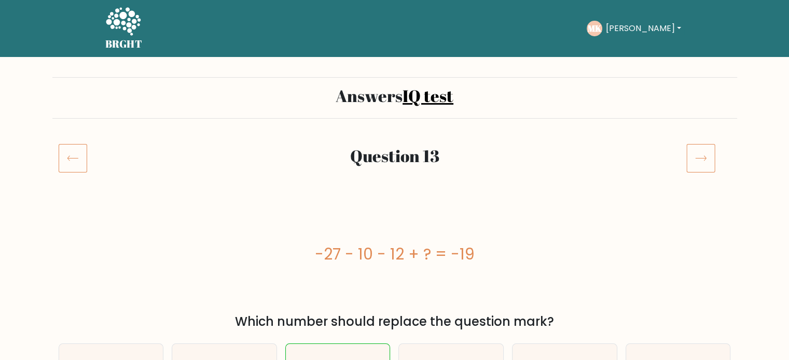
click at [75, 167] on icon at bounding box center [73, 158] width 29 height 29
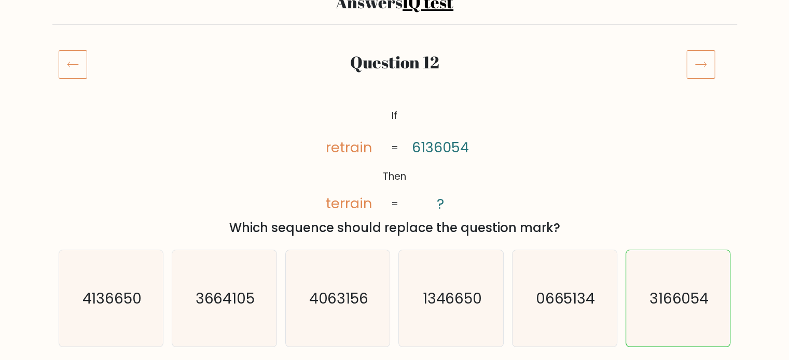
scroll to position [104, 0]
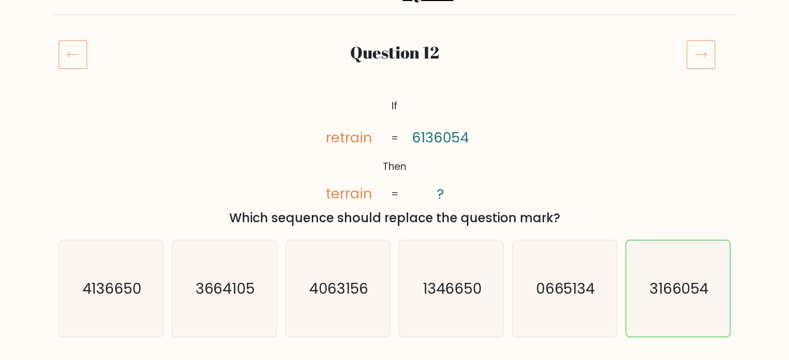
click at [75, 62] on icon at bounding box center [73, 54] width 29 height 29
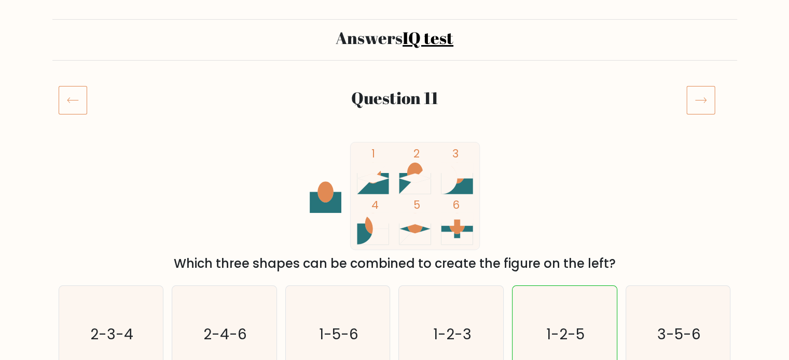
scroll to position [104, 0]
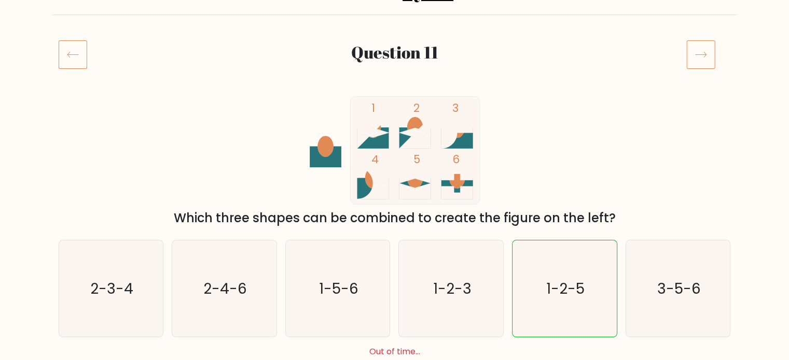
click at [80, 55] on icon at bounding box center [73, 54] width 29 height 29
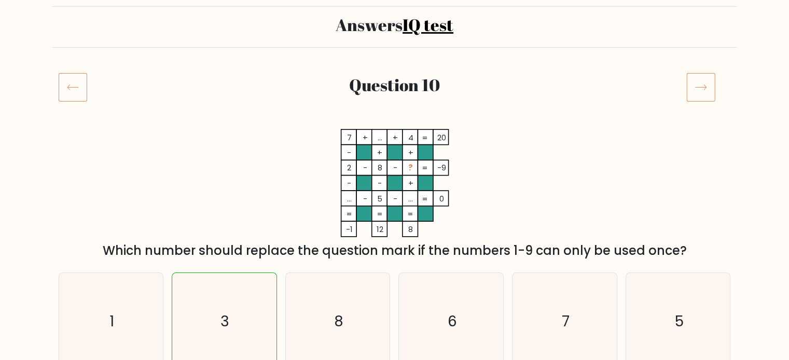
scroll to position [52, 0]
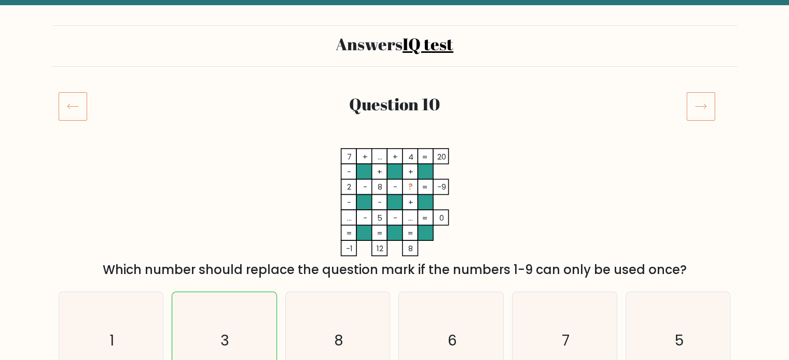
click at [68, 103] on icon at bounding box center [73, 106] width 29 height 29
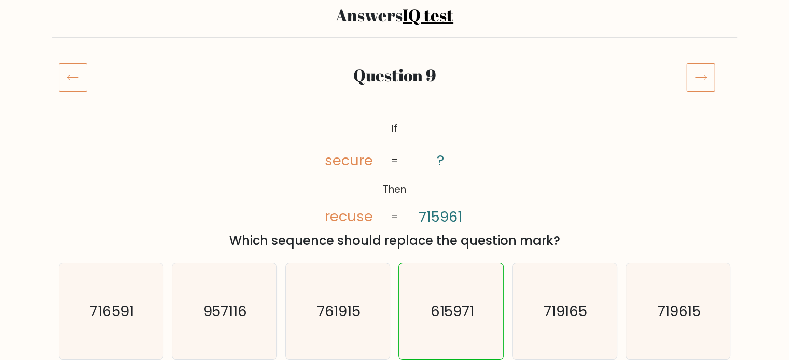
scroll to position [104, 0]
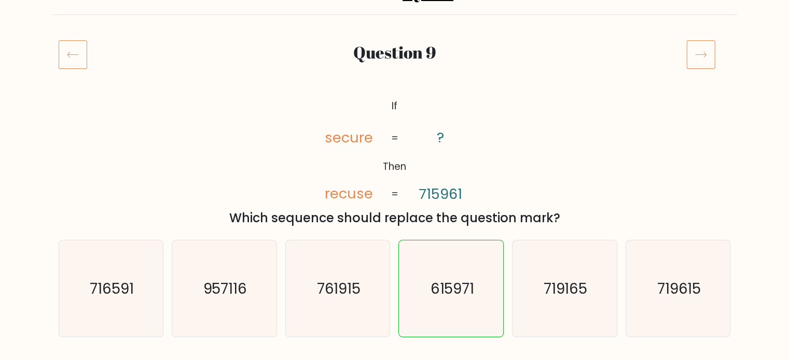
click at [75, 53] on icon at bounding box center [73, 54] width 29 height 29
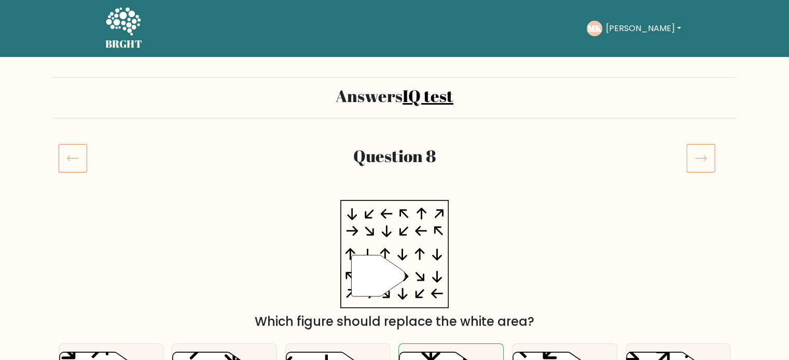
click at [69, 149] on icon at bounding box center [73, 158] width 29 height 29
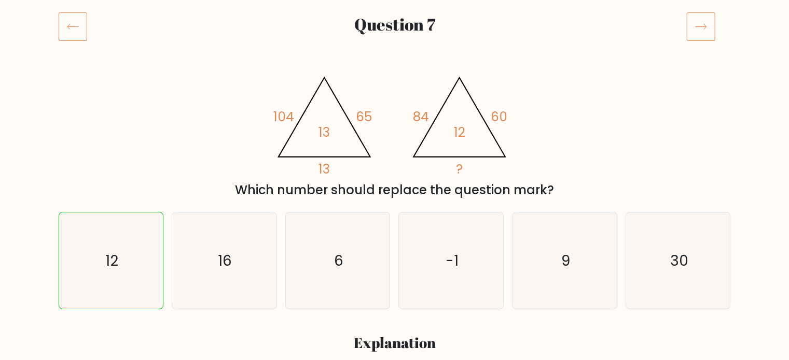
scroll to position [104, 0]
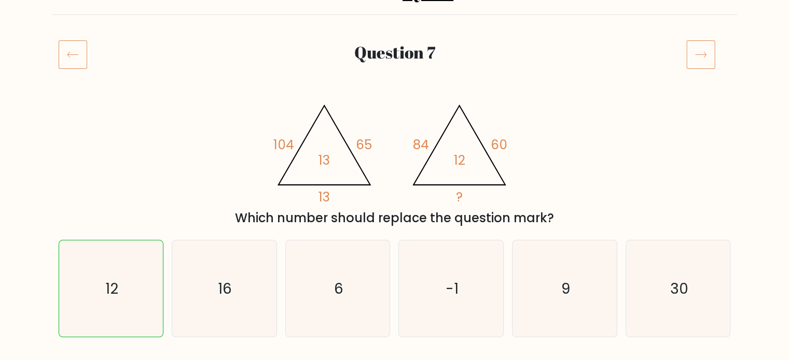
click at [79, 59] on icon at bounding box center [73, 54] width 29 height 29
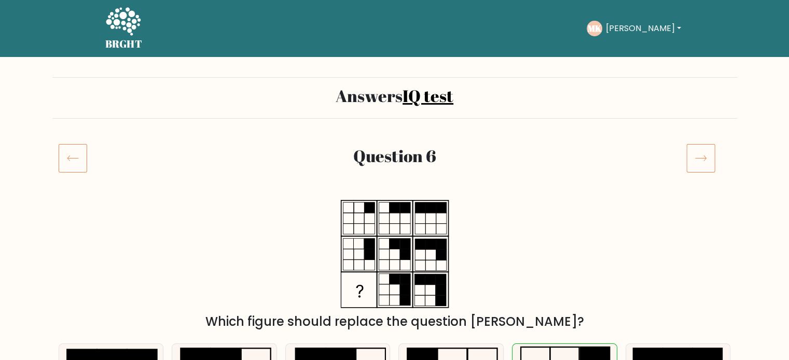
click at [68, 154] on icon at bounding box center [73, 158] width 29 height 29
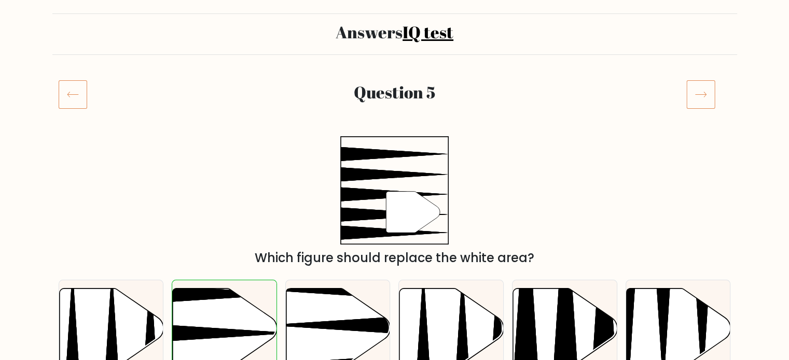
scroll to position [52, 0]
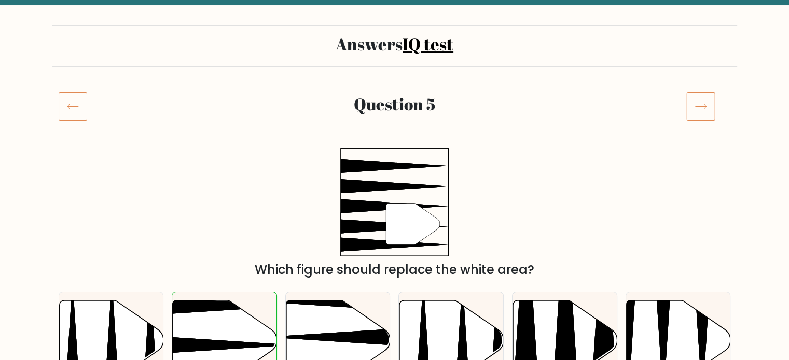
click at [85, 107] on icon at bounding box center [73, 106] width 29 height 29
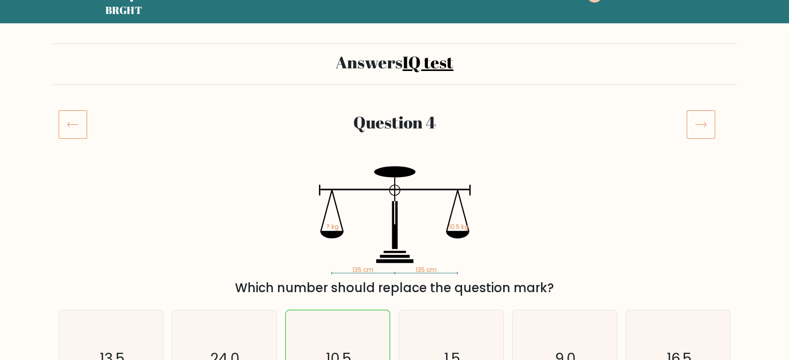
scroll to position [104, 0]
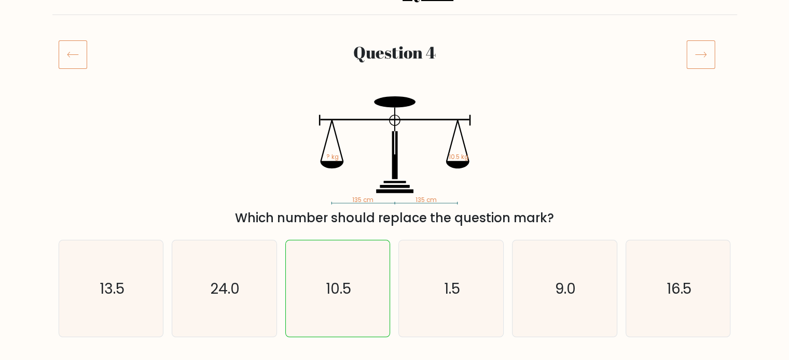
click at [74, 64] on icon at bounding box center [73, 54] width 29 height 29
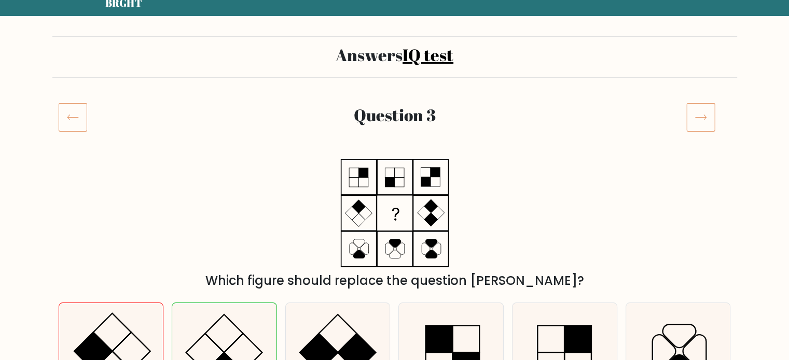
scroll to position [104, 0]
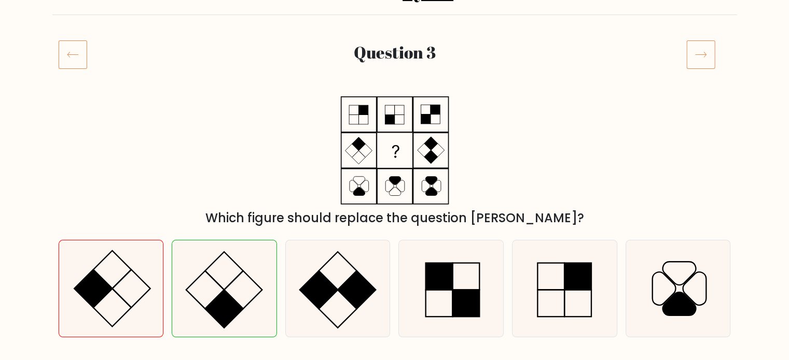
click at [81, 47] on icon at bounding box center [73, 54] width 29 height 29
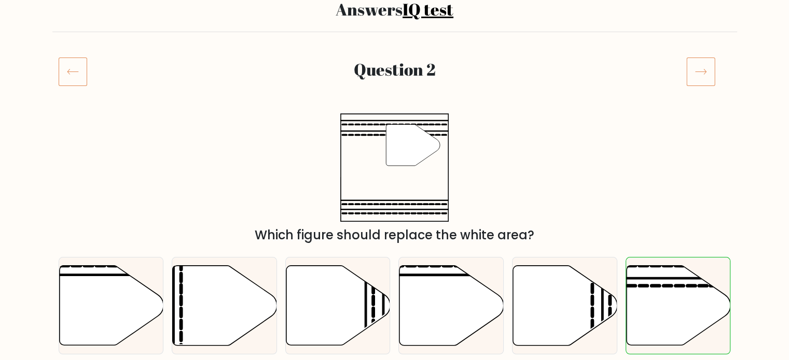
scroll to position [104, 0]
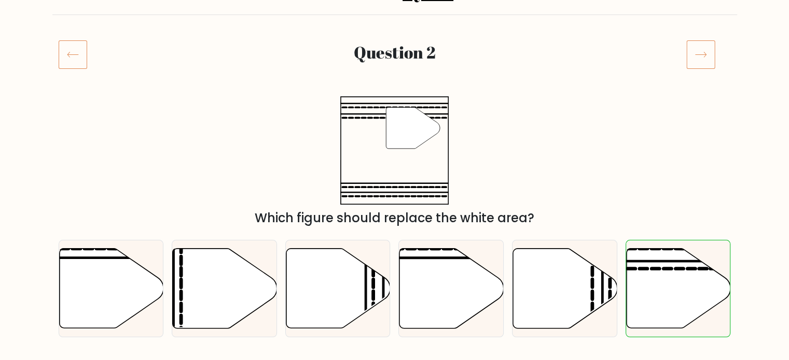
click at [68, 57] on icon at bounding box center [73, 54] width 29 height 29
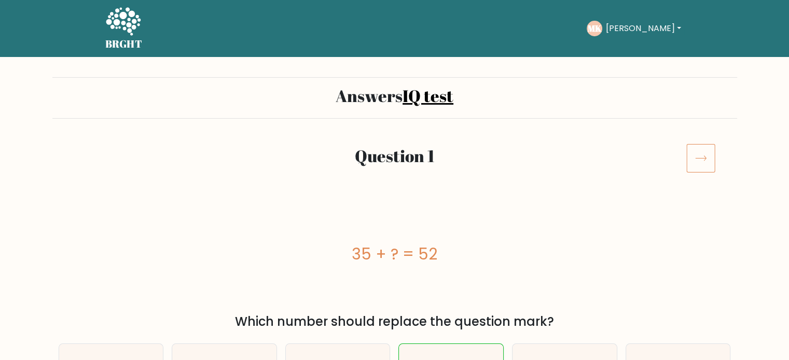
click at [643, 26] on button "[PERSON_NAME]" at bounding box center [642, 28] width 81 height 13
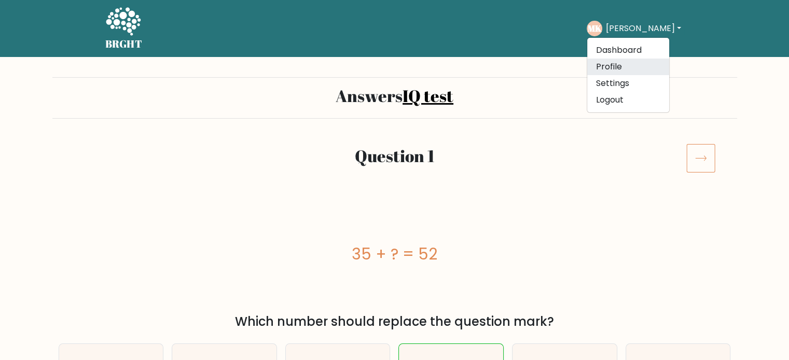
click at [634, 65] on link "Profile" at bounding box center [628, 67] width 82 height 17
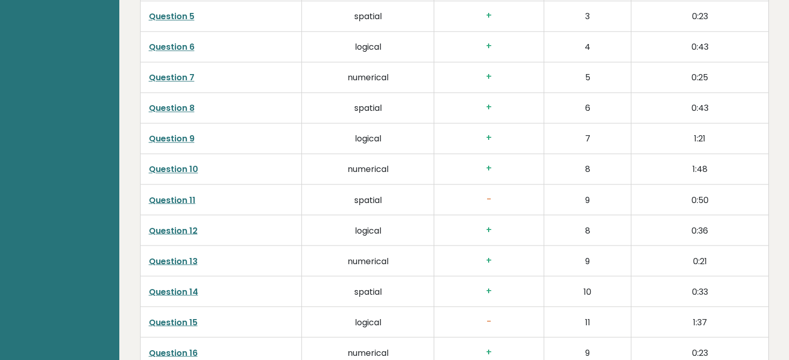
scroll to position [1815, 0]
click at [173, 166] on link "Question 11" at bounding box center [172, 169] width 47 height 12
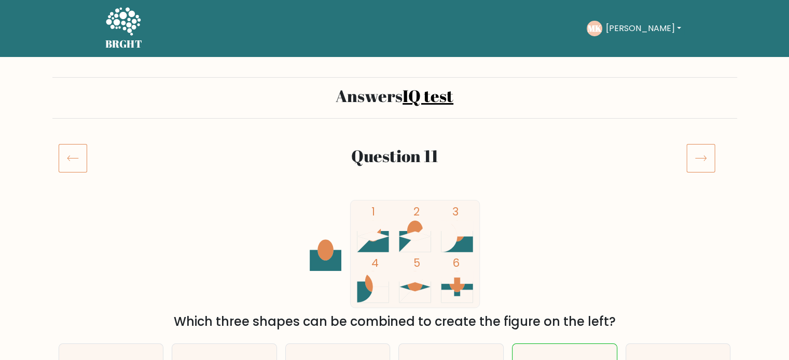
click at [708, 151] on icon at bounding box center [700, 158] width 29 height 29
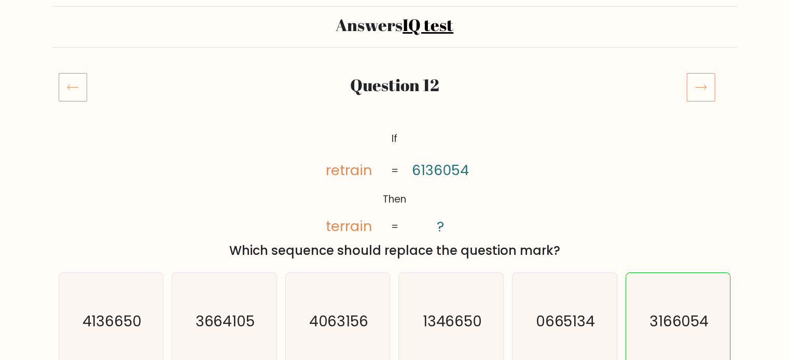
scroll to position [52, 0]
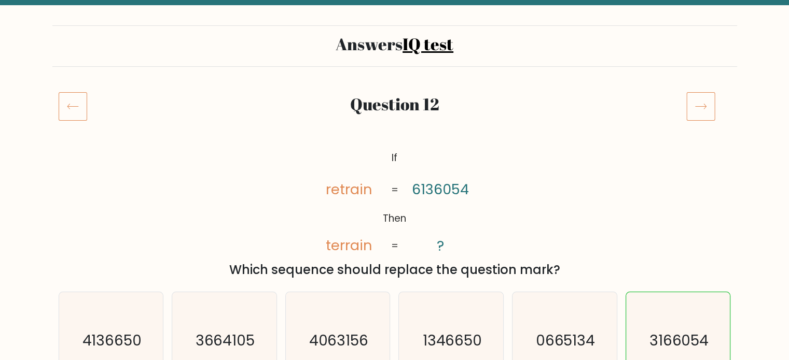
click at [697, 99] on icon at bounding box center [700, 106] width 29 height 29
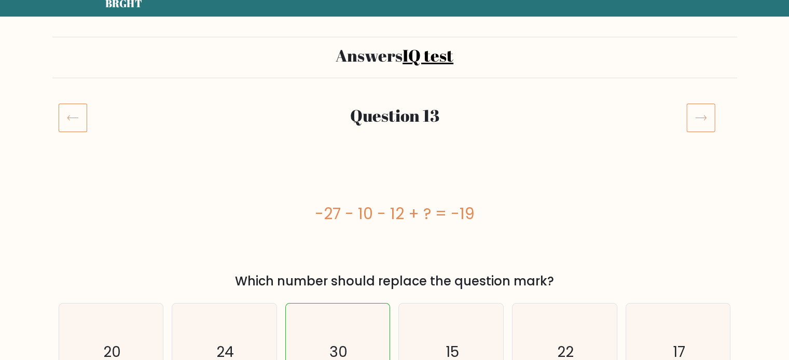
scroll to position [52, 0]
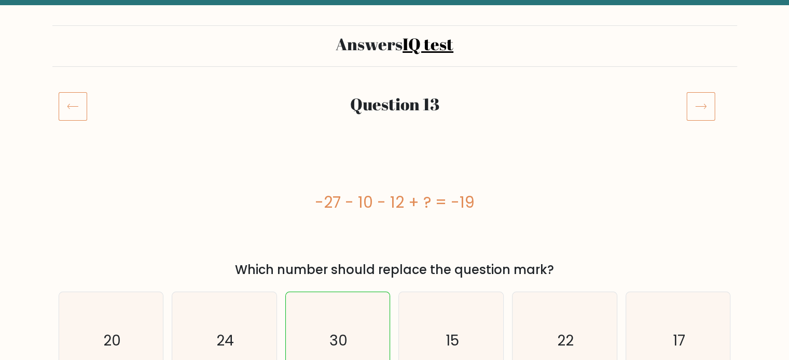
click at [691, 108] on icon at bounding box center [700, 106] width 29 height 29
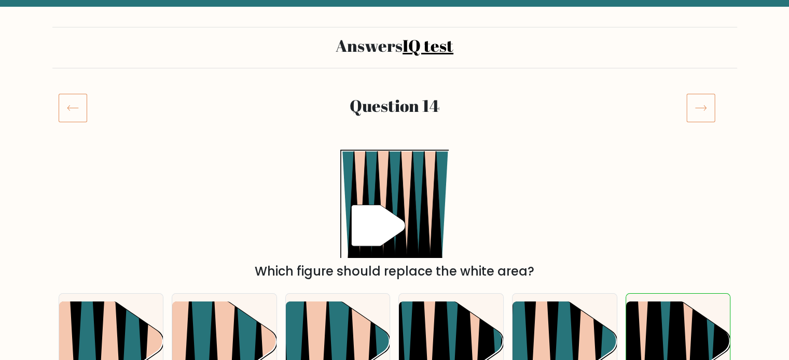
scroll to position [52, 0]
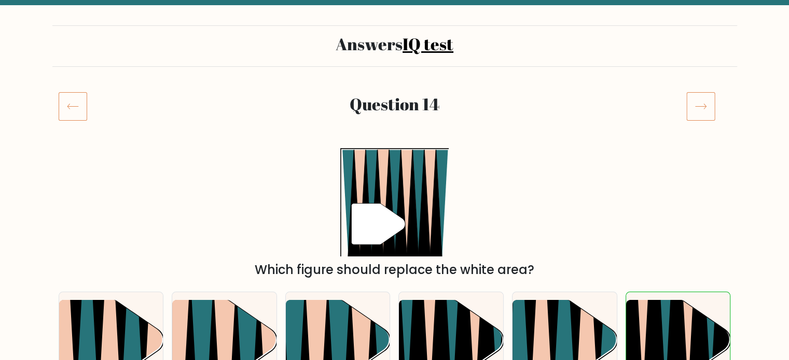
click at [692, 107] on icon at bounding box center [700, 106] width 29 height 29
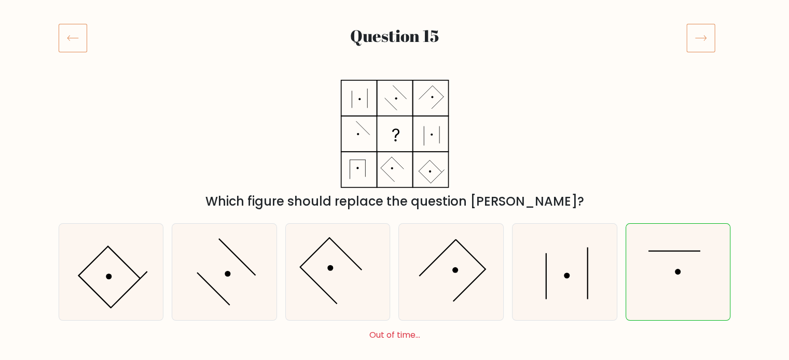
scroll to position [104, 0]
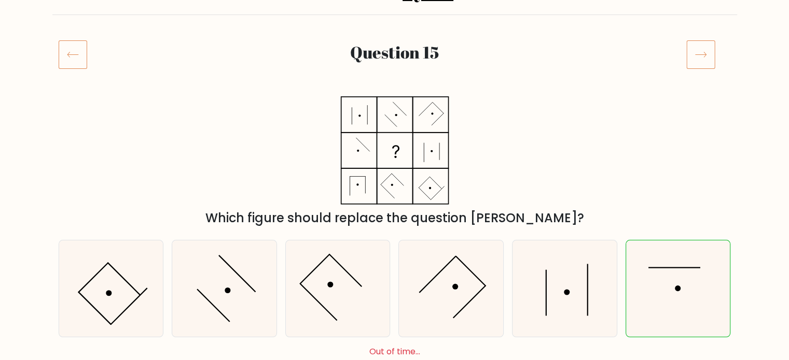
click at [694, 45] on icon at bounding box center [700, 54] width 29 height 29
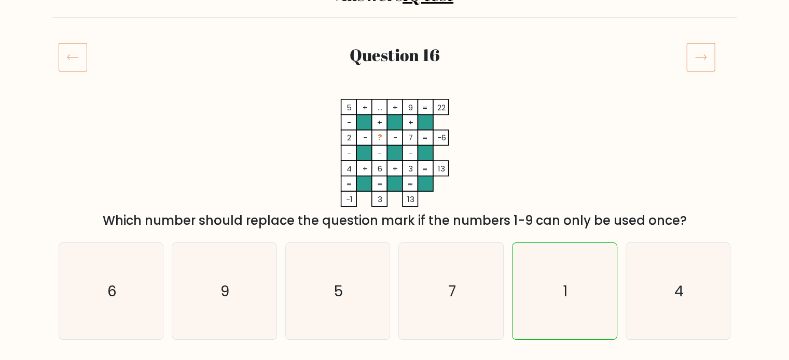
scroll to position [104, 0]
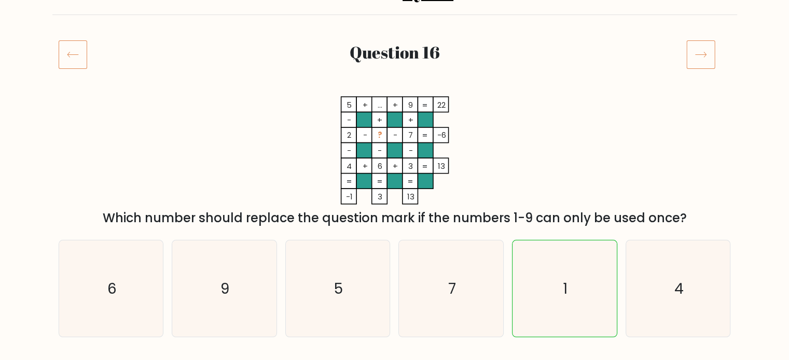
click at [706, 57] on icon at bounding box center [700, 54] width 29 height 29
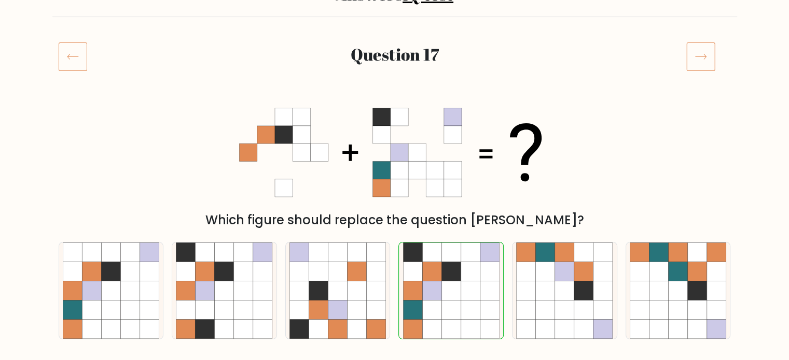
scroll to position [104, 0]
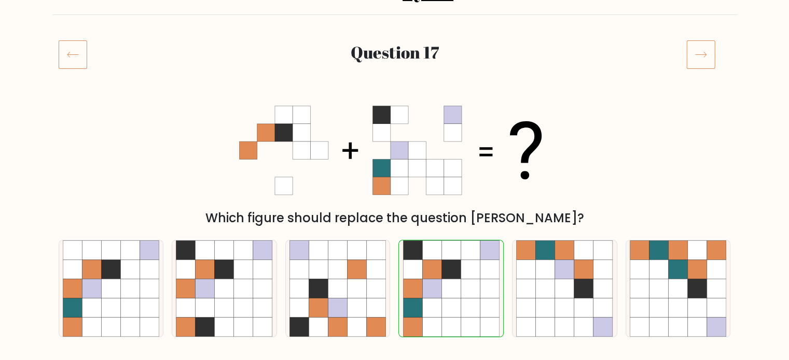
click at [695, 57] on icon at bounding box center [700, 54] width 29 height 29
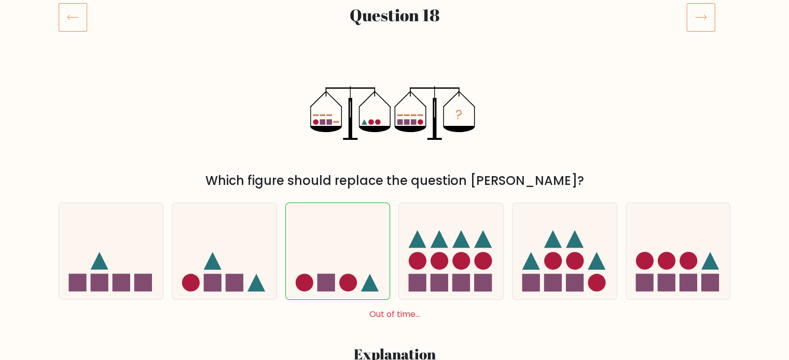
scroll to position [156, 0]
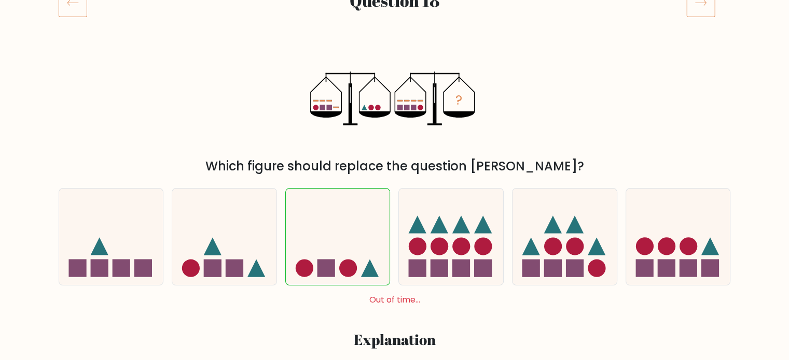
click at [711, 4] on icon at bounding box center [700, 2] width 29 height 29
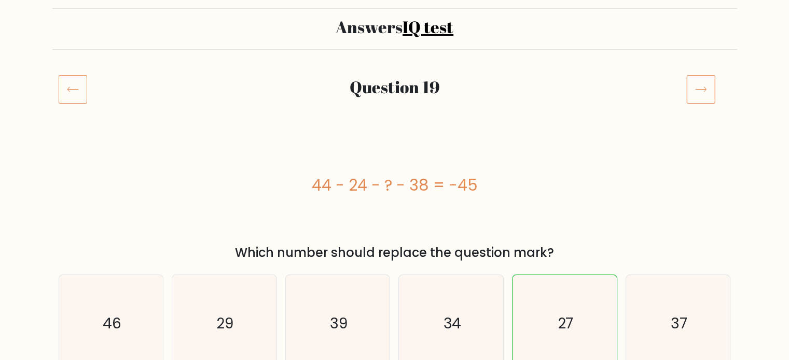
scroll to position [104, 0]
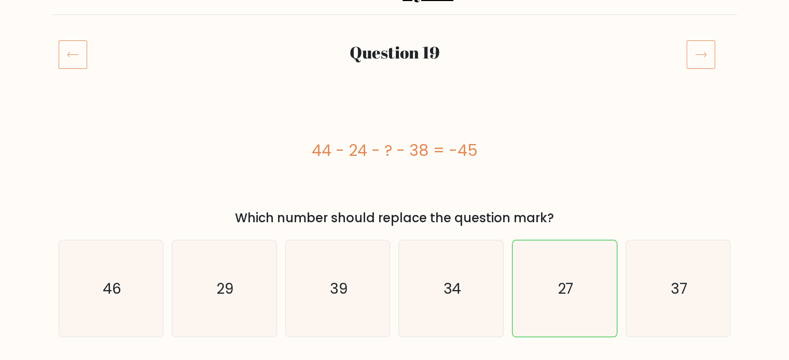
click at [697, 56] on icon at bounding box center [700, 54] width 29 height 29
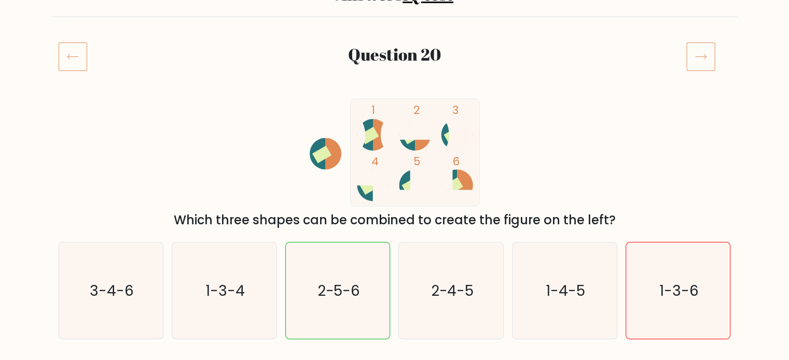
scroll to position [104, 0]
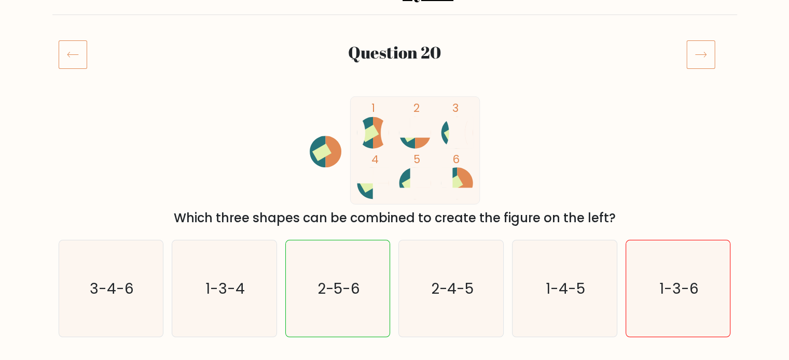
click at [711, 51] on icon at bounding box center [700, 54] width 29 height 29
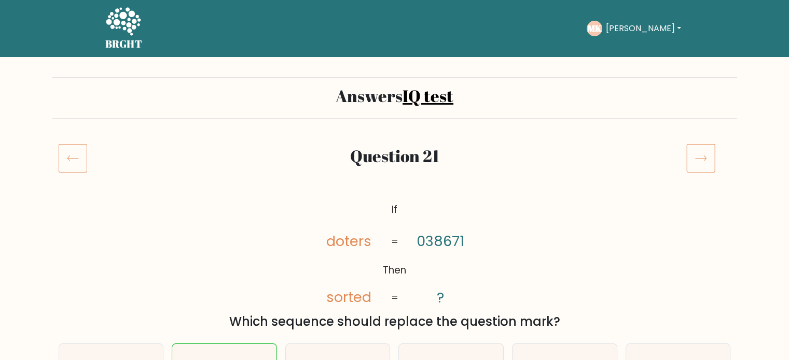
click at [699, 159] on icon at bounding box center [700, 158] width 29 height 29
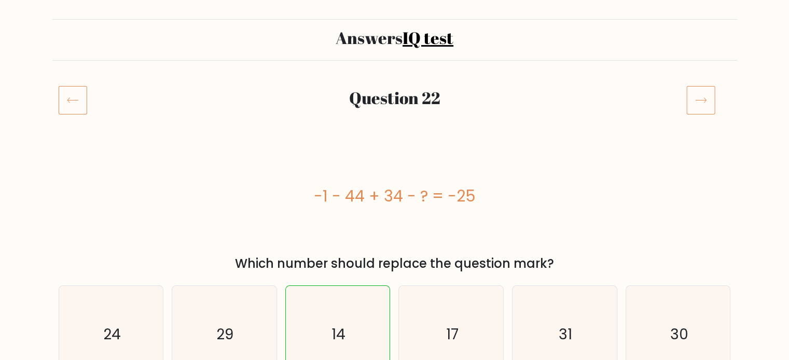
scroll to position [156, 0]
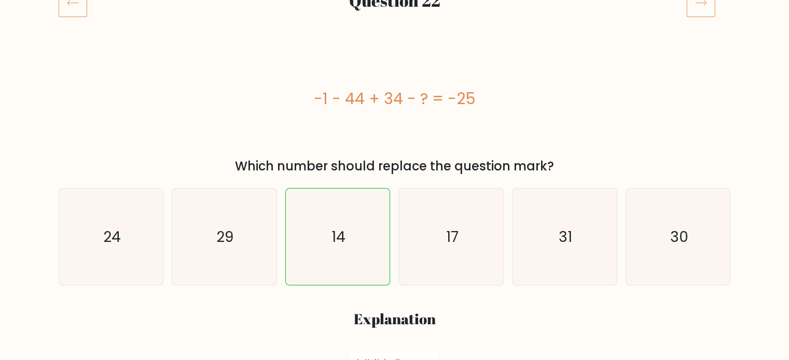
click at [702, 7] on icon at bounding box center [700, 2] width 29 height 29
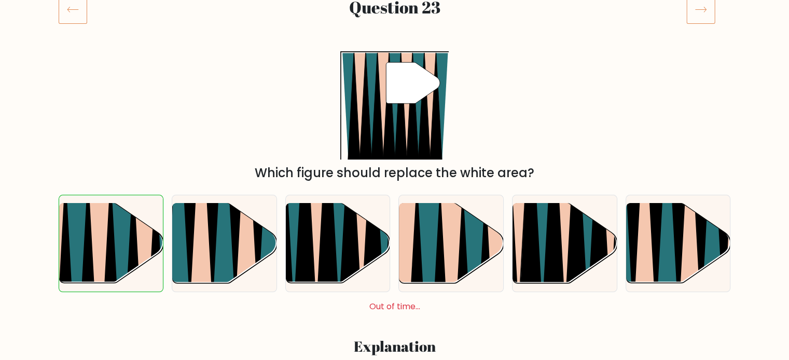
scroll to position [156, 0]
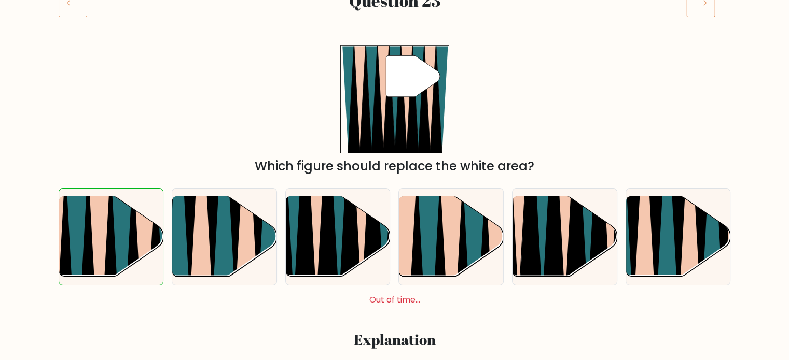
click at [707, 16] on icon at bounding box center [700, 2] width 29 height 29
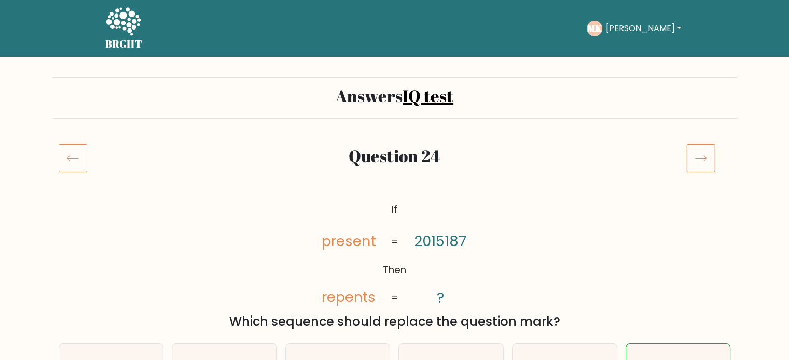
click at [705, 163] on icon at bounding box center [700, 158] width 29 height 29
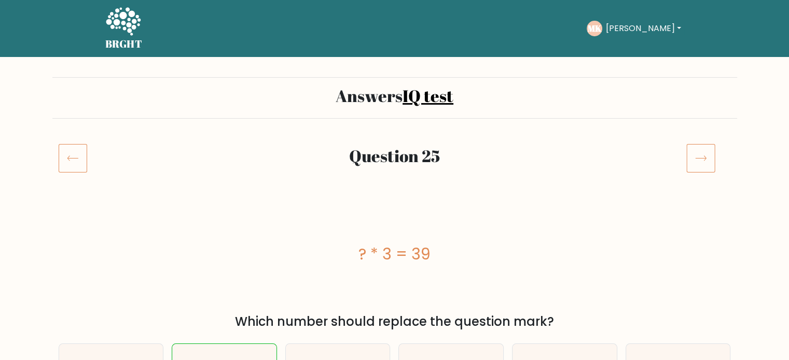
click at [705, 163] on icon at bounding box center [700, 158] width 29 height 29
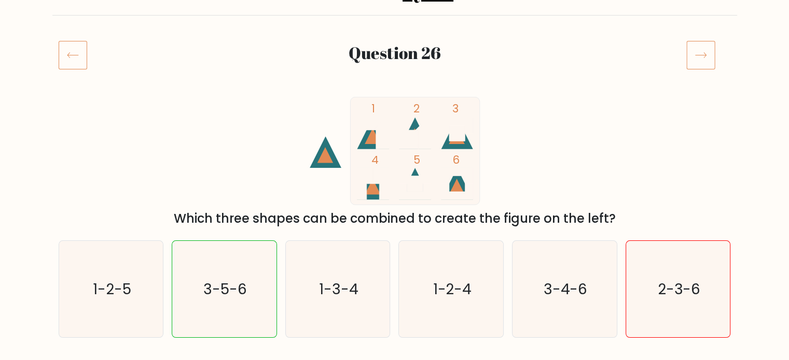
scroll to position [104, 0]
click at [697, 67] on icon at bounding box center [700, 54] width 29 height 29
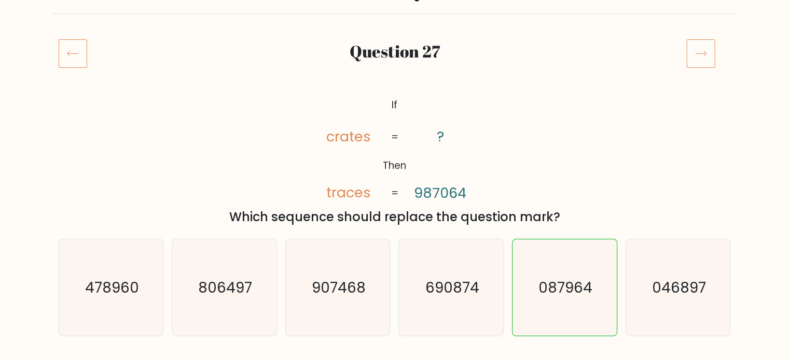
scroll to position [156, 0]
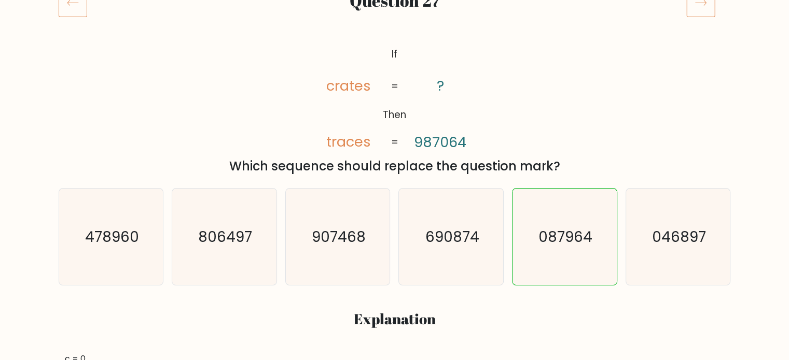
click at [693, 7] on icon at bounding box center [700, 2] width 29 height 29
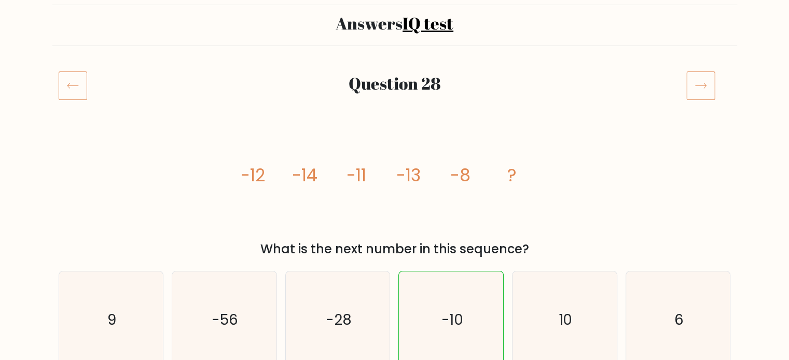
scroll to position [104, 0]
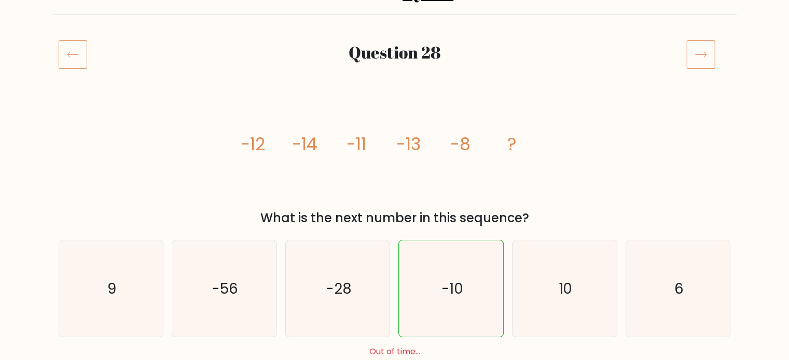
click at [702, 60] on icon at bounding box center [700, 54] width 29 height 29
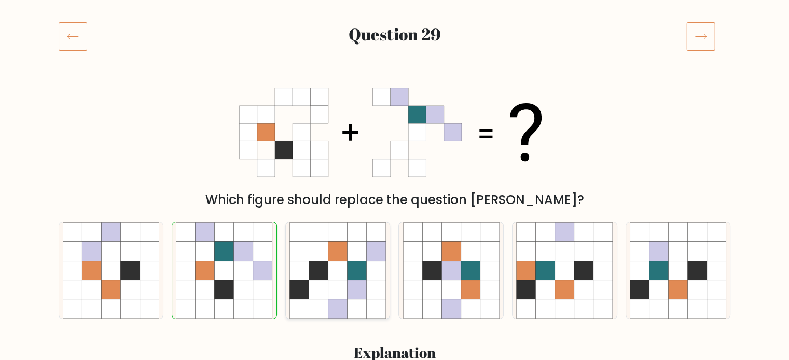
scroll to position [104, 0]
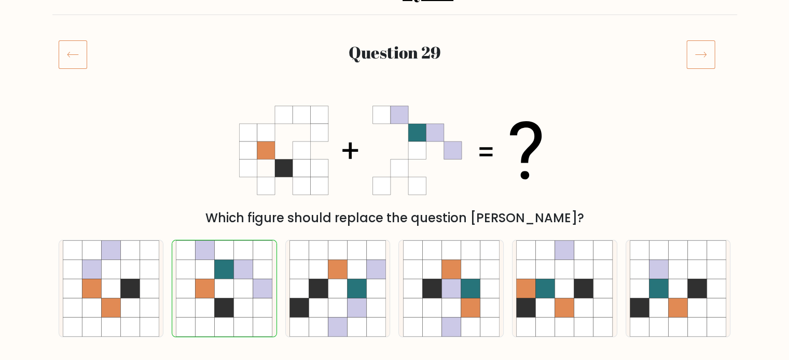
click at [707, 48] on icon at bounding box center [700, 54] width 29 height 29
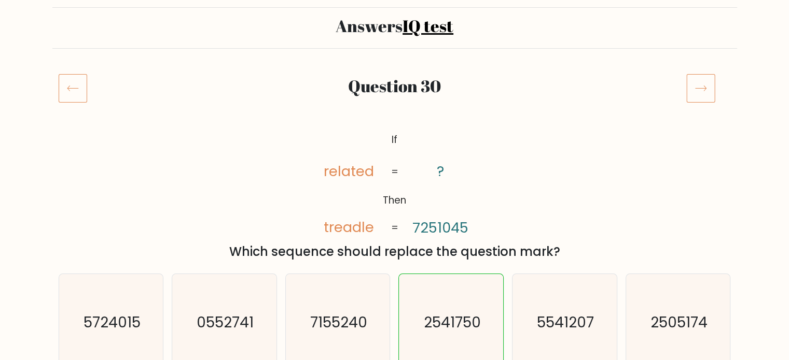
scroll to position [104, 0]
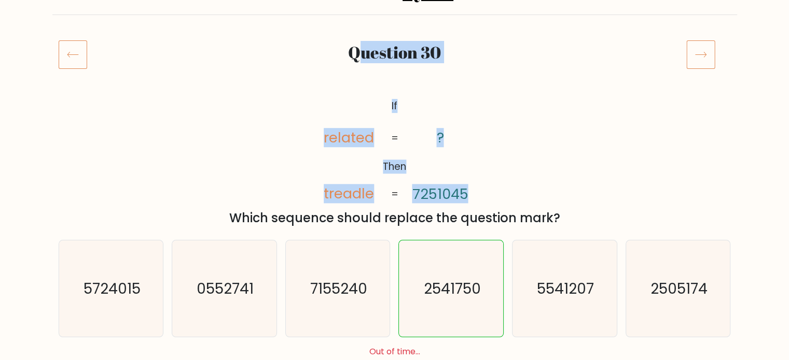
drag, startPoint x: 361, startPoint y: 67, endPoint x: 488, endPoint y: 197, distance: 180.8
copy form "uestion 30 @import url('https://fonts.googleapis.com/css?family=Abril+Fatface:4…"
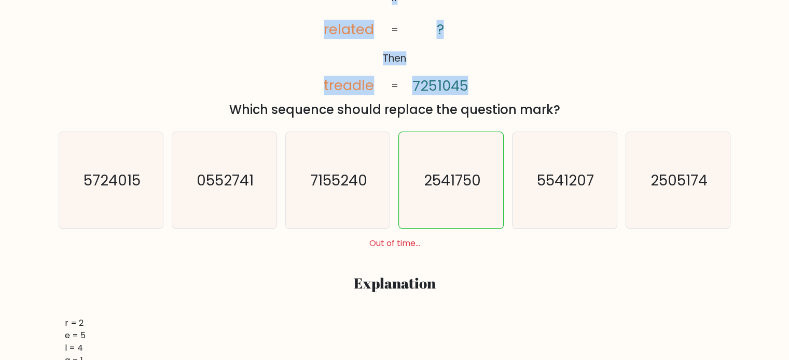
scroll to position [207, 0]
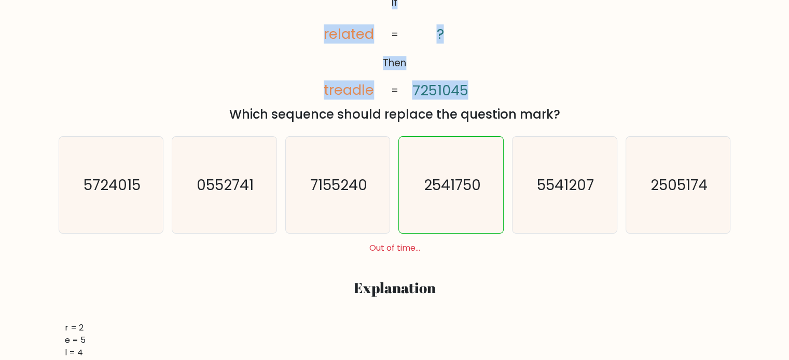
click at [505, 59] on div "@import url('https://fonts.googleapis.com/css?family=Abril+Fatface:400,100,100i…" at bounding box center [394, 58] width 685 height 131
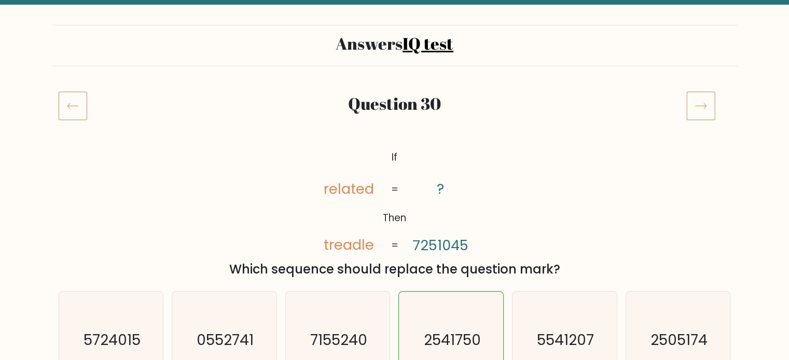
scroll to position [52, 0]
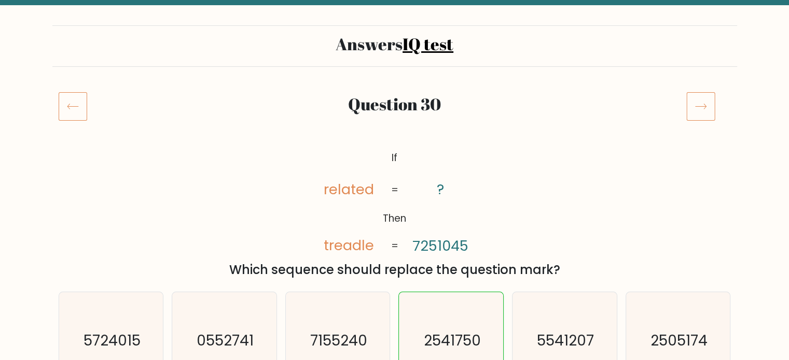
click at [706, 117] on icon at bounding box center [700, 106] width 29 height 29
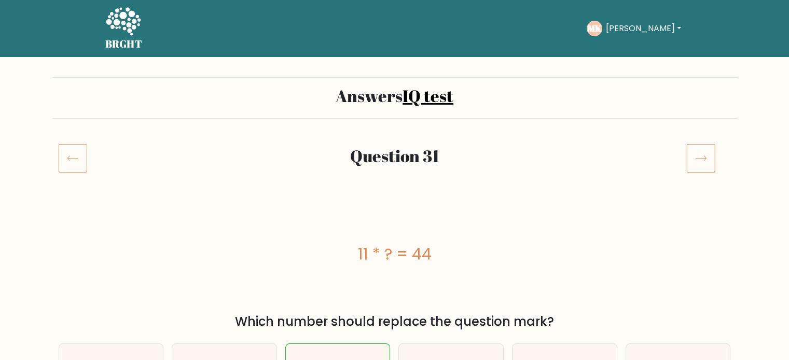
click at [651, 22] on button "[PERSON_NAME]" at bounding box center [642, 28] width 81 height 13
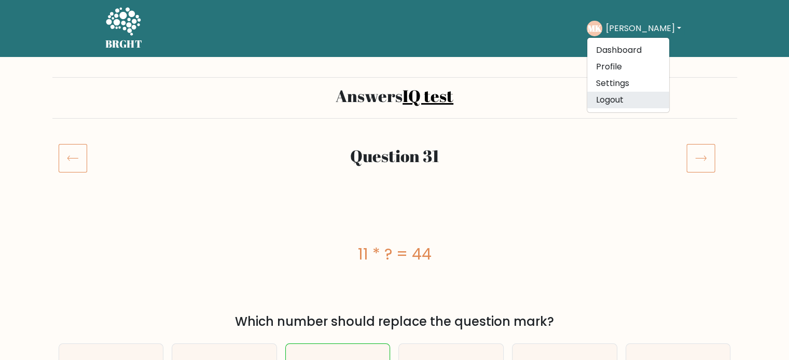
click at [640, 99] on link "Logout" at bounding box center [628, 100] width 82 height 17
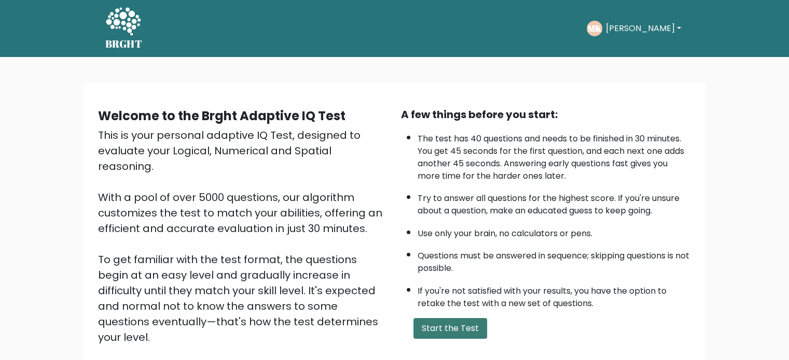
click at [448, 323] on button "Start the Test" at bounding box center [450, 328] width 74 height 21
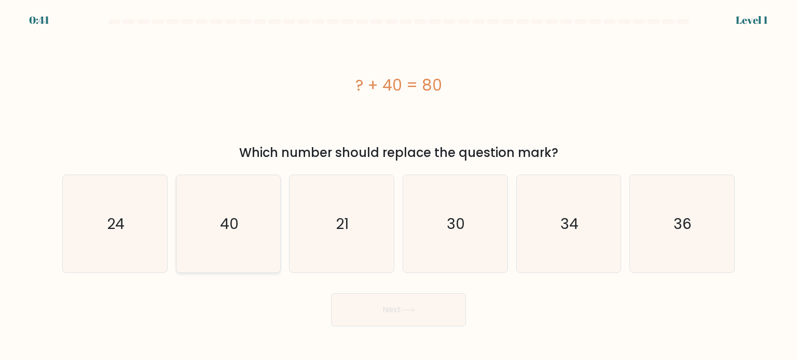
click at [243, 214] on icon "40" at bounding box center [228, 224] width 98 height 98
click at [398, 186] on input "b. 40" at bounding box center [398, 182] width 1 height 5
radio input "true"
click at [382, 309] on button "Next" at bounding box center [398, 310] width 135 height 33
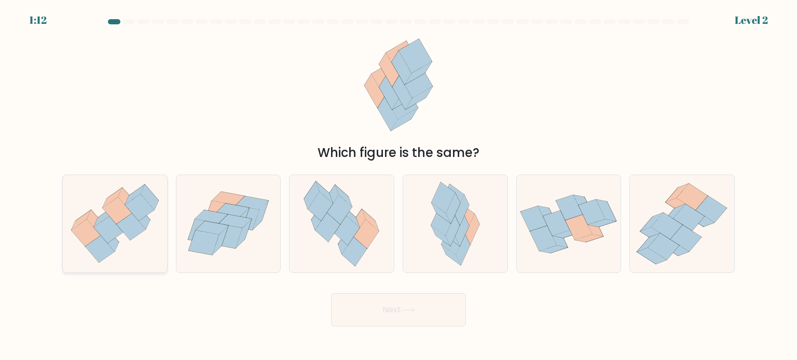
click at [143, 203] on icon at bounding box center [139, 207] width 29 height 27
click at [398, 186] on input "a." at bounding box center [398, 182] width 1 height 5
radio input "true"
click at [388, 309] on button "Next" at bounding box center [398, 310] width 135 height 33
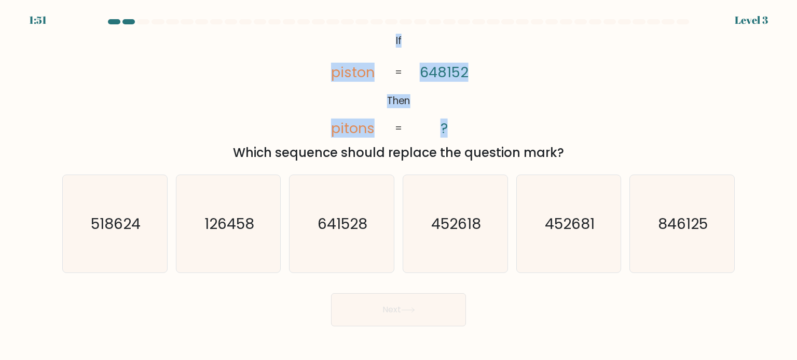
drag, startPoint x: 392, startPoint y: 33, endPoint x: 467, endPoint y: 136, distance: 128.1
click at [467, 136] on icon "@import url('https://fonts.googleapis.com/css?family=Abril+Fatface:400,100,100i…" at bounding box center [398, 85] width 175 height 108
copy icon "If Then piston pitons 648152 ?"
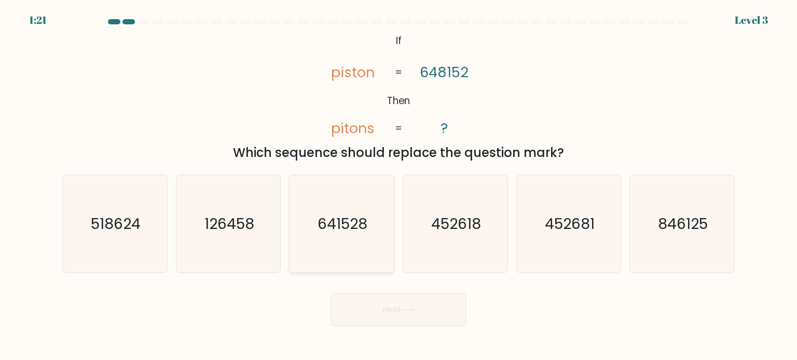
click at [333, 234] on icon "641528" at bounding box center [342, 224] width 98 height 98
click at [398, 186] on input "c. 641528" at bounding box center [398, 182] width 1 height 5
radio input "true"
click at [407, 314] on button "Next" at bounding box center [398, 310] width 135 height 33
click at [398, 309] on button "Next" at bounding box center [398, 310] width 135 height 33
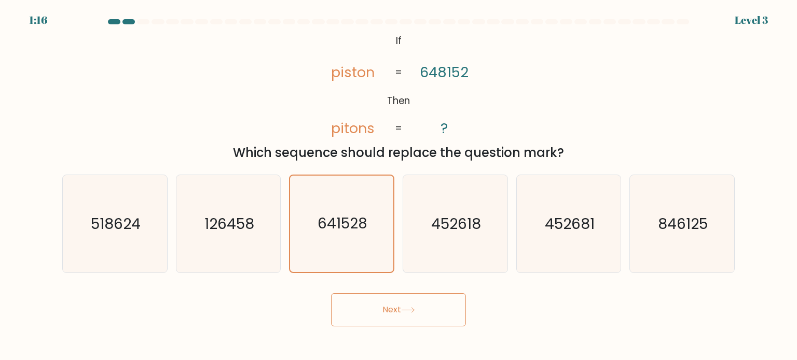
click at [351, 307] on button "Next" at bounding box center [398, 310] width 135 height 33
click at [339, 205] on icon "641528" at bounding box center [341, 224] width 96 height 96
click at [398, 186] on input "c. 641528" at bounding box center [398, 182] width 1 height 5
click at [339, 205] on icon "641528" at bounding box center [341, 224] width 96 height 96
click at [398, 186] on input "c. 641528" at bounding box center [398, 182] width 1 height 5
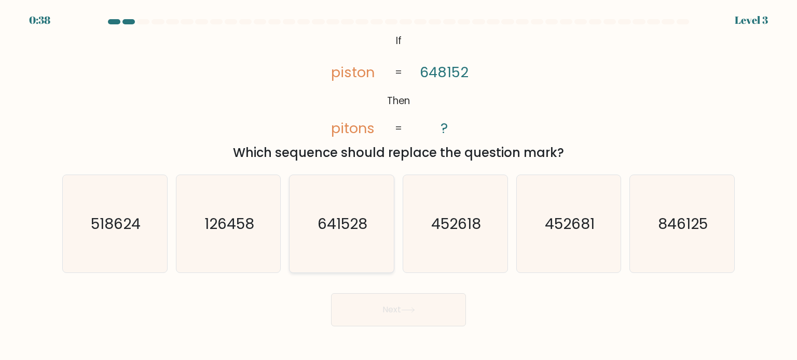
click at [355, 230] on text "641528" at bounding box center [343, 223] width 50 height 21
click at [398, 186] on input "c. 641528" at bounding box center [398, 182] width 1 height 5
radio input "true"
click at [394, 305] on button "Next" at bounding box center [398, 310] width 135 height 33
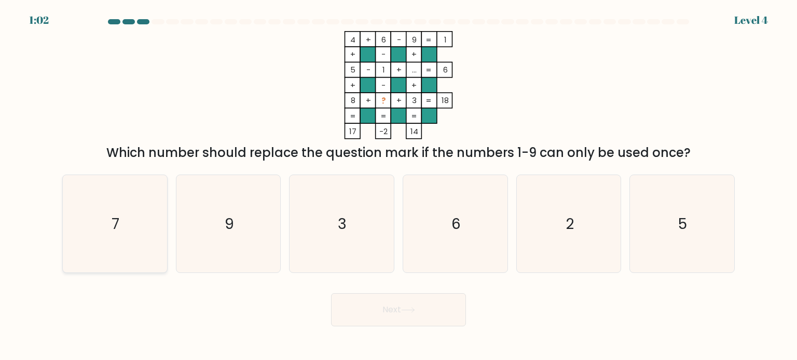
click at [138, 224] on icon "7" at bounding box center [115, 224] width 98 height 98
click at [398, 186] on input "a. 7" at bounding box center [398, 182] width 1 height 5
radio input "true"
click at [373, 309] on button "Next" at bounding box center [398, 310] width 135 height 33
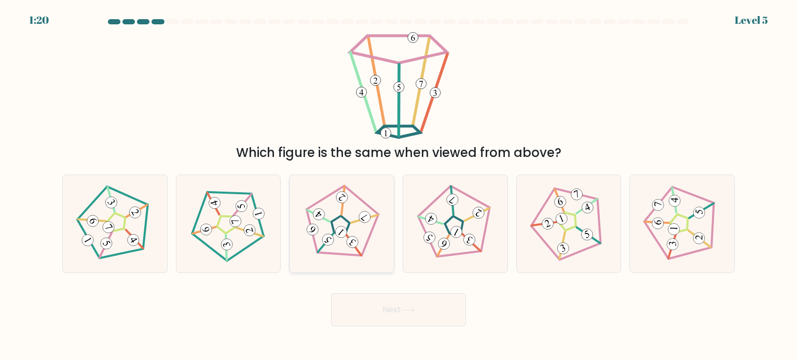
click at [360, 217] on 797 at bounding box center [364, 218] width 16 height 16
click at [398, 186] on input "c." at bounding box center [398, 182] width 1 height 5
radio input "true"
click at [382, 314] on button "Next" at bounding box center [398, 310] width 135 height 33
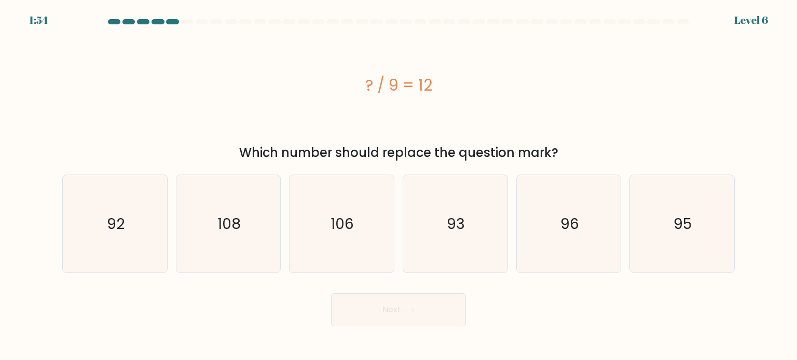
drag, startPoint x: 394, startPoint y: 81, endPoint x: 422, endPoint y: 82, distance: 28.0
click at [440, 82] on div "? / 9 = 12" at bounding box center [398, 85] width 672 height 23
copy div "? / 9 = 12"
click at [230, 219] on text "108" at bounding box center [228, 223] width 23 height 21
click at [398, 186] on input "b. 108" at bounding box center [398, 182] width 1 height 5
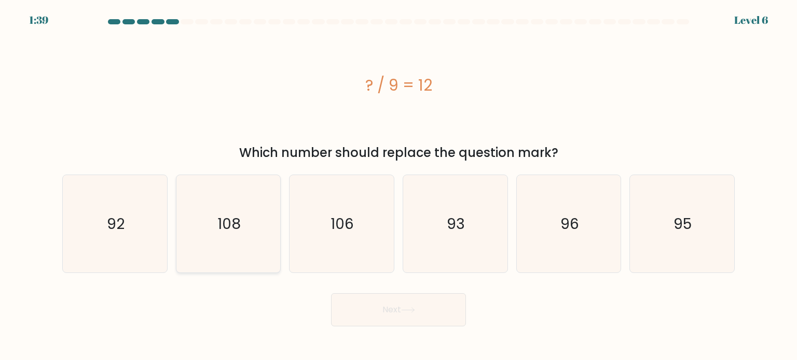
radio input "true"
click at [377, 304] on button "Next" at bounding box center [398, 310] width 135 height 33
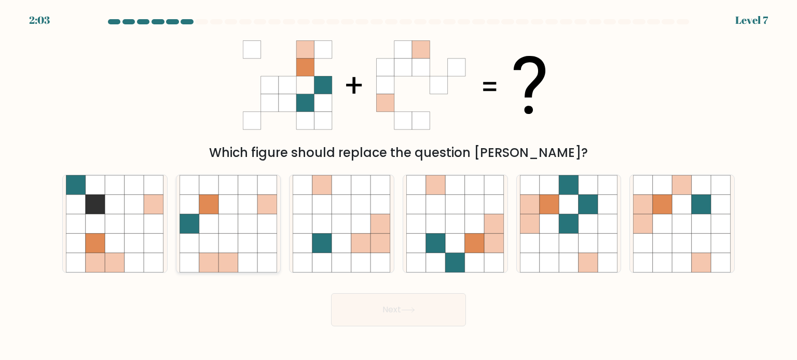
click at [226, 213] on icon at bounding box center [228, 204] width 20 height 20
click at [398, 186] on input "b." at bounding box center [398, 182] width 1 height 5
radio input "true"
click at [361, 305] on button "Next" at bounding box center [398, 310] width 135 height 33
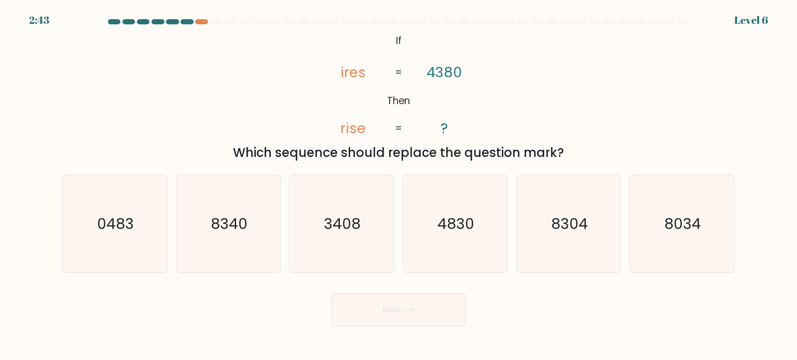
drag, startPoint x: 396, startPoint y: 37, endPoint x: 564, endPoint y: 151, distance: 202.7
click at [564, 151] on div "@import url('https://fonts.googleapis.com/css?family=Abril+Fatface:400,100,100i…" at bounding box center [398, 96] width 685 height 131
copy div "If Then ires rise 4380 ? = = Which sequence should replace the question mark?"
click at [346, 223] on text "3408" at bounding box center [342, 223] width 37 height 21
click at [398, 186] on input "c. 3408" at bounding box center [398, 182] width 1 height 5
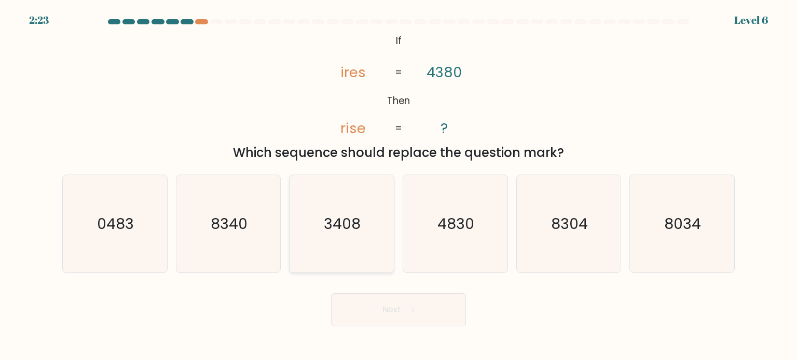
radio input "true"
click at [412, 309] on icon at bounding box center [408, 311] width 14 height 6
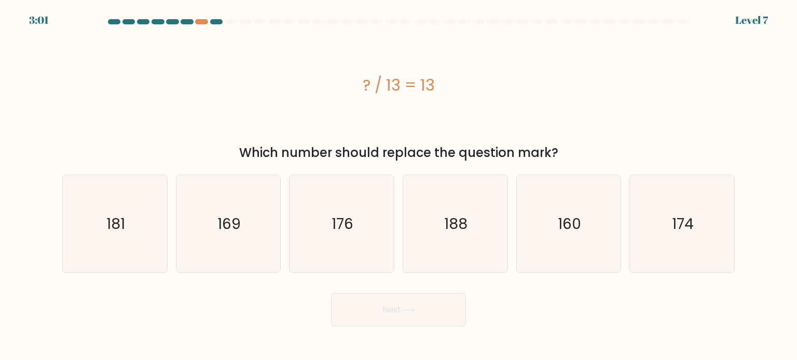
drag, startPoint x: 361, startPoint y: 82, endPoint x: 382, endPoint y: 87, distance: 21.4
click at [382, 87] on div "? / 13 = 13" at bounding box center [398, 85] width 672 height 23
click at [232, 224] on text "169" at bounding box center [228, 223] width 23 height 21
click at [398, 186] on input "b. 169" at bounding box center [398, 182] width 1 height 5
radio input "true"
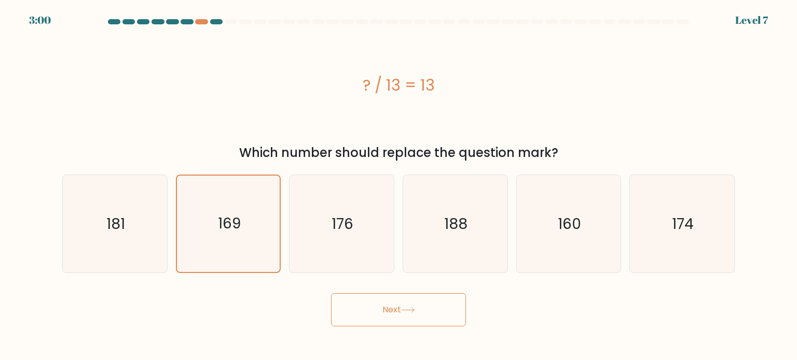
click at [377, 311] on button "Next" at bounding box center [398, 310] width 135 height 33
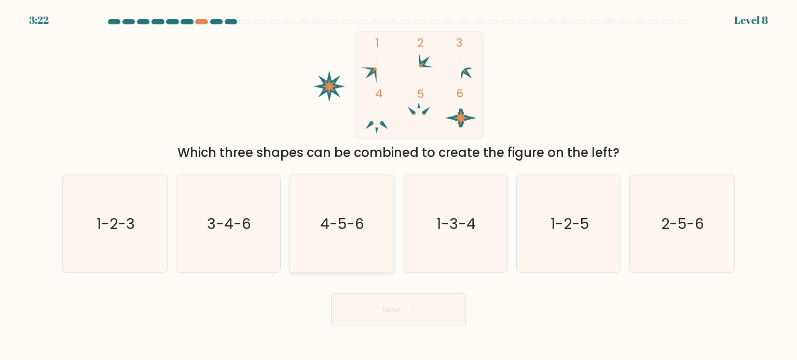
click at [359, 222] on text "4-5-6" at bounding box center [343, 223] width 44 height 21
click at [398, 186] on input "c. 4-5-6" at bounding box center [398, 182] width 1 height 5
radio input "true"
click at [378, 309] on button "Next" at bounding box center [398, 310] width 135 height 33
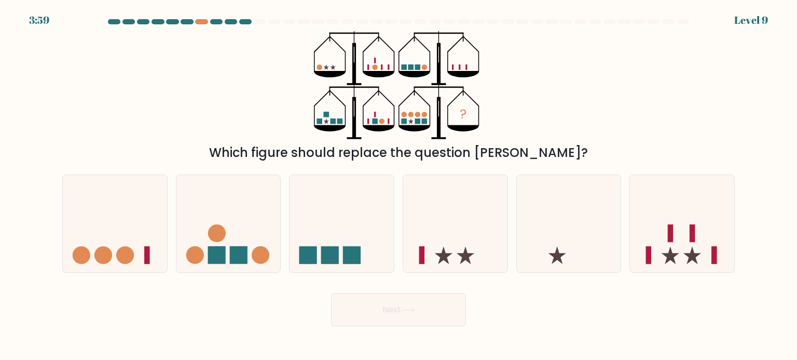
click at [746, 17] on div "Level 9" at bounding box center [751, 20] width 34 height 16
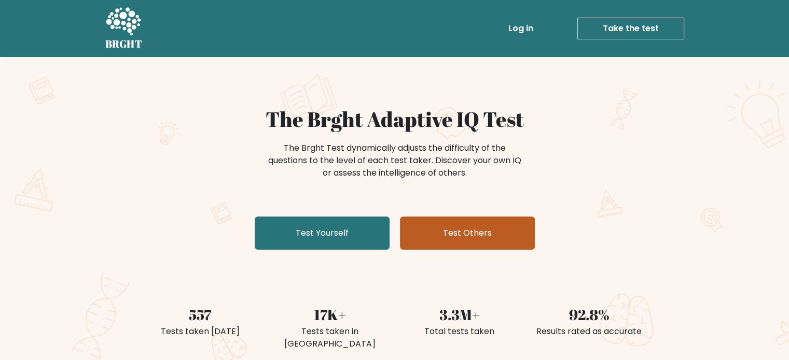
click at [437, 230] on link "Test Others" at bounding box center [467, 233] width 135 height 33
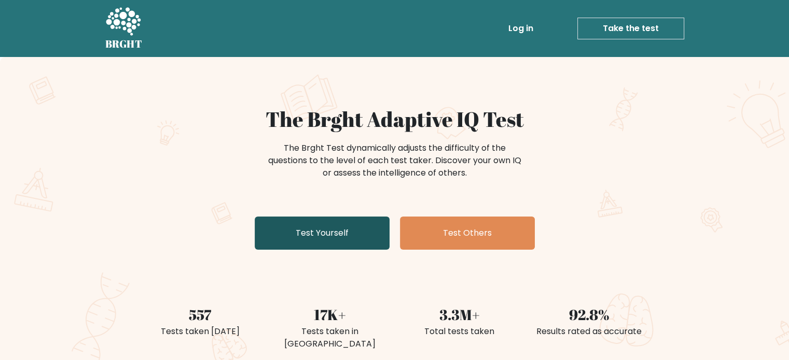
click at [313, 227] on link "Test Yourself" at bounding box center [322, 233] width 135 height 33
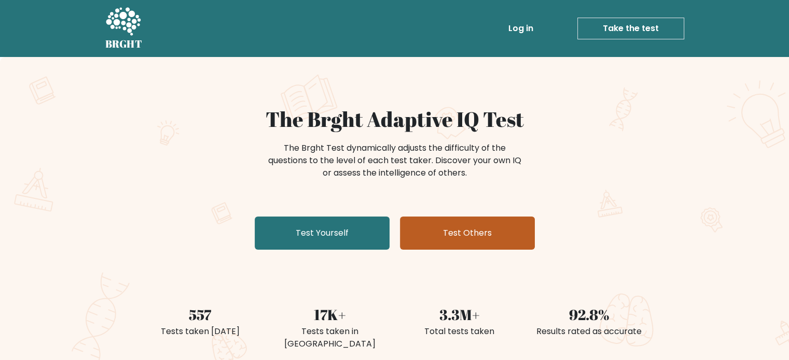
click at [472, 237] on link "Test Others" at bounding box center [467, 233] width 135 height 33
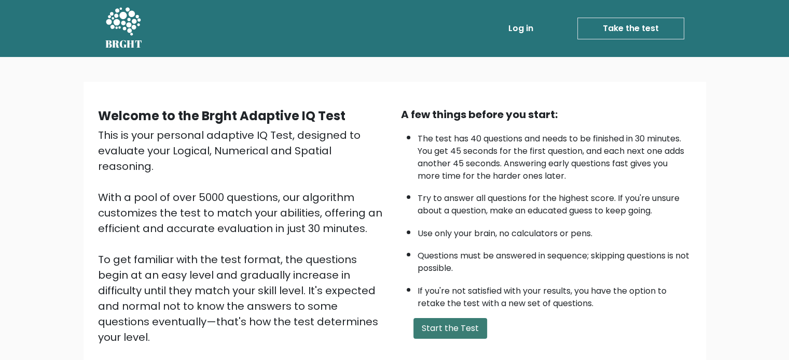
click at [442, 322] on button "Start the Test" at bounding box center [450, 328] width 74 height 21
click at [524, 31] on link "Log in" at bounding box center [520, 28] width 33 height 21
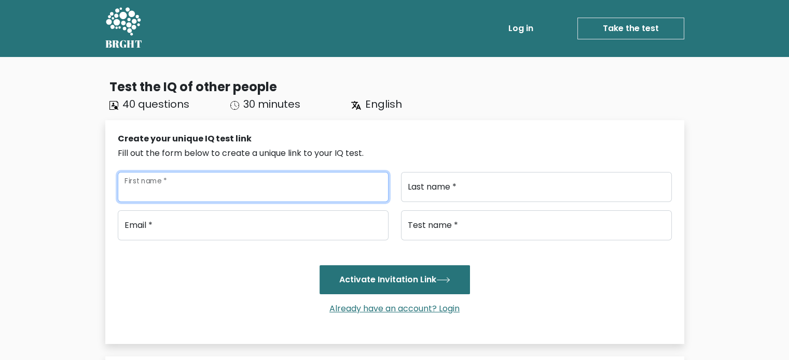
click at [226, 188] on input "First name *" at bounding box center [253, 187] width 271 height 30
type input "[PERSON_NAME]"
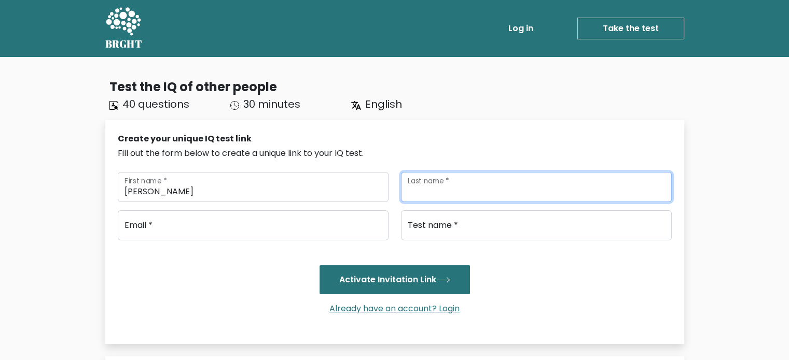
click at [450, 185] on input "Last name *" at bounding box center [536, 187] width 271 height 30
type input "okenyoru"
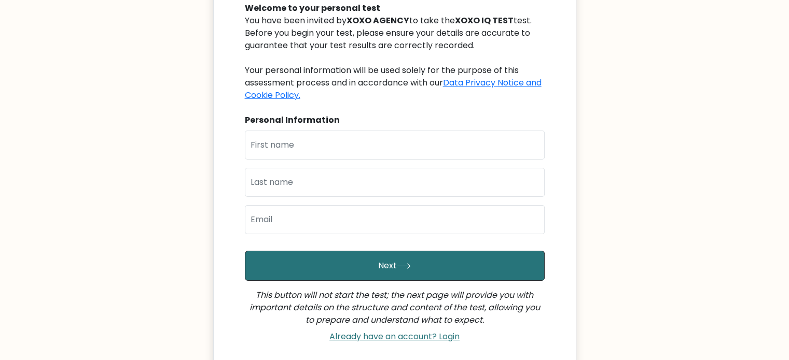
scroll to position [104, 0]
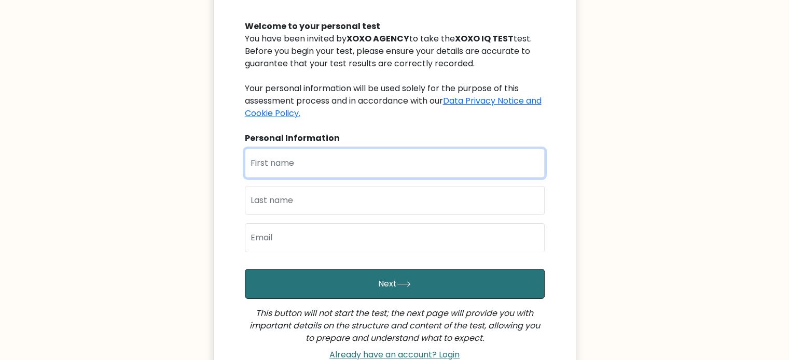
click at [298, 168] on input "text" at bounding box center [395, 163] width 300 height 29
type input "[PERSON_NAME]"
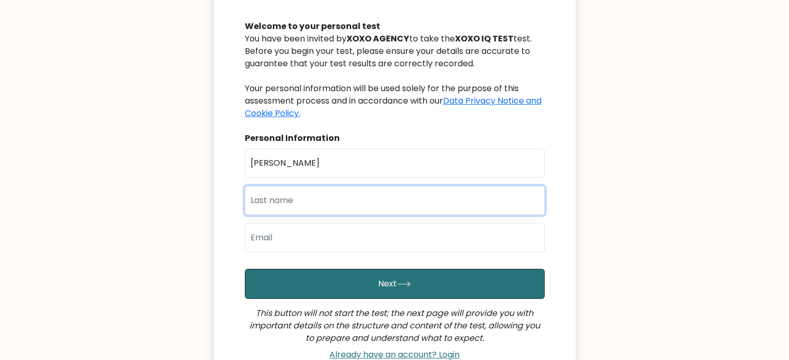
click at [342, 195] on input "text" at bounding box center [395, 200] width 300 height 29
type input "keroro"
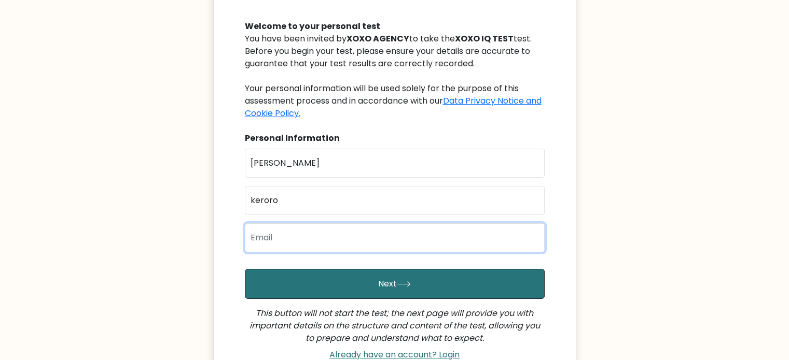
click at [289, 239] on input "email" at bounding box center [395, 238] width 300 height 29
type input "larryokenyoru5623@gmail.com"
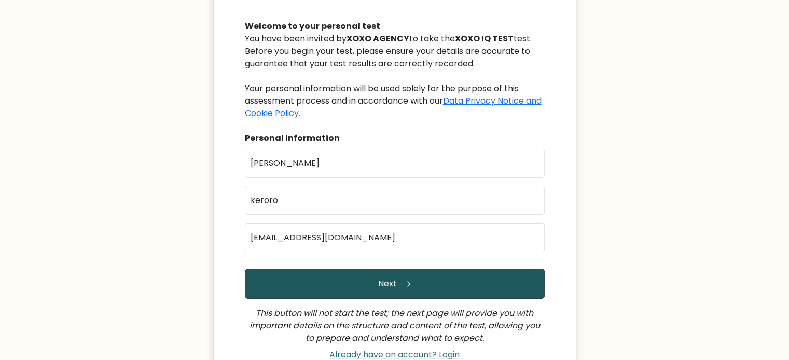
click at [301, 280] on button "Next" at bounding box center [395, 284] width 300 height 30
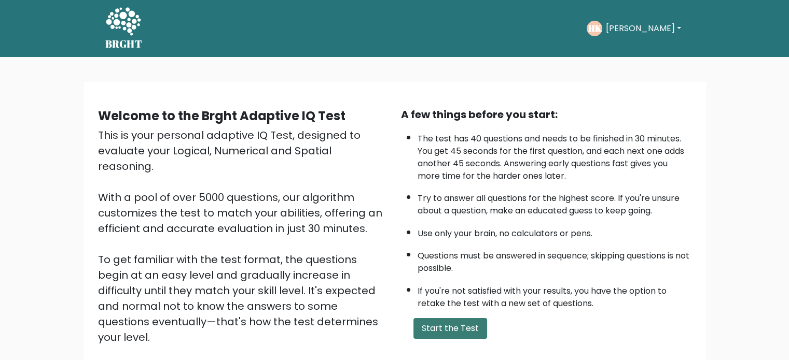
click at [440, 327] on button "Start the Test" at bounding box center [450, 328] width 74 height 21
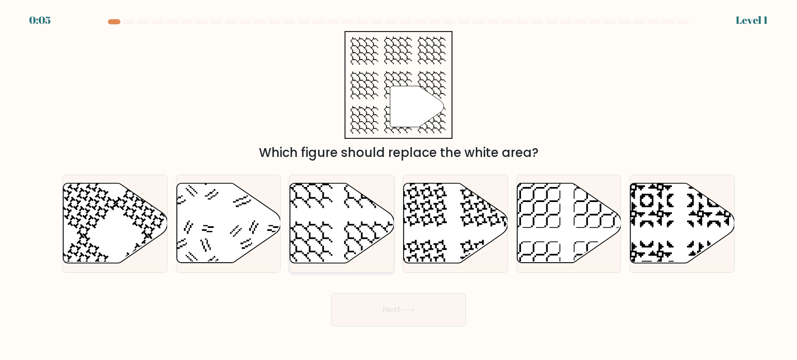
click at [336, 214] on icon at bounding box center [342, 224] width 104 height 80
click at [398, 186] on input "c." at bounding box center [398, 182] width 1 height 5
radio input "true"
click at [357, 308] on button "Next" at bounding box center [398, 310] width 135 height 33
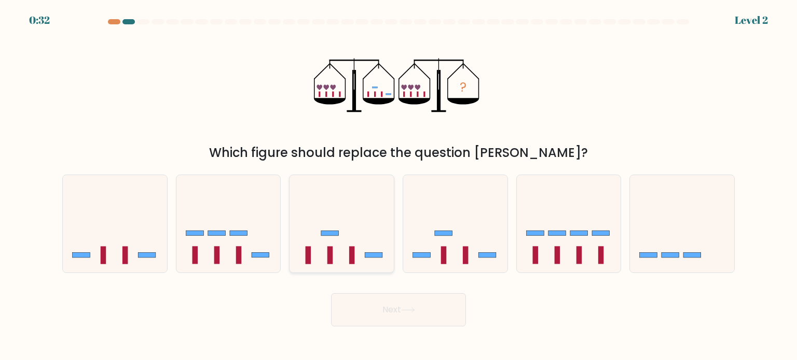
click at [330, 241] on icon at bounding box center [341, 224] width 104 height 86
click at [398, 186] on input "c." at bounding box center [398, 182] width 1 height 5
radio input "true"
click at [386, 314] on button "Next" at bounding box center [398, 310] width 135 height 33
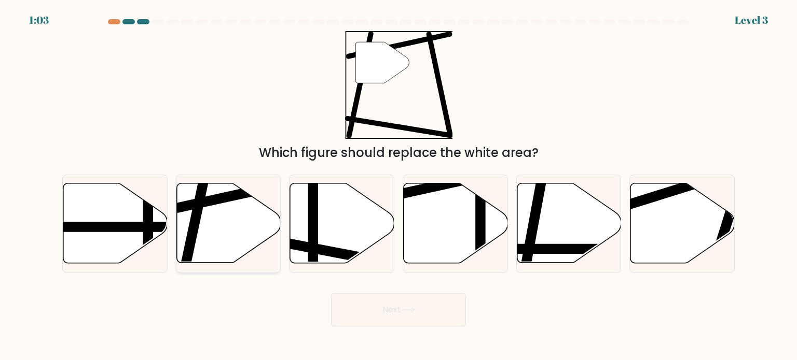
click at [225, 204] on icon at bounding box center [228, 224] width 104 height 80
click at [398, 186] on input "b." at bounding box center [398, 182] width 1 height 5
radio input "true"
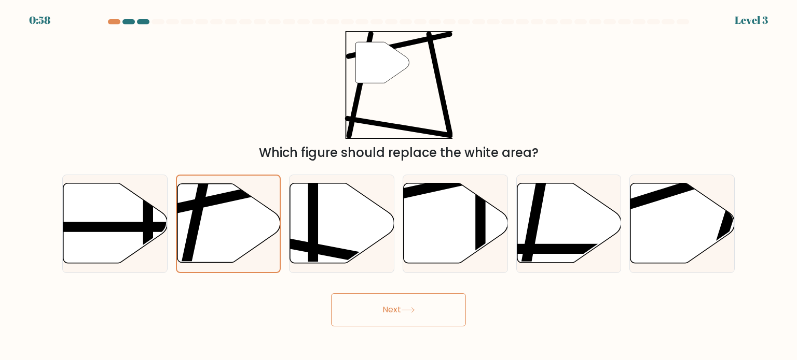
click at [367, 302] on button "Next" at bounding box center [398, 310] width 135 height 33
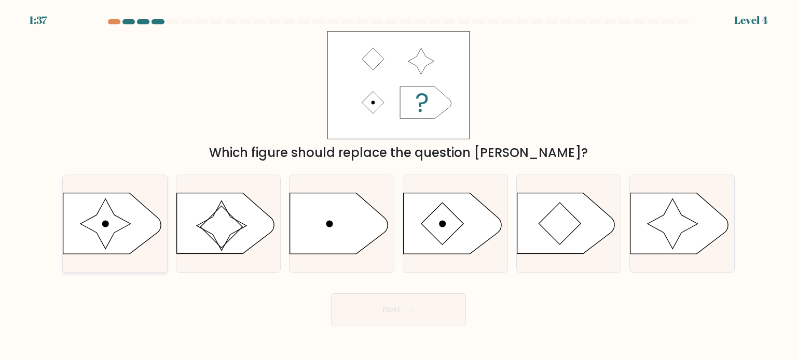
click at [110, 231] on icon at bounding box center [105, 224] width 50 height 50
click at [398, 186] on input "a." at bounding box center [398, 182] width 1 height 5
radio input "true"
click at [372, 311] on button "Next" at bounding box center [398, 310] width 135 height 33
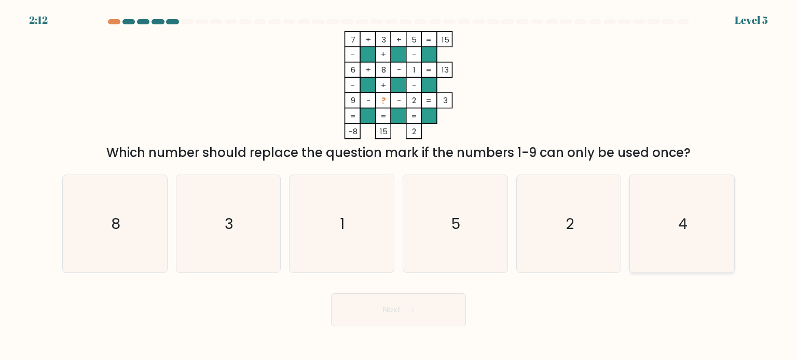
click at [652, 229] on icon "4" at bounding box center [682, 224] width 98 height 98
click at [399, 186] on input "f. 4" at bounding box center [398, 182] width 1 height 5
radio input "true"
click at [370, 305] on button "Next" at bounding box center [398, 310] width 135 height 33
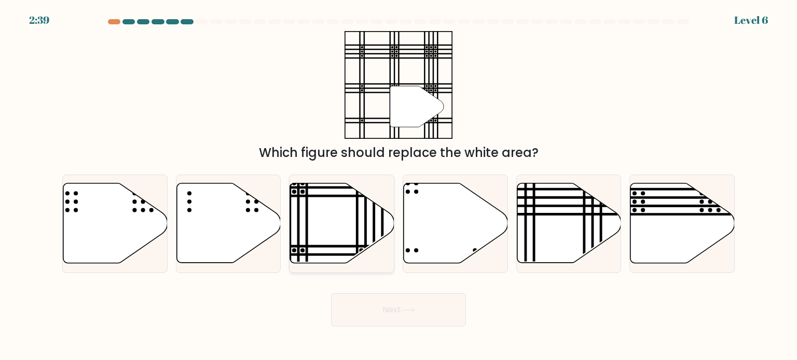
click at [322, 196] on line at bounding box center [307, 196] width 210 height 0
click at [398, 186] on input "c." at bounding box center [398, 182] width 1 height 5
radio input "true"
click at [373, 303] on button "Next" at bounding box center [398, 310] width 135 height 33
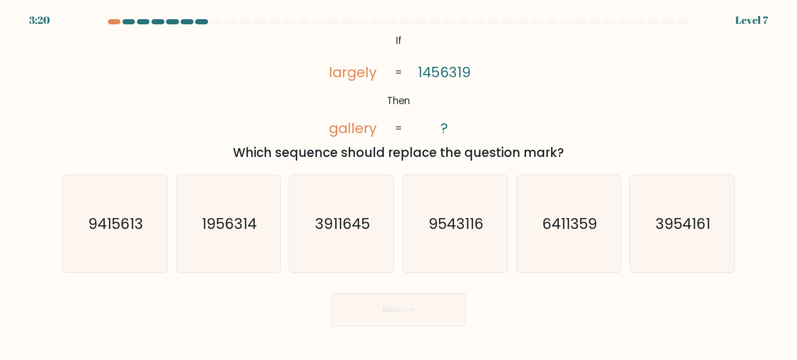
drag, startPoint x: 393, startPoint y: 39, endPoint x: 555, endPoint y: 153, distance: 198.6
click at [555, 153] on div "@import url('https://fonts.googleapis.com/css?family=Abril+Fatface:400,100,100i…" at bounding box center [398, 96] width 685 height 131
copy div "If Then largely gallery 1456319 ? = = Which sequence should replace the questio…"
click at [564, 232] on text "6411359" at bounding box center [569, 223] width 55 height 21
click at [399, 186] on input "e. 6411359" at bounding box center [398, 182] width 1 height 5
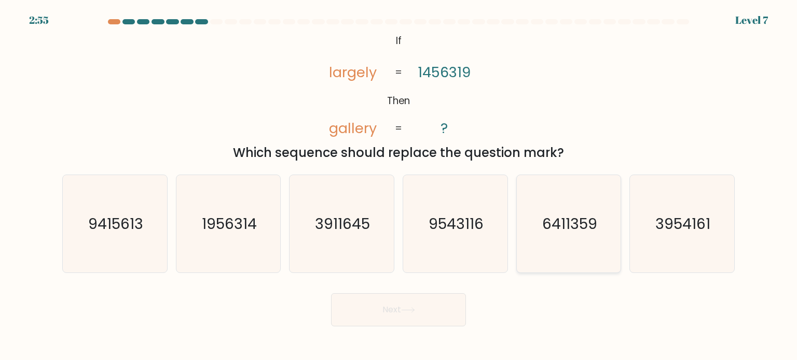
radio input "true"
click at [396, 313] on button "Next" at bounding box center [398, 310] width 135 height 33
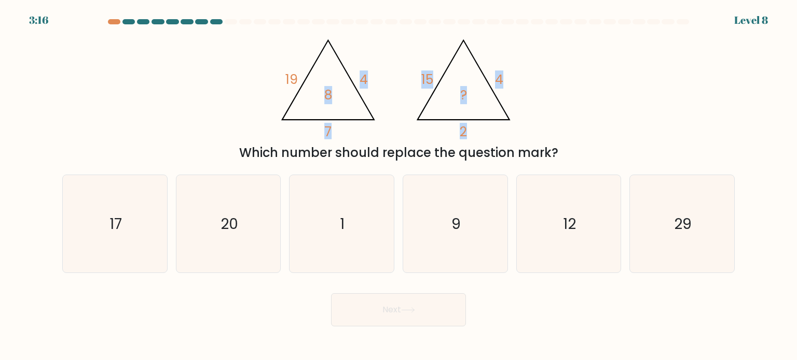
drag, startPoint x: 302, startPoint y: 43, endPoint x: 477, endPoint y: 97, distance: 182.9
click at [477, 97] on icon "@import url('https://fonts.googleapis.com/css?family=Abril+Fatface:400,100,100i…" at bounding box center [398, 85] width 249 height 108
click at [397, 89] on icon "@import url('https://fonts.googleapis.com/css?family=Abril+Fatface:400,100,100i…" at bounding box center [398, 85] width 249 height 108
drag, startPoint x: 278, startPoint y: 38, endPoint x: 548, endPoint y: 150, distance: 292.0
click at [556, 151] on div "@import url('https://fonts.googleapis.com/css?family=Abril+Fatface:400,100,100i…" at bounding box center [398, 96] width 685 height 131
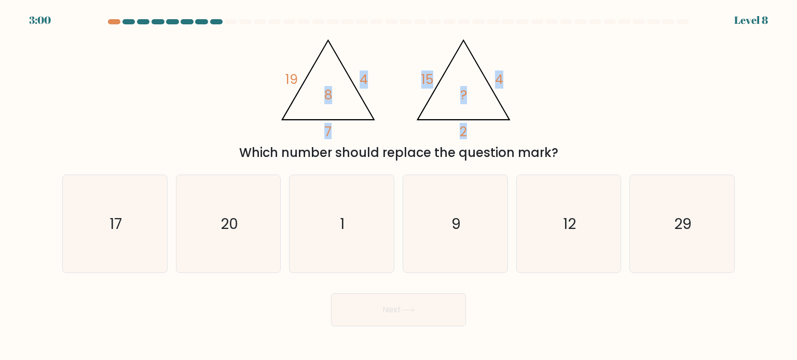
drag, startPoint x: 338, startPoint y: 107, endPoint x: 332, endPoint y: 100, distance: 9.6
click at [338, 106] on icon "@import url('https://fonts.googleapis.com/css?family=Abril+Fatface:400,100,100i…" at bounding box center [398, 85] width 249 height 108
click at [298, 78] on icon "@import url('https://fonts.googleapis.com/css?family=Abril+Fatface:400,100,100i…" at bounding box center [398, 85] width 249 height 108
copy div "19 4 7 8 @import url('https://fonts.googleapis.com/css?family=Abril+Fatface:400…"
click at [332, 95] on icon "@import url('https://fonts.googleapis.com/css?family=Abril+Fatface:400,100,100i…" at bounding box center [398, 85] width 249 height 108
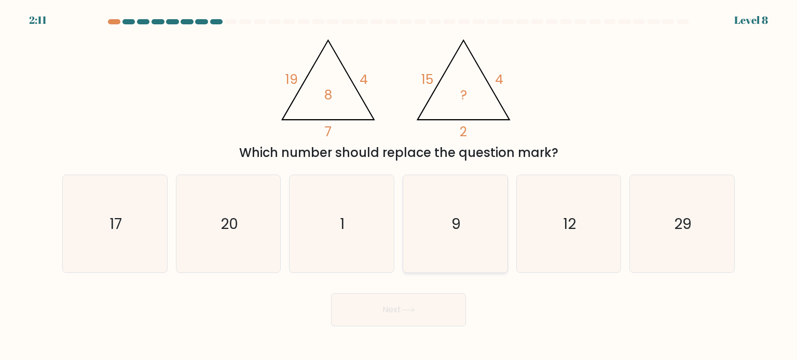
click at [450, 214] on icon "9" at bounding box center [455, 224] width 98 height 98
click at [399, 186] on input "d. 9" at bounding box center [398, 182] width 1 height 5
radio input "true"
click at [462, 227] on icon "9" at bounding box center [455, 224] width 96 height 96
click at [399, 186] on input "d. 9" at bounding box center [398, 182] width 1 height 5
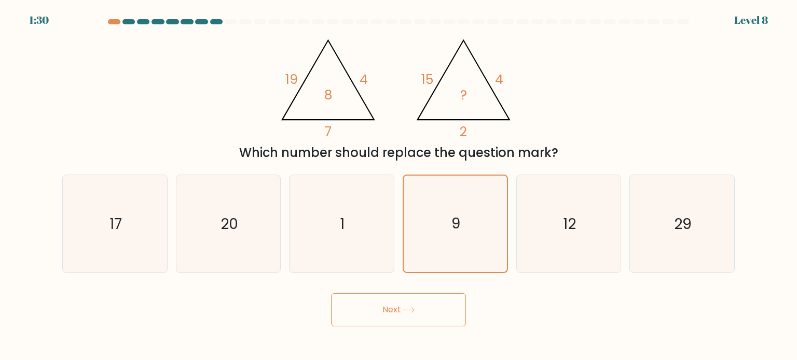
click at [390, 310] on button "Next" at bounding box center [398, 310] width 135 height 33
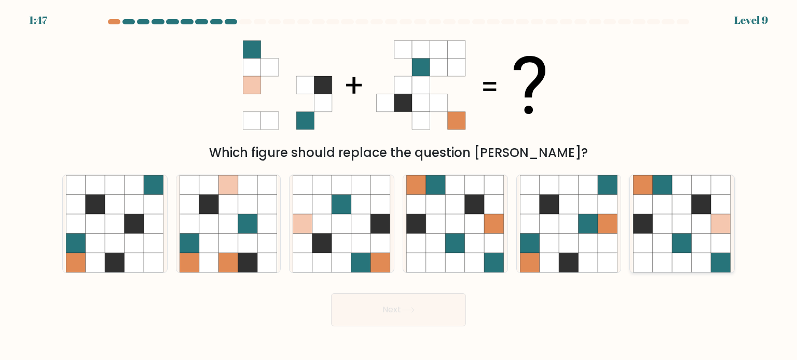
click at [701, 220] on icon at bounding box center [701, 224] width 20 height 20
click at [399, 186] on input "f." at bounding box center [398, 182] width 1 height 5
radio input "true"
click at [408, 304] on button "Next" at bounding box center [398, 310] width 135 height 33
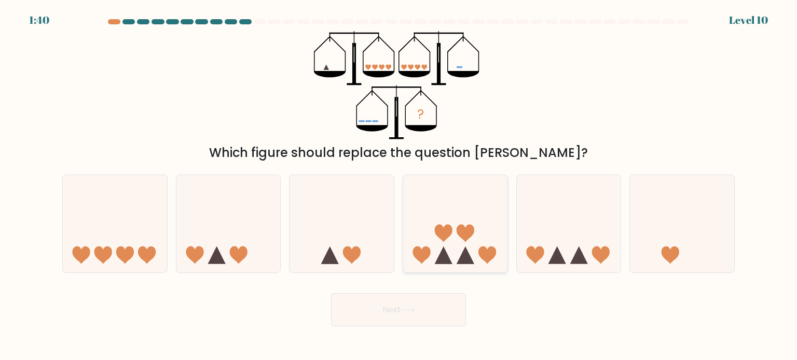
click at [471, 237] on icon at bounding box center [455, 224] width 104 height 86
click at [399, 186] on input "d." at bounding box center [398, 182] width 1 height 5
radio input "true"
click at [409, 313] on icon at bounding box center [408, 311] width 14 height 6
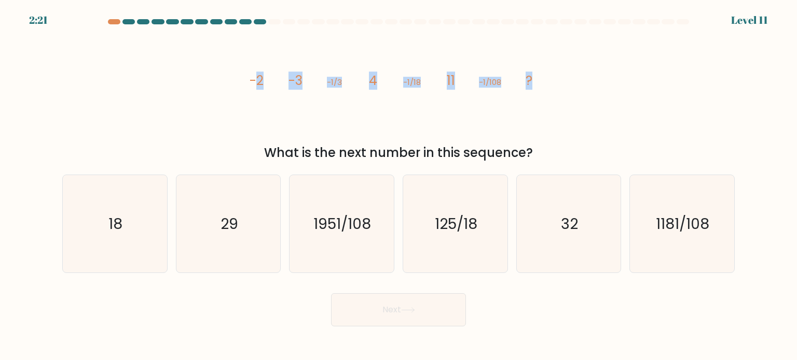
drag, startPoint x: 255, startPoint y: 79, endPoint x: 532, endPoint y: 85, distance: 277.5
click at [532, 85] on icon "image/svg+xml -2 -3 -1/3 4 -1/18 11 -1/108 ?" at bounding box center [398, 85] width 311 height 108
copy g "2 -3 -1/3 4 -1/18 11 -1/108 ?"
click at [133, 232] on icon "18" at bounding box center [115, 224] width 98 height 98
click at [398, 186] on input "a. 18" at bounding box center [398, 182] width 1 height 5
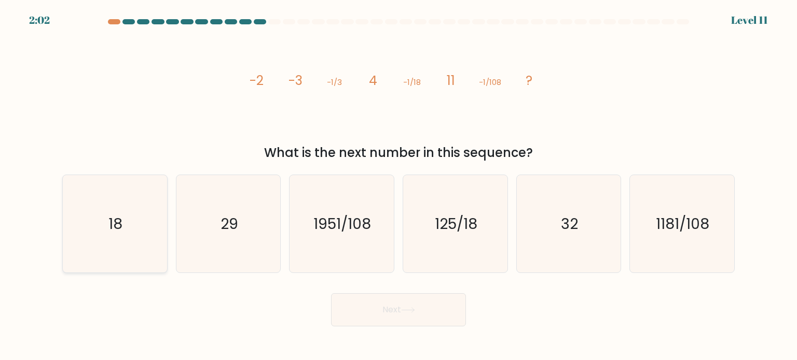
radio input "true"
click at [395, 304] on button "Next" at bounding box center [398, 310] width 135 height 33
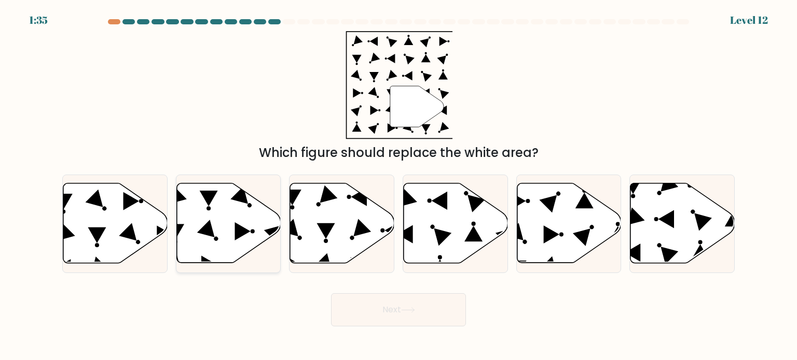
click at [201, 201] on icon at bounding box center [228, 224] width 104 height 80
click at [398, 186] on input "b." at bounding box center [398, 182] width 1 height 5
radio input "true"
click at [372, 307] on button "Next" at bounding box center [398, 310] width 135 height 33
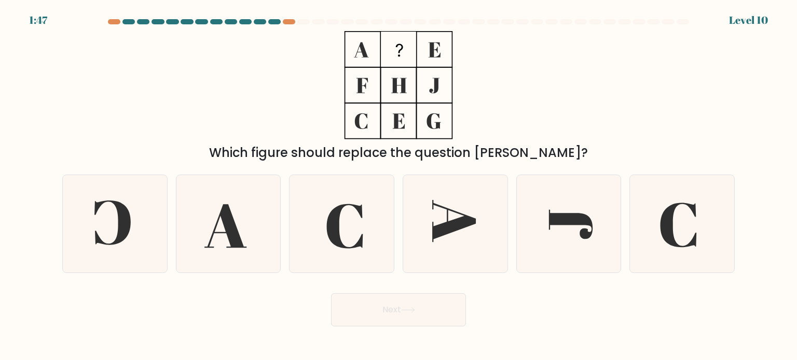
drag, startPoint x: 352, startPoint y: 32, endPoint x: 390, endPoint y: 66, distance: 51.1
click at [422, 111] on icon at bounding box center [398, 85] width 130 height 108
click at [374, 37] on icon at bounding box center [398, 85] width 130 height 108
click at [361, 52] on icon at bounding box center [398, 85] width 130 height 108
drag, startPoint x: 363, startPoint y: 48, endPoint x: 344, endPoint y: 37, distance: 21.6
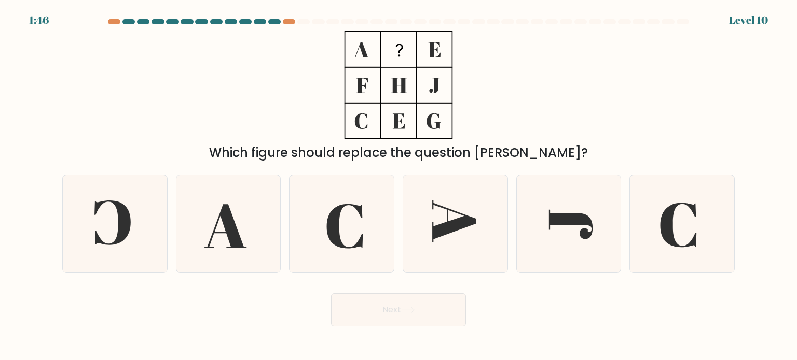
click at [363, 45] on icon at bounding box center [361, 49] width 15 height 15
drag, startPoint x: 335, startPoint y: 24, endPoint x: 410, endPoint y: 120, distance: 121.6
click at [412, 126] on form at bounding box center [398, 173] width 797 height 308
click at [407, 115] on icon at bounding box center [398, 85] width 130 height 108
click at [406, 111] on icon at bounding box center [398, 85] width 130 height 108
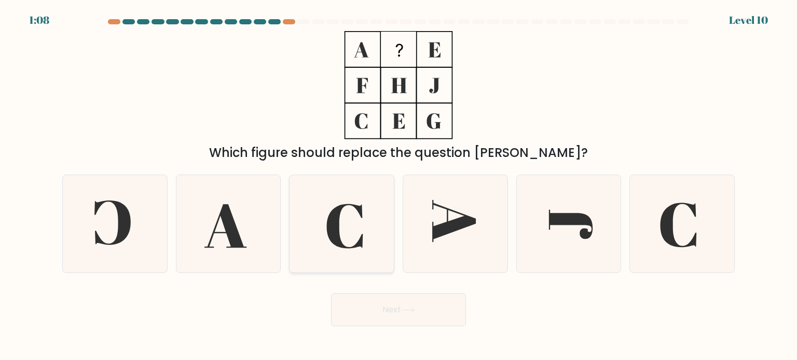
click at [332, 220] on icon at bounding box center [345, 226] width 36 height 45
click at [398, 186] on input "c." at bounding box center [398, 182] width 1 height 5
radio input "true"
click at [388, 313] on button "Next" at bounding box center [398, 310] width 135 height 33
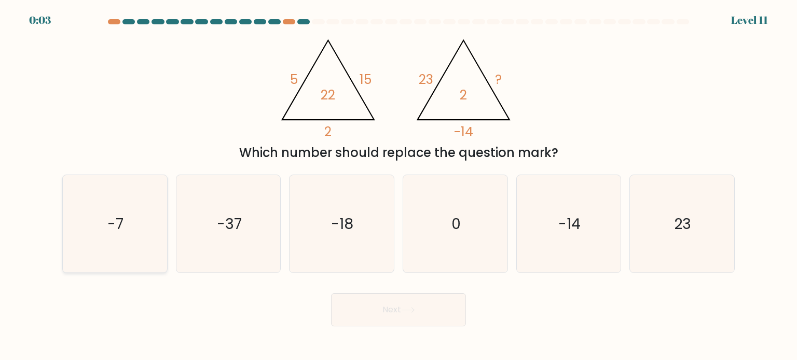
click at [95, 213] on icon "-7" at bounding box center [115, 224] width 98 height 98
click at [398, 186] on input "a. -7" at bounding box center [398, 182] width 1 height 5
radio input "true"
click at [418, 321] on button "Next" at bounding box center [398, 310] width 135 height 33
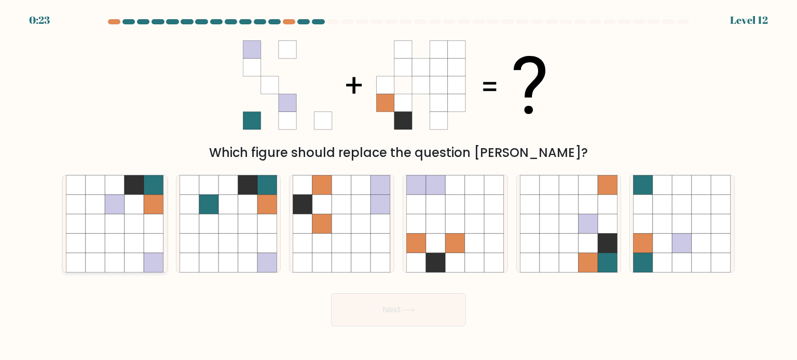
click at [127, 211] on icon at bounding box center [134, 204] width 20 height 20
click at [398, 186] on input "a." at bounding box center [398, 182] width 1 height 5
radio input "true"
click at [370, 315] on button "Next" at bounding box center [398, 310] width 135 height 33
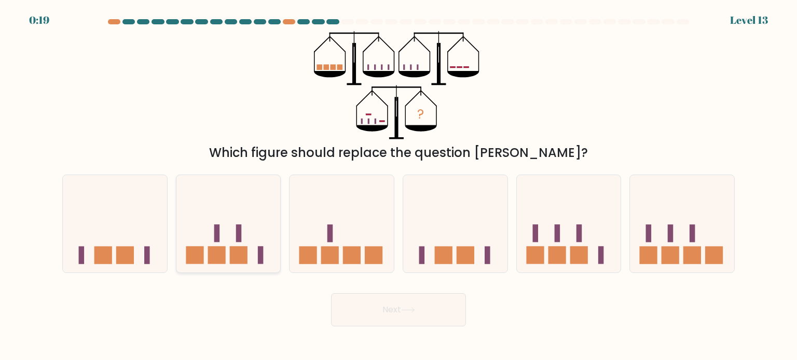
click at [245, 251] on rect at bounding box center [239, 255] width 18 height 18
click at [398, 186] on input "b." at bounding box center [398, 182] width 1 height 5
radio input "true"
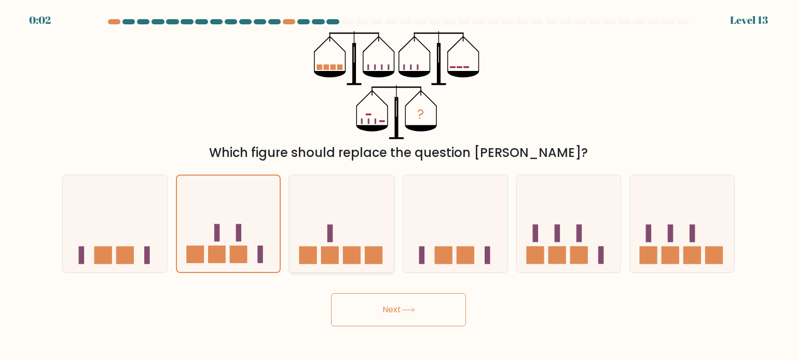
click at [330, 231] on rect at bounding box center [330, 234] width 6 height 18
click at [398, 186] on input "c." at bounding box center [398, 182] width 1 height 5
radio input "true"
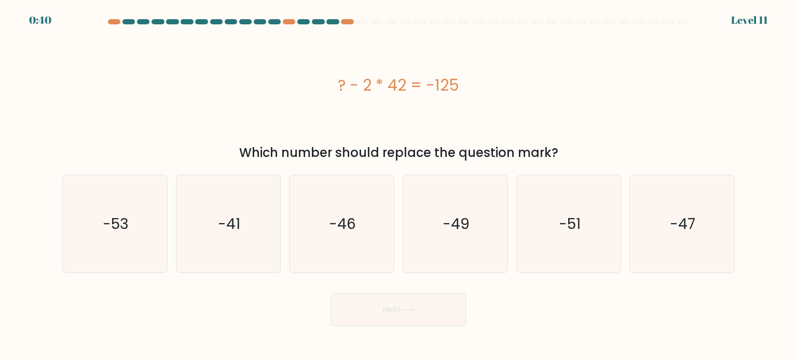
drag, startPoint x: 338, startPoint y: 80, endPoint x: 464, endPoint y: 88, distance: 126.3
click at [464, 88] on div "? - 2 * 42 = -125" at bounding box center [398, 85] width 672 height 23
copy div "? - 2 * 42 = -125"
click at [231, 232] on text "-41" at bounding box center [229, 223] width 22 height 21
click at [398, 186] on input "b. -41" at bounding box center [398, 182] width 1 height 5
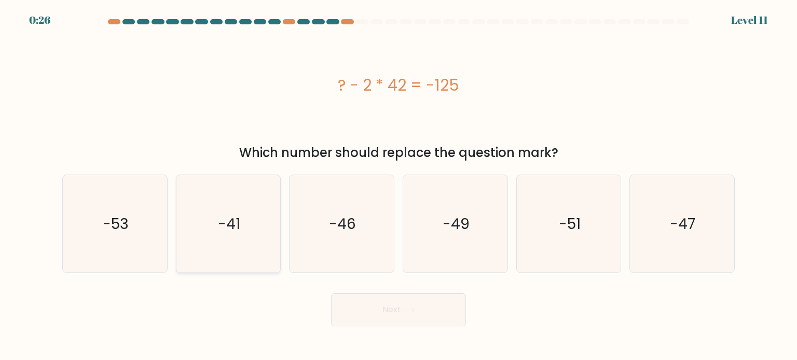
radio input "true"
click at [372, 307] on button "Next" at bounding box center [398, 310] width 135 height 33
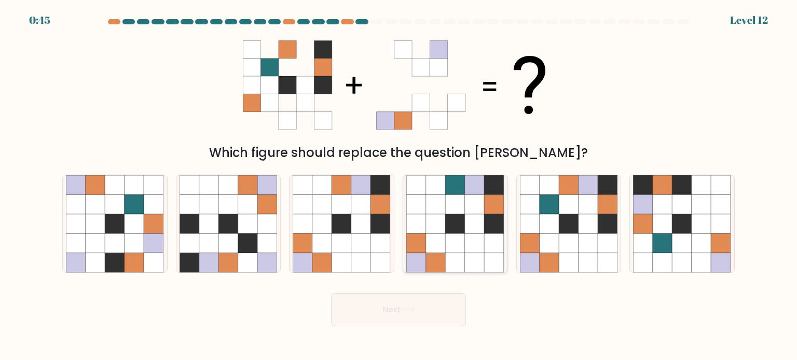
click at [468, 208] on icon at bounding box center [475, 204] width 20 height 20
click at [399, 186] on input "d." at bounding box center [398, 182] width 1 height 5
radio input "true"
click at [406, 315] on button "Next" at bounding box center [398, 310] width 135 height 33
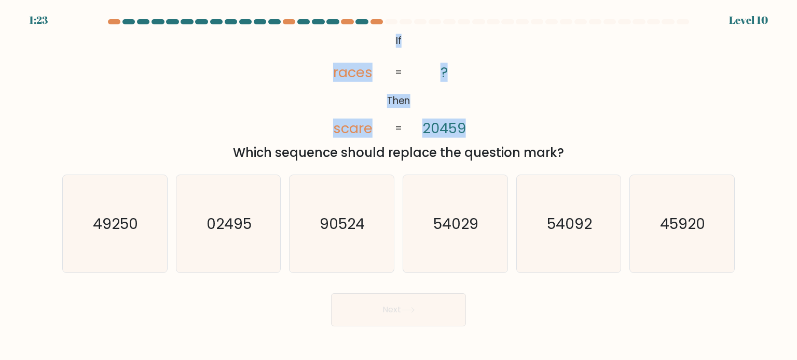
drag, startPoint x: 397, startPoint y: 40, endPoint x: 472, endPoint y: 127, distance: 114.4
click at [472, 127] on icon "@import url('https://fonts.googleapis.com/css?family=Abril+Fatface:400,100,100i…" at bounding box center [398, 85] width 175 height 108
copy icon "If Then races scare ? 20459"
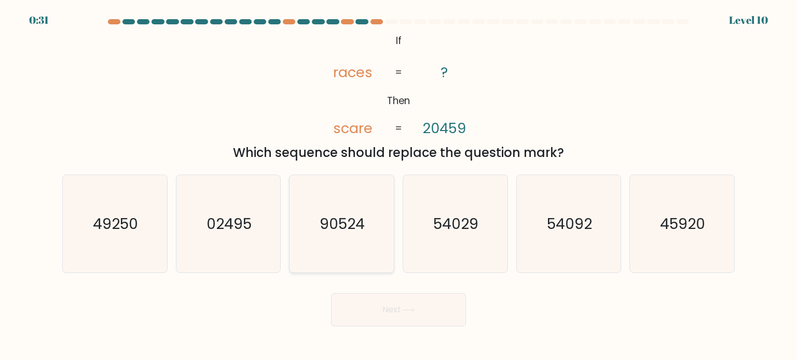
click at [334, 238] on icon "90524" at bounding box center [342, 224] width 98 height 98
click at [398, 186] on input "c. 90524" at bounding box center [398, 182] width 1 height 5
radio input "true"
drag, startPoint x: 371, startPoint y: 81, endPoint x: 371, endPoint y: 76, distance: 5.2
click at [371, 80] on tspan "races" at bounding box center [352, 72] width 39 height 19
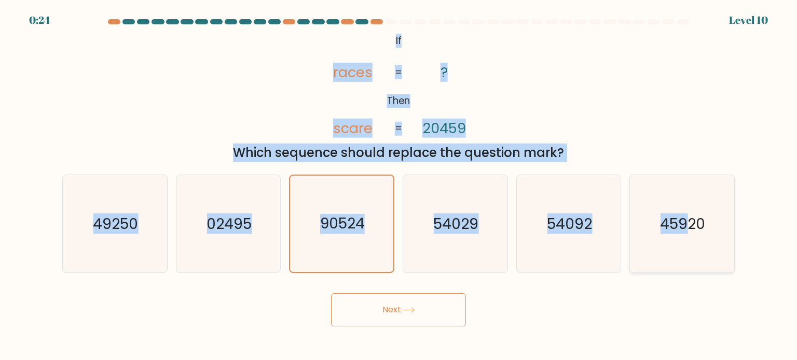
drag, startPoint x: 392, startPoint y: 49, endPoint x: 683, endPoint y: 233, distance: 343.9
click at [692, 237] on form "If ?" at bounding box center [398, 173] width 797 height 308
copy form "If Then races scare ? 20459 = = Which sequence should replace the question mark…"
click at [377, 310] on button "Next" at bounding box center [398, 310] width 135 height 33
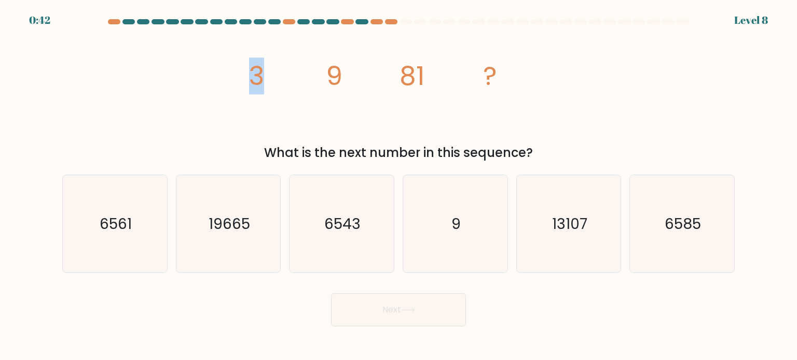
drag, startPoint x: 253, startPoint y: 70, endPoint x: 290, endPoint y: 70, distance: 37.9
click at [290, 70] on icon "image/svg+xml 3 9 81 ?" at bounding box center [398, 85] width 311 height 108
click at [382, 91] on icon "image/svg+xml 3 9 81 ?" at bounding box center [398, 85] width 311 height 108
drag, startPoint x: 237, startPoint y: 79, endPoint x: 512, endPoint y: 76, distance: 274.9
click at [512, 76] on div "image/svg+xml 3 9 81 ? What is the next number in this sequence?" at bounding box center [398, 96] width 685 height 131
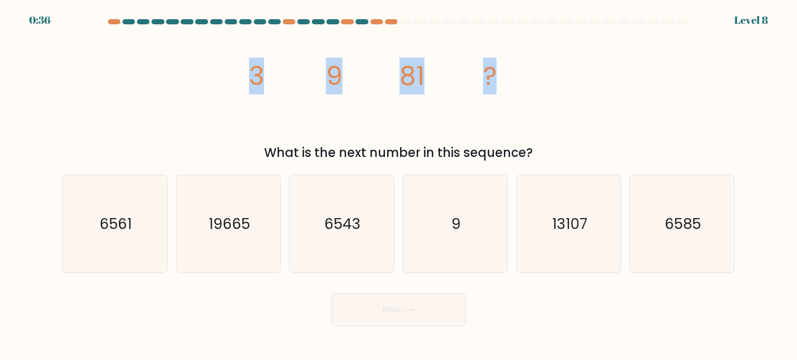
copy g "3 9 81 ?"
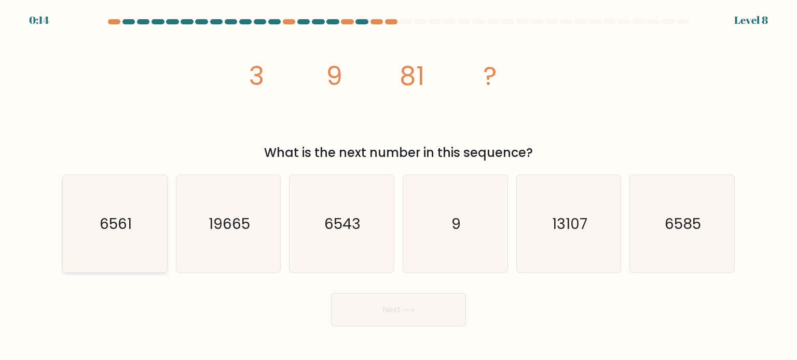
click at [123, 230] on text "6561" at bounding box center [116, 223] width 32 height 21
click at [398, 186] on input "a. 6561" at bounding box center [398, 182] width 1 height 5
radio input "true"
click at [360, 305] on button "Next" at bounding box center [398, 310] width 135 height 33
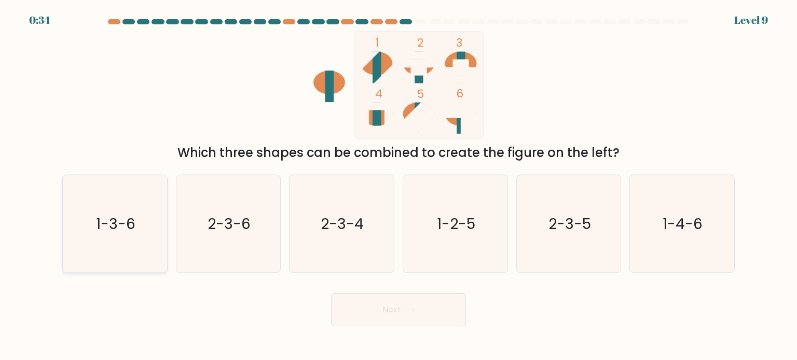
click at [100, 221] on text "1-3-6" at bounding box center [115, 223] width 39 height 21
click at [398, 186] on input "a. 1-3-6" at bounding box center [398, 182] width 1 height 5
radio input "true"
click at [412, 313] on button "Next" at bounding box center [398, 310] width 135 height 33
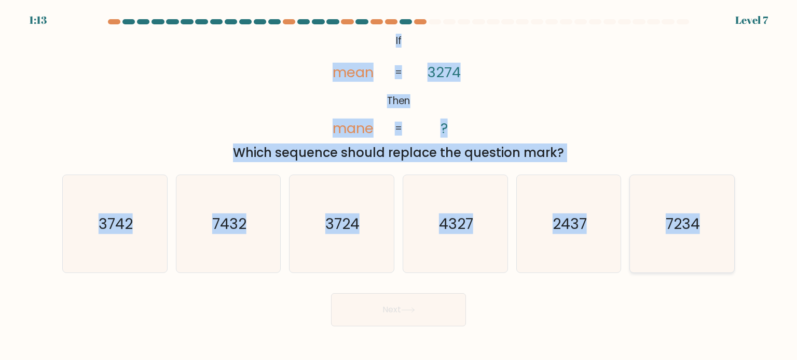
drag, startPoint x: 395, startPoint y: 36, endPoint x: 726, endPoint y: 237, distance: 387.3
click at [726, 237] on form "If ?" at bounding box center [398, 173] width 797 height 308
copy form "If Then mean mane 3274 ? = = Which sequence should replace the question mark? a…"
click at [130, 224] on text "3742" at bounding box center [116, 223] width 34 height 21
click at [398, 186] on input "a. 3742" at bounding box center [398, 182] width 1 height 5
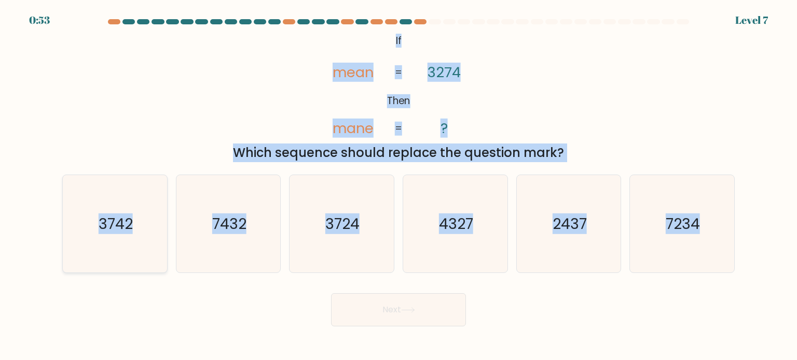
radio input "true"
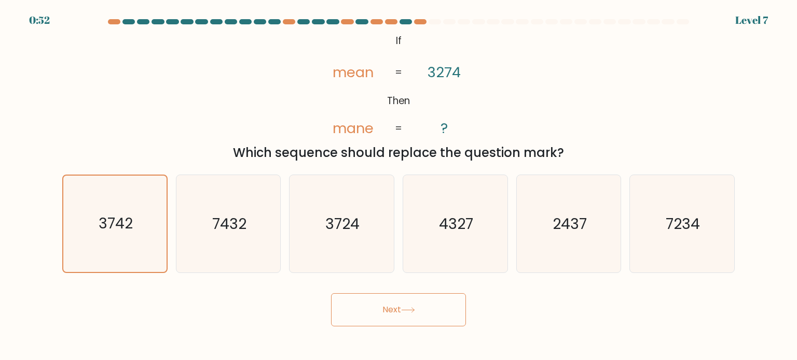
click at [396, 314] on button "Next" at bounding box center [398, 310] width 135 height 33
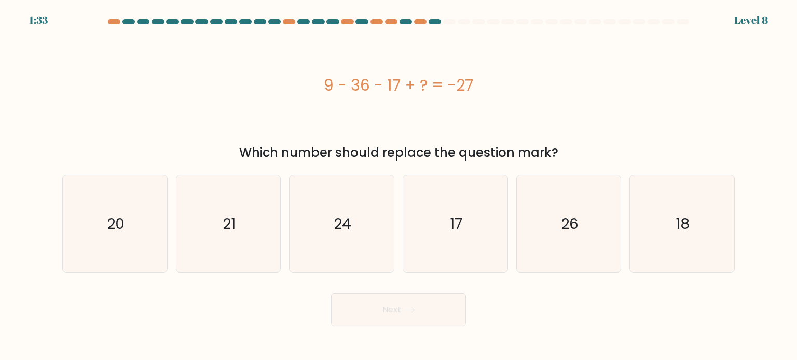
drag, startPoint x: 326, startPoint y: 80, endPoint x: 476, endPoint y: 80, distance: 149.4
click at [476, 80] on div "9 - 36 - 17 + ? = -27" at bounding box center [398, 85] width 672 height 23
copy div "9 - 36 - 17 + ? = -27"
click at [457, 231] on text "17" at bounding box center [456, 223] width 12 height 21
click at [399, 186] on input "d. 17" at bounding box center [398, 182] width 1 height 5
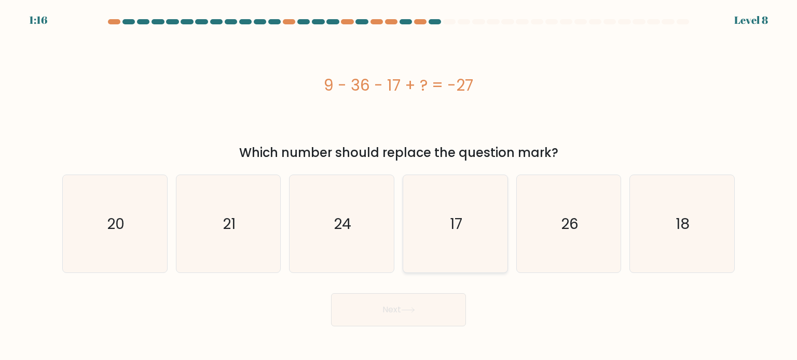
radio input "true"
click at [401, 305] on button "Next" at bounding box center [398, 310] width 135 height 33
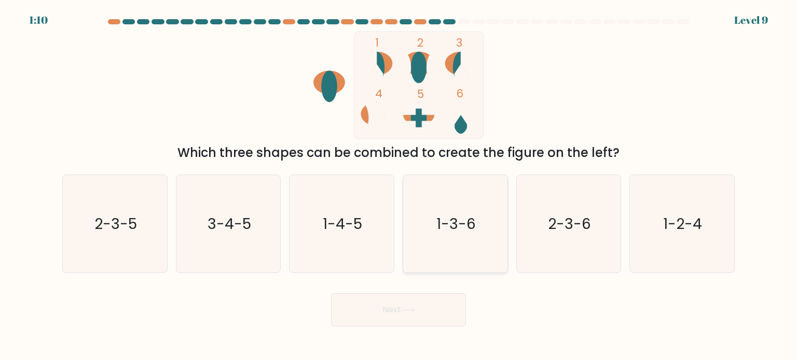
click at [481, 205] on icon "1-3-6" at bounding box center [455, 224] width 98 height 98
click at [399, 186] on input "d. 1-3-6" at bounding box center [398, 182] width 1 height 5
radio input "true"
click at [413, 318] on button "Next" at bounding box center [398, 310] width 135 height 33
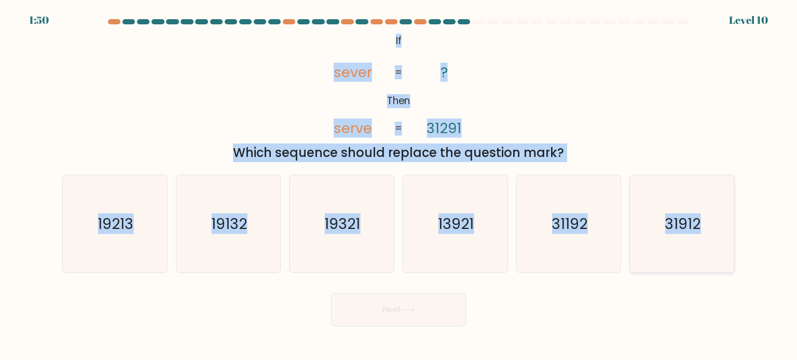
drag, startPoint x: 395, startPoint y: 38, endPoint x: 682, endPoint y: 233, distance: 347.1
click at [724, 253] on form "If ?" at bounding box center [398, 173] width 797 height 308
copy form "If Then sever serve ? 31291 = = Which sequence should replace the question mark…"
click at [571, 232] on text "31192" at bounding box center [569, 223] width 36 height 21
click at [399, 186] on input "e. 31192" at bounding box center [398, 182] width 1 height 5
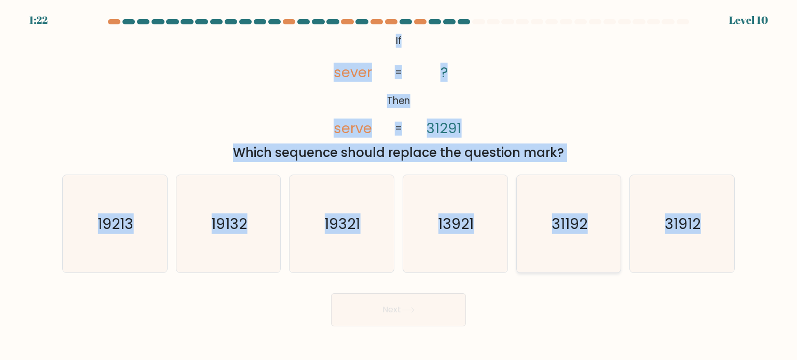
radio input "true"
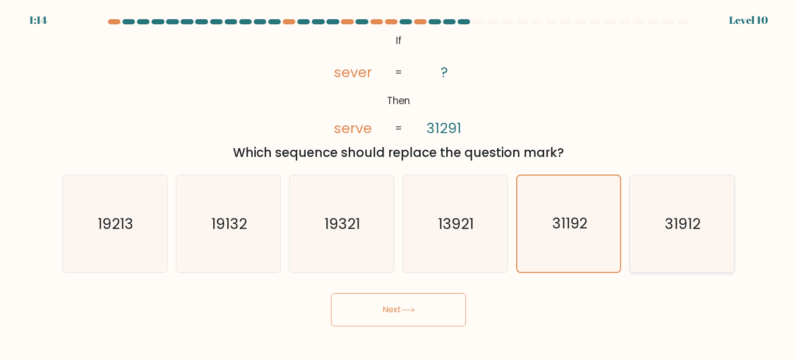
click at [684, 232] on text "31912" at bounding box center [683, 223] width 36 height 21
click at [399, 186] on input "f. 31912" at bounding box center [398, 182] width 1 height 5
radio input "true"
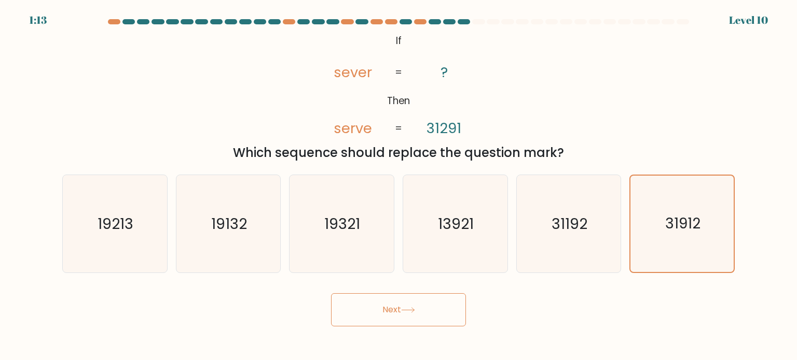
click at [373, 307] on button "Next" at bounding box center [398, 310] width 135 height 33
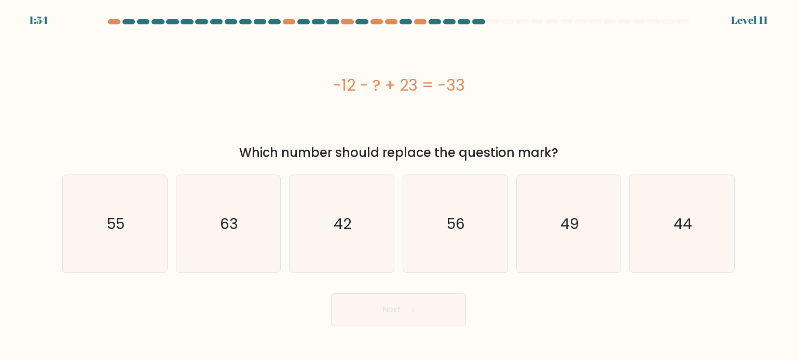
drag, startPoint x: 335, startPoint y: 80, endPoint x: 466, endPoint y: 79, distance: 130.7
click at [466, 79] on div "-12 - ? + 23 = -33" at bounding box center [398, 85] width 672 height 23
copy div "-12 - ? + 23 = -33"
click at [674, 229] on text "44" at bounding box center [682, 223] width 19 height 21
click at [399, 186] on input "f. 44" at bounding box center [398, 182] width 1 height 5
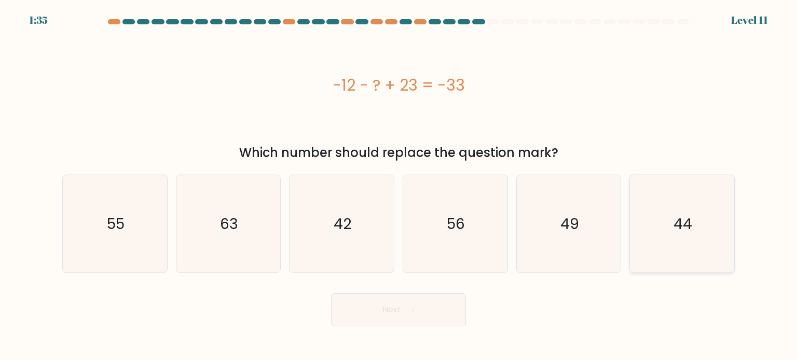
radio input "true"
click at [409, 302] on button "Next" at bounding box center [398, 310] width 135 height 33
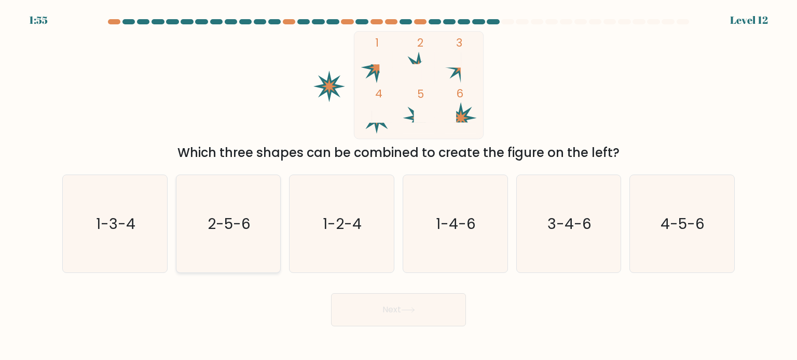
click at [227, 222] on text "2-5-6" at bounding box center [228, 223] width 43 height 21
click at [398, 186] on input "b. 2-5-6" at bounding box center [398, 182] width 1 height 5
radio input "true"
click at [343, 200] on icon "1-2-4" at bounding box center [342, 224] width 98 height 98
click at [398, 186] on input "c. 1-2-4" at bounding box center [398, 182] width 1 height 5
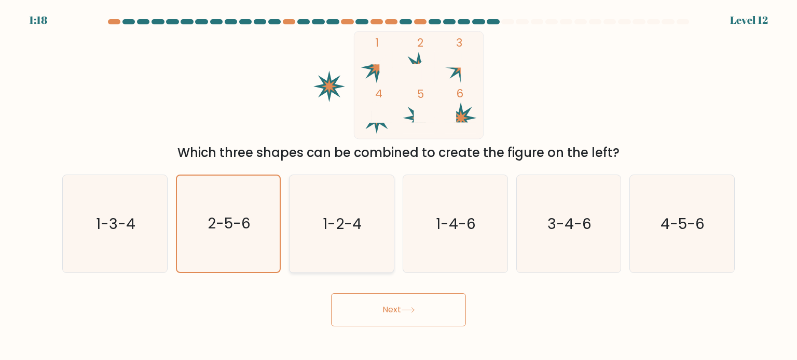
radio input "true"
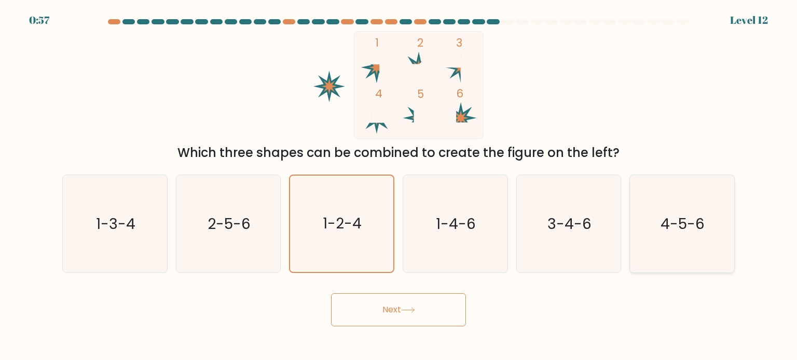
click at [663, 234] on icon "4-5-6" at bounding box center [682, 224] width 98 height 98
click at [399, 186] on input "f. 4-5-6" at bounding box center [398, 182] width 1 height 5
radio input "true"
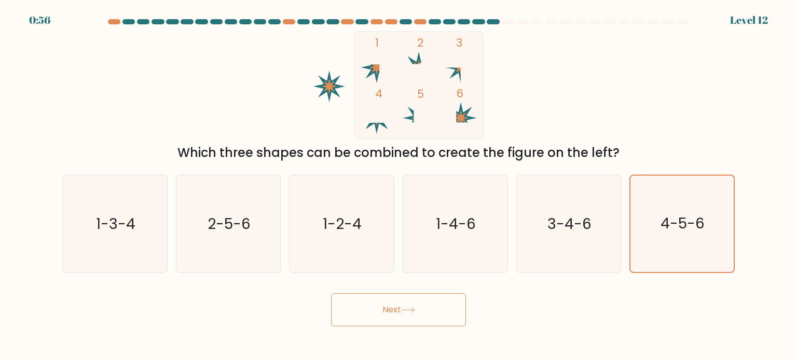
click at [394, 307] on button "Next" at bounding box center [398, 310] width 135 height 33
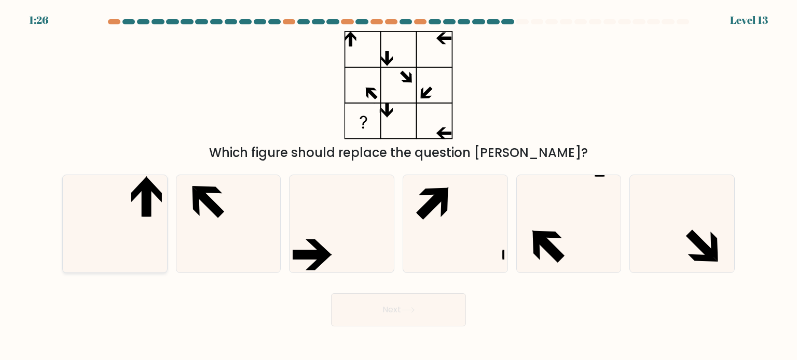
click at [140, 205] on icon at bounding box center [115, 224] width 98 height 98
click at [398, 186] on input "a." at bounding box center [398, 182] width 1 height 5
radio input "true"
click at [371, 314] on button "Next" at bounding box center [398, 310] width 135 height 33
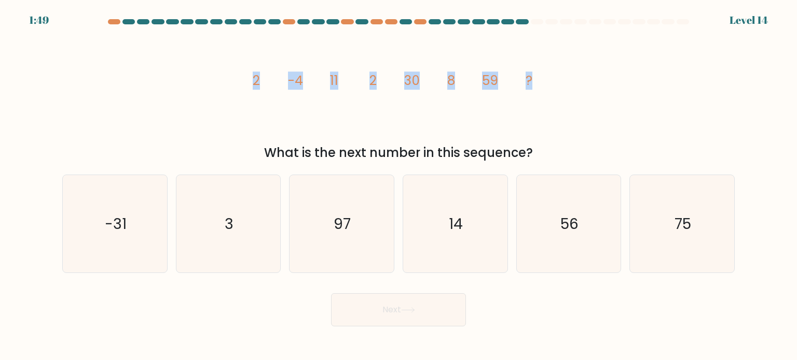
drag, startPoint x: 244, startPoint y: 80, endPoint x: 550, endPoint y: 89, distance: 305.6
click at [602, 95] on div "image/svg+xml 2 -4 11 2 30 8 59 ? What is the next number in this sequence?" at bounding box center [398, 96] width 685 height 131
copy g "2 -4 11 2 30 8 59 ?"
click at [447, 213] on icon "14" at bounding box center [455, 224] width 98 height 98
click at [399, 186] on input "d. 14" at bounding box center [398, 182] width 1 height 5
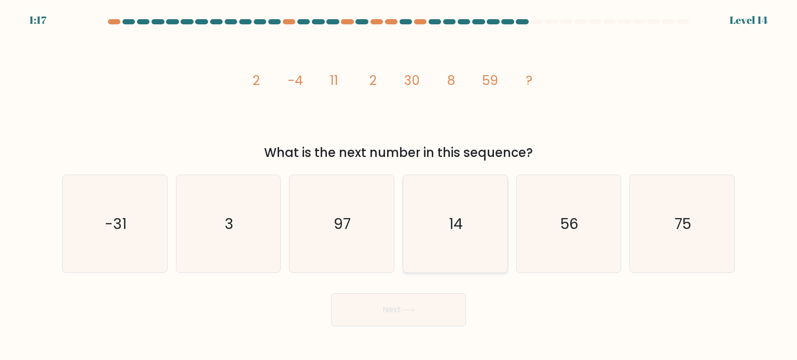
radio input "true"
click at [390, 313] on button "Next" at bounding box center [398, 310] width 135 height 33
click at [388, 304] on button "Next" at bounding box center [398, 310] width 135 height 33
click at [393, 309] on button "Next" at bounding box center [398, 310] width 135 height 33
click at [393, 313] on button "Next" at bounding box center [398, 310] width 135 height 33
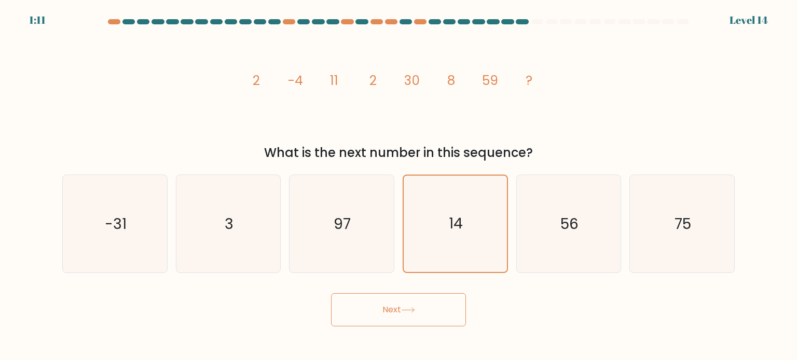
click at [396, 311] on button "Next" at bounding box center [398, 310] width 135 height 33
click at [381, 307] on button "Next" at bounding box center [398, 310] width 135 height 33
drag, startPoint x: 469, startPoint y: 229, endPoint x: 441, endPoint y: 247, distance: 32.7
click at [469, 229] on icon "14" at bounding box center [455, 224] width 96 height 96
click at [399, 186] on input "d. 14" at bounding box center [398, 182] width 1 height 5
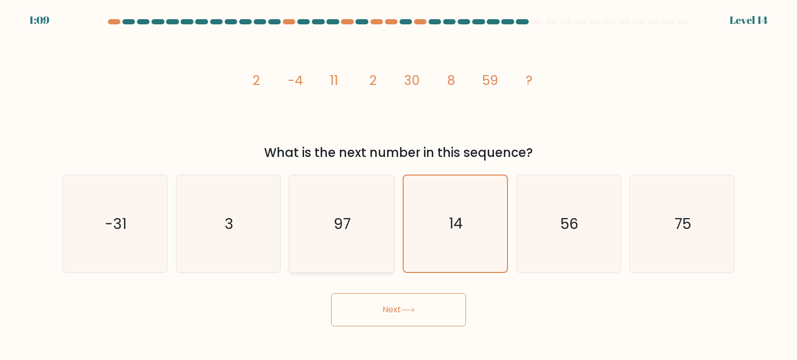
click at [366, 249] on icon "97" at bounding box center [342, 224] width 98 height 98
click at [398, 186] on input "c. 97" at bounding box center [398, 182] width 1 height 5
radio input "true"
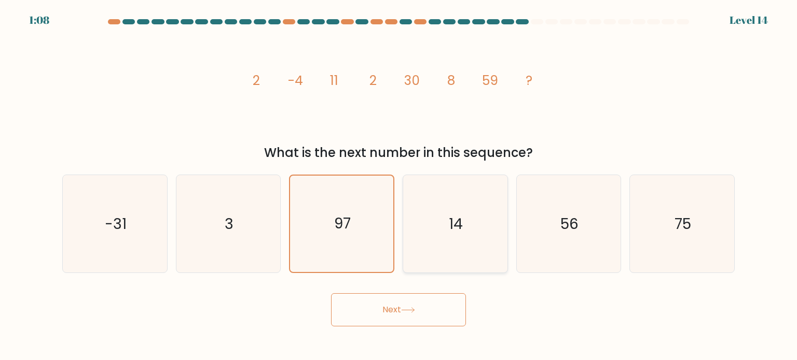
drag, startPoint x: 450, startPoint y: 241, endPoint x: 434, endPoint y: 261, distance: 25.8
click at [450, 240] on icon "14" at bounding box center [455, 224] width 98 height 98
click at [399, 186] on input "d. 14" at bounding box center [398, 182] width 1 height 5
radio input "true"
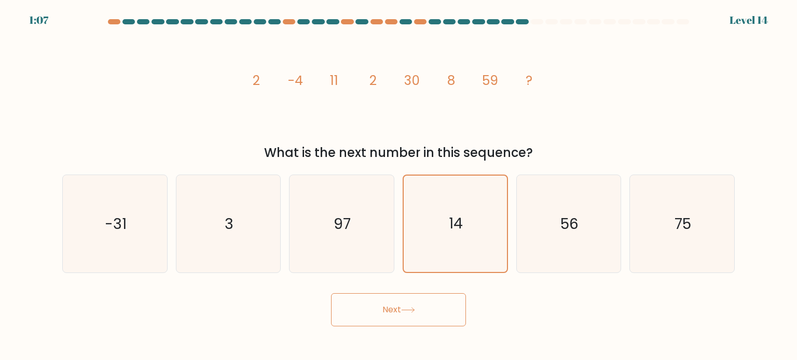
click at [398, 302] on button "Next" at bounding box center [398, 310] width 135 height 33
click at [397, 304] on button "Next" at bounding box center [398, 310] width 135 height 33
click at [436, 216] on icon "14" at bounding box center [455, 224] width 98 height 98
click at [399, 186] on input "d. 14" at bounding box center [398, 182] width 1 height 5
radio input "true"
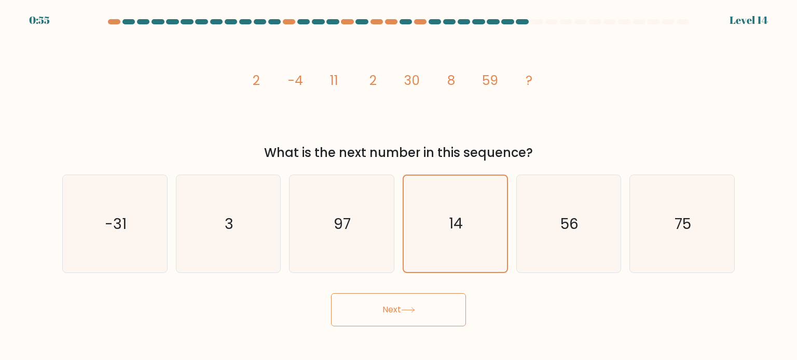
click at [400, 310] on button "Next" at bounding box center [398, 310] width 135 height 33
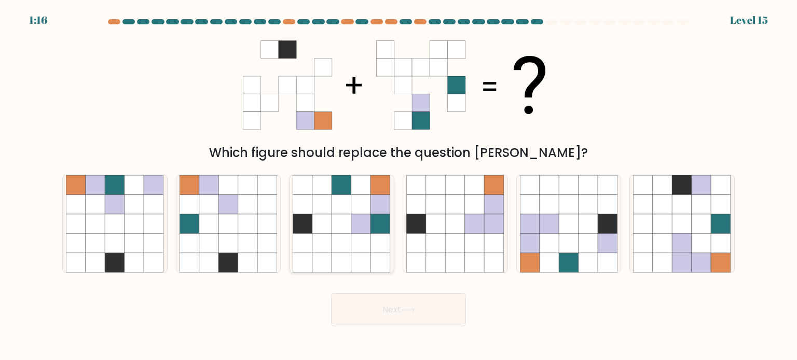
click at [341, 214] on icon at bounding box center [342, 204] width 20 height 20
click at [398, 186] on input "c." at bounding box center [398, 182] width 1 height 5
radio input "true"
click at [390, 308] on button "Next" at bounding box center [398, 310] width 135 height 33
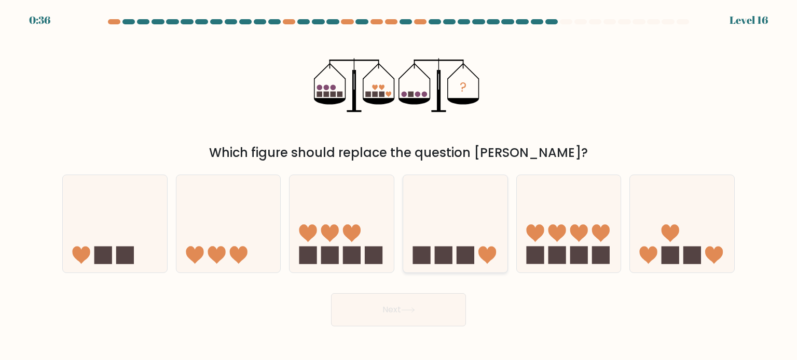
click at [457, 247] on rect at bounding box center [465, 255] width 18 height 18
click at [399, 186] on input "d." at bounding box center [398, 182] width 1 height 5
radio input "true"
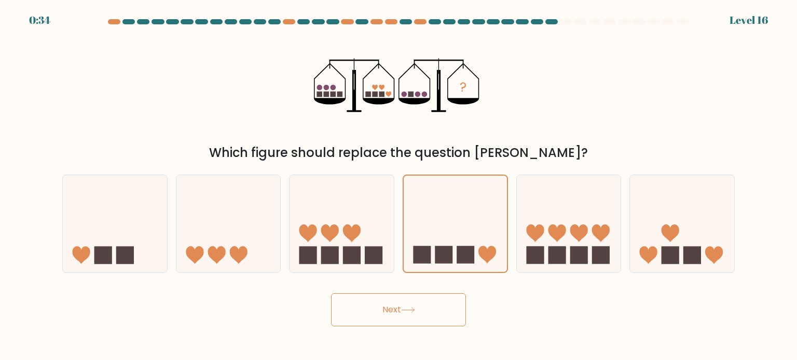
click at [395, 313] on button "Next" at bounding box center [398, 310] width 135 height 33
click at [402, 309] on button "Next" at bounding box center [398, 310] width 135 height 33
click at [370, 305] on button "Next" at bounding box center [398, 310] width 135 height 33
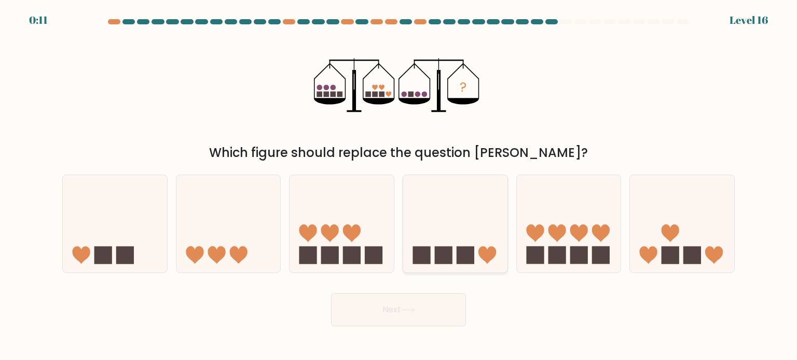
click at [446, 184] on icon at bounding box center [455, 224] width 104 height 86
click at [399, 184] on input "d." at bounding box center [398, 182] width 1 height 5
radio input "true"
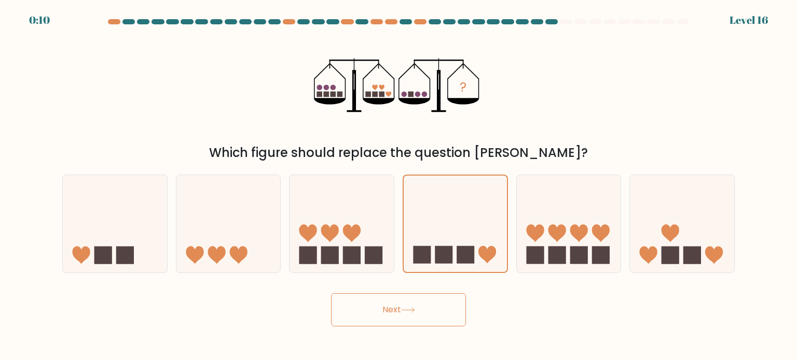
click at [386, 310] on button "Next" at bounding box center [398, 310] width 135 height 33
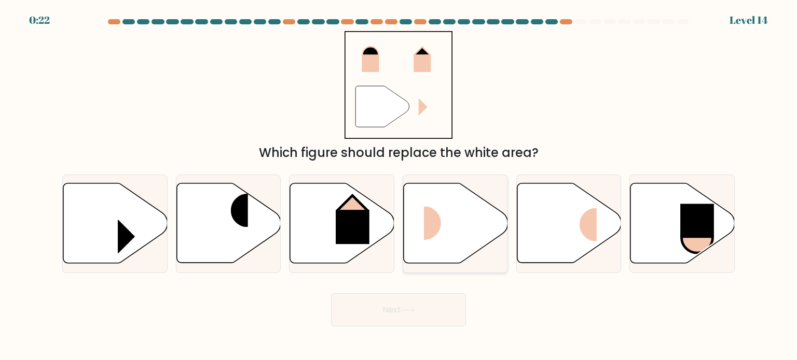
click at [438, 225] on rect at bounding box center [441, 224] width 35 height 34
click at [399, 186] on input "d." at bounding box center [398, 182] width 1 height 5
radio input "true"
click at [382, 309] on button "Next" at bounding box center [398, 310] width 135 height 33
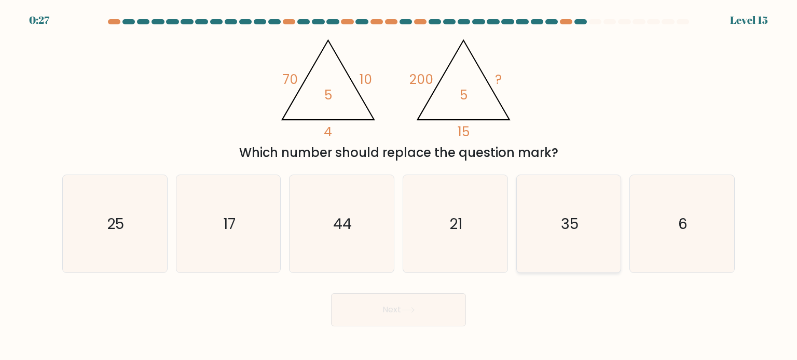
click at [554, 211] on icon "35" at bounding box center [569, 224] width 98 height 98
click at [399, 186] on input "e. 35" at bounding box center [398, 182] width 1 height 5
radio input "true"
click at [448, 213] on icon "21" at bounding box center [455, 224] width 98 height 98
click at [399, 186] on input "d. 21" at bounding box center [398, 182] width 1 height 5
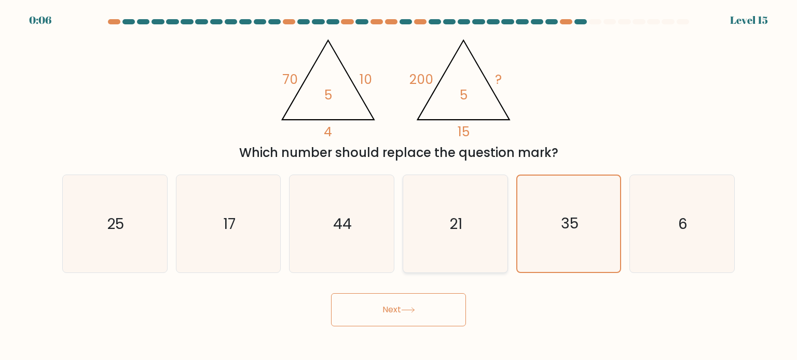
radio input "true"
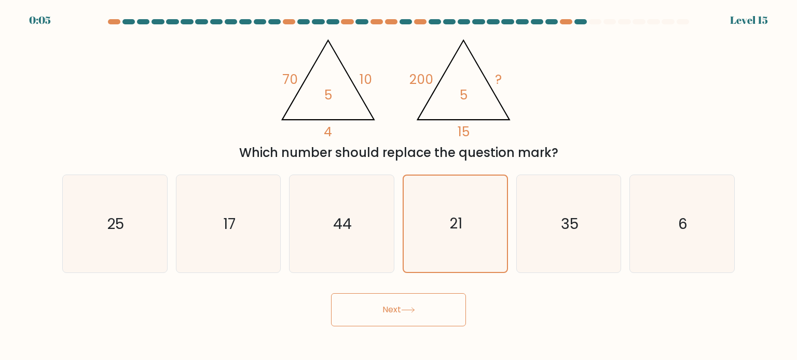
click at [401, 309] on button "Next" at bounding box center [398, 310] width 135 height 33
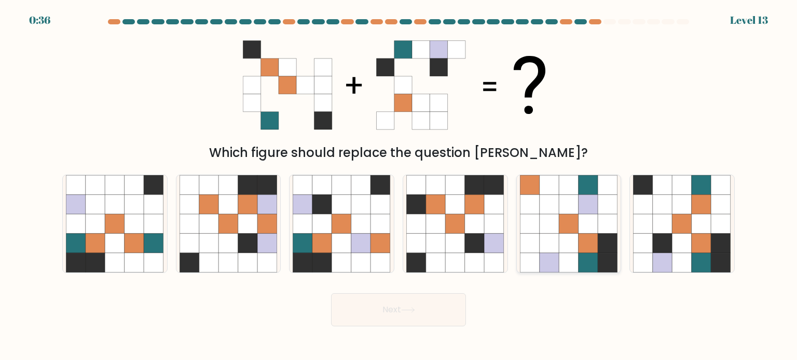
click at [585, 252] on icon at bounding box center [588, 243] width 20 height 20
click at [399, 186] on input "e." at bounding box center [398, 182] width 1 height 5
radio input "true"
click at [659, 202] on icon at bounding box center [662, 204] width 20 height 20
click at [399, 186] on input "f." at bounding box center [398, 182] width 1 height 5
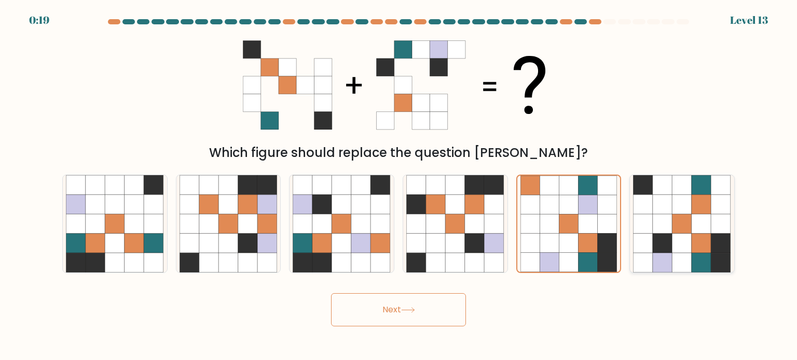
radio input "true"
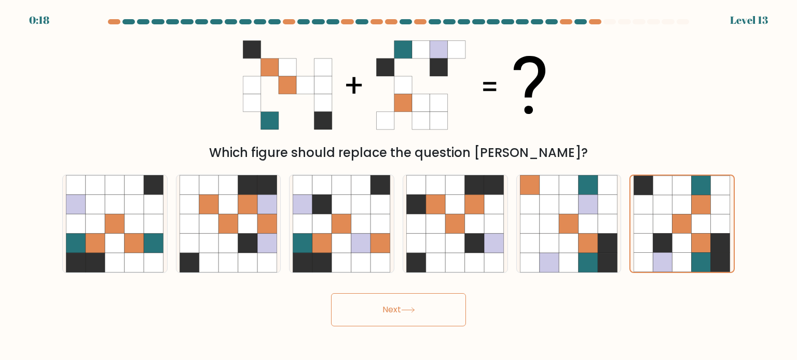
click at [394, 308] on button "Next" at bounding box center [398, 310] width 135 height 33
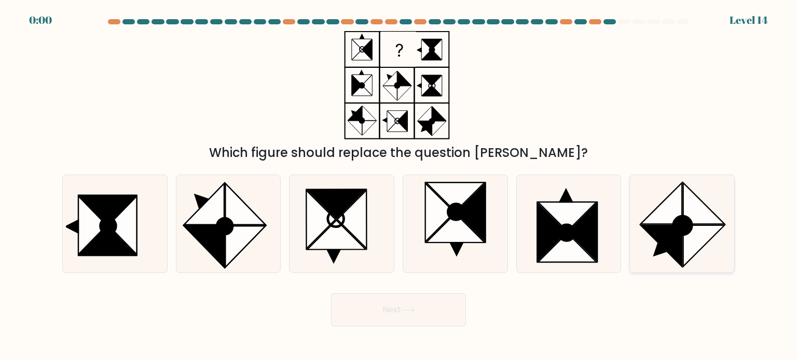
click at [659, 231] on icon at bounding box center [661, 245] width 41 height 41
click at [399, 186] on input "f." at bounding box center [398, 182] width 1 height 5
radio input "true"
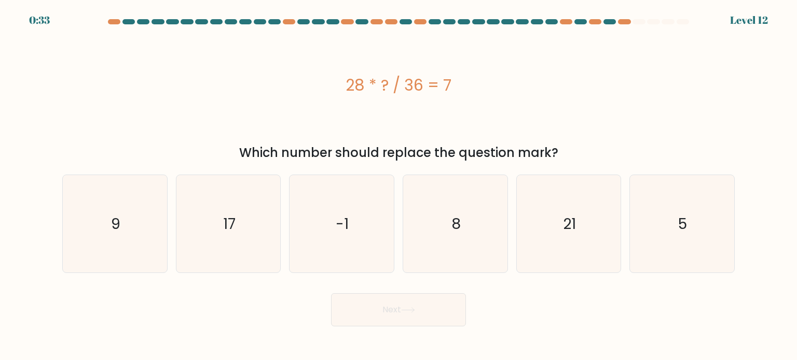
drag, startPoint x: 344, startPoint y: 79, endPoint x: 465, endPoint y: 89, distance: 120.7
click at [465, 89] on div "28 * ? / 36 = 7" at bounding box center [398, 85] width 672 height 23
copy div "28 * ? / 36 = 7"
click at [142, 237] on icon "9" at bounding box center [115, 224] width 98 height 98
click at [398, 186] on input "a. 9" at bounding box center [398, 182] width 1 height 5
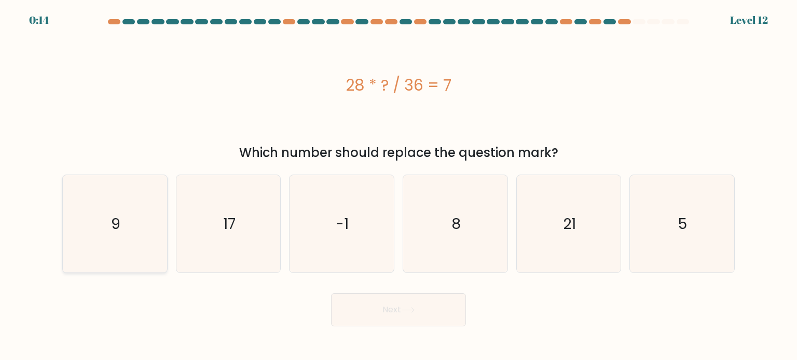
radio input "true"
click at [359, 310] on button "Next" at bounding box center [398, 310] width 135 height 33
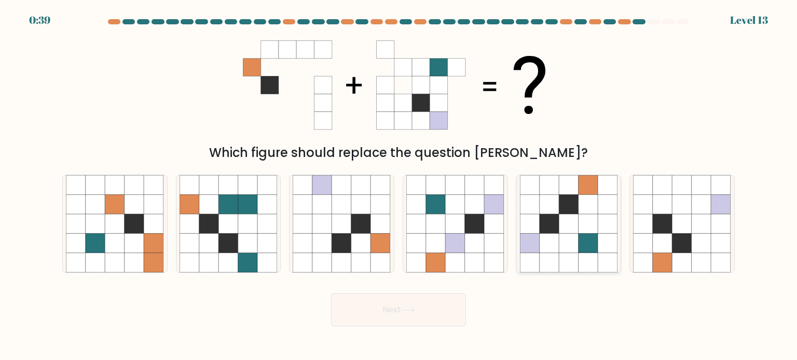
click at [575, 248] on icon at bounding box center [569, 243] width 20 height 20
click at [399, 186] on input "e." at bounding box center [398, 182] width 1 height 5
radio input "true"
click at [415, 300] on button "Next" at bounding box center [398, 310] width 135 height 33
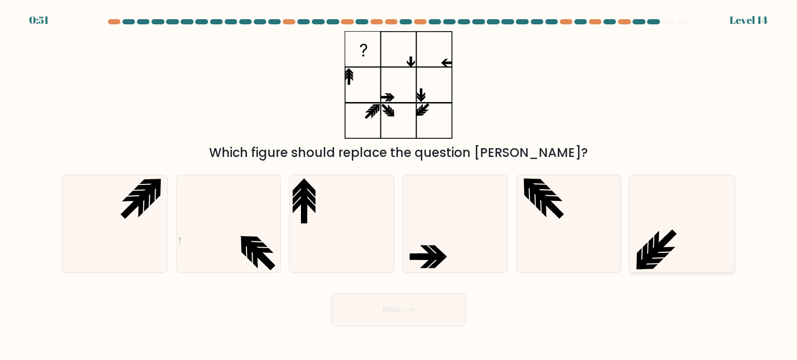
click at [662, 224] on icon at bounding box center [682, 224] width 98 height 98
click at [399, 186] on input "f." at bounding box center [398, 182] width 1 height 5
radio input "true"
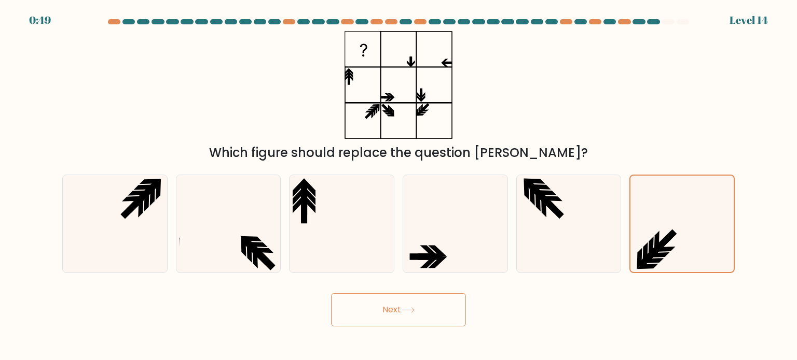
click at [387, 305] on button "Next" at bounding box center [398, 310] width 135 height 33
click at [383, 305] on button "Next" at bounding box center [398, 310] width 135 height 33
drag, startPoint x: 378, startPoint y: 313, endPoint x: 378, endPoint y: 306, distance: 6.7
click at [378, 311] on button "Next" at bounding box center [398, 310] width 135 height 33
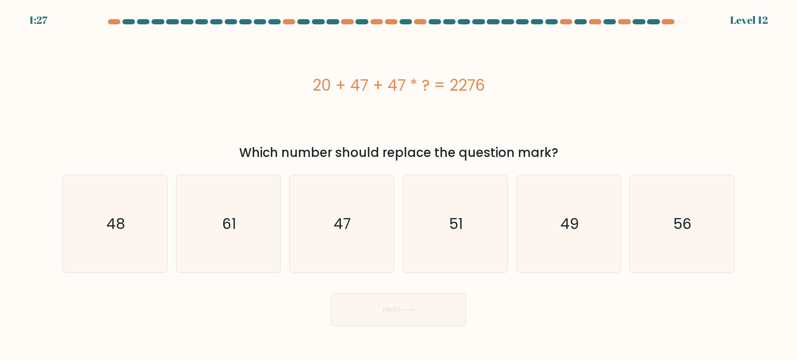
drag, startPoint x: 313, startPoint y: 86, endPoint x: 488, endPoint y: 82, distance: 174.8
click at [488, 82] on div "20 + 47 + 47 * ? = 2276" at bounding box center [398, 85] width 672 height 23
copy div "20 + 47 + 47 * ? = 2276"
click at [336, 225] on text "47" at bounding box center [342, 223] width 17 height 21
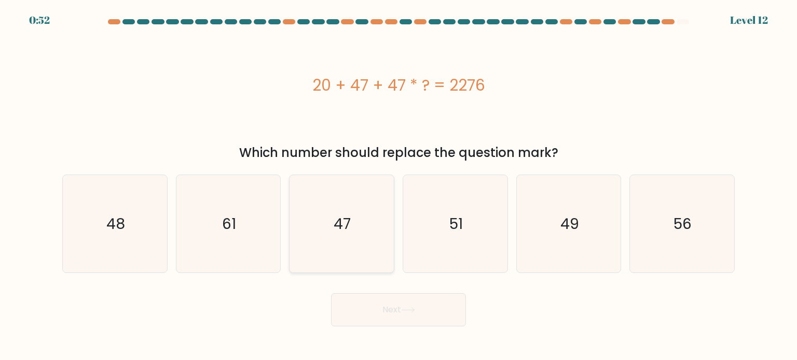
click at [398, 186] on input "c. 47" at bounding box center [398, 182] width 1 height 5
radio input "true"
click at [372, 312] on button "Next" at bounding box center [398, 310] width 135 height 33
click at [373, 308] on button "Next" at bounding box center [398, 310] width 135 height 33
click at [377, 308] on button "Next" at bounding box center [398, 310] width 135 height 33
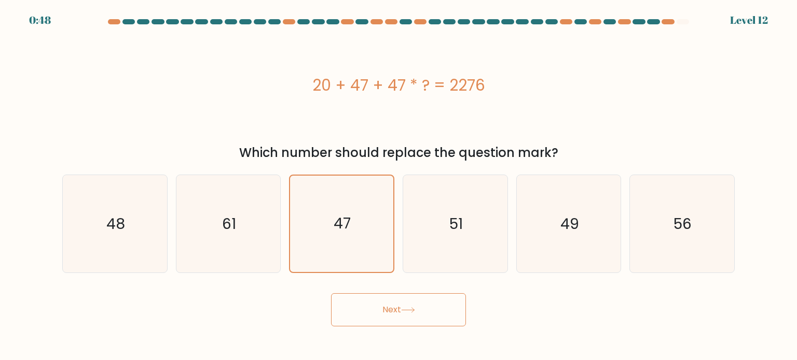
click at [378, 307] on button "Next" at bounding box center [398, 310] width 135 height 33
click at [379, 305] on button "Next" at bounding box center [398, 310] width 135 height 33
click at [369, 230] on icon "47" at bounding box center [342, 224] width 98 height 98
click at [398, 186] on input "c. 47" at bounding box center [398, 182] width 1 height 5
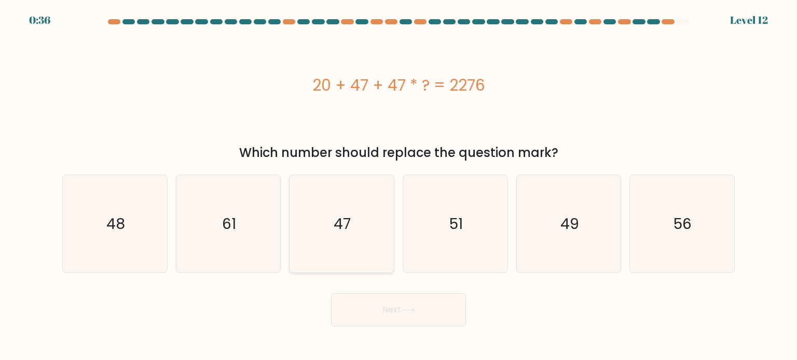
radio input "true"
click at [393, 304] on button "Next" at bounding box center [398, 310] width 135 height 33
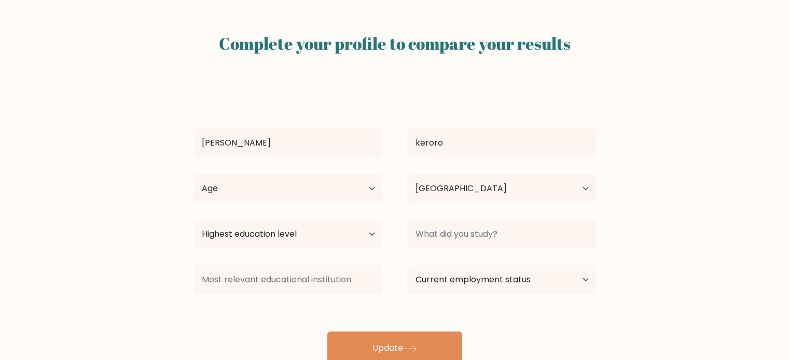
select select "KE"
click at [349, 234] on select "Highest education level No schooling Primary Lower Secondary Upper Secondary Oc…" at bounding box center [287, 234] width 189 height 29
select select "bachelors_degree"
click at [193, 220] on select "Highest education level No schooling Primary Lower Secondary Upper Secondary Oc…" at bounding box center [287, 234] width 189 height 29
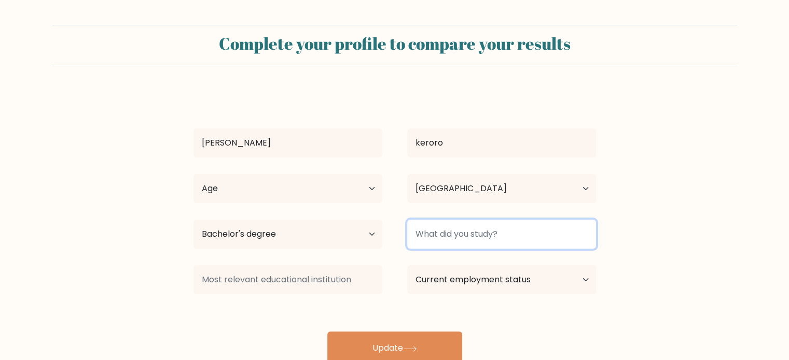
click at [452, 233] on input at bounding box center [501, 234] width 189 height 29
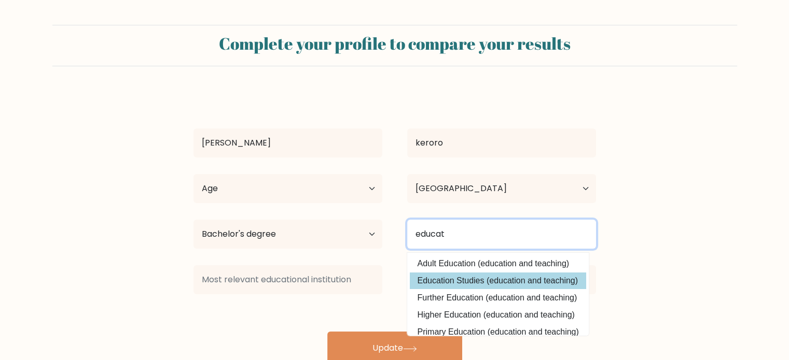
type input "educat"
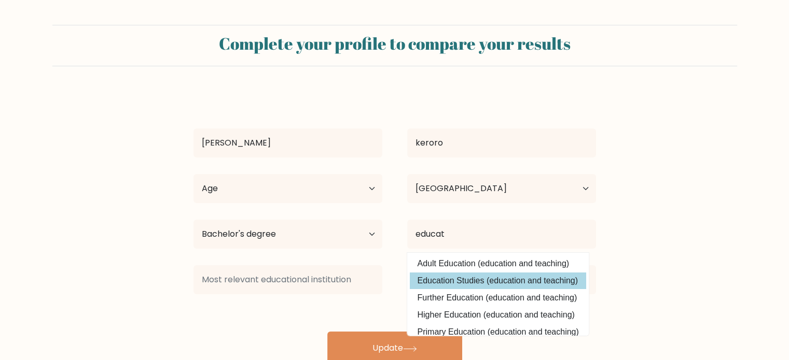
click at [464, 281] on div "[PERSON_NAME] [GEOGRAPHIC_DATA] Age Under [DEMOGRAPHIC_DATA] [DEMOGRAPHIC_DATA]…" at bounding box center [394, 228] width 415 height 274
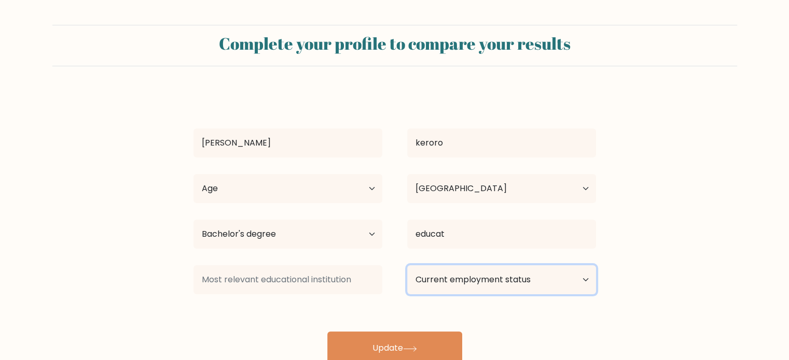
click at [463, 284] on select "Current employment status Employed Student Retired Other / prefer not to answer" at bounding box center [501, 280] width 189 height 29
select select "other"
click at [407, 266] on select "Current employment status Employed Student Retired Other / prefer not to answer" at bounding box center [501, 280] width 189 height 29
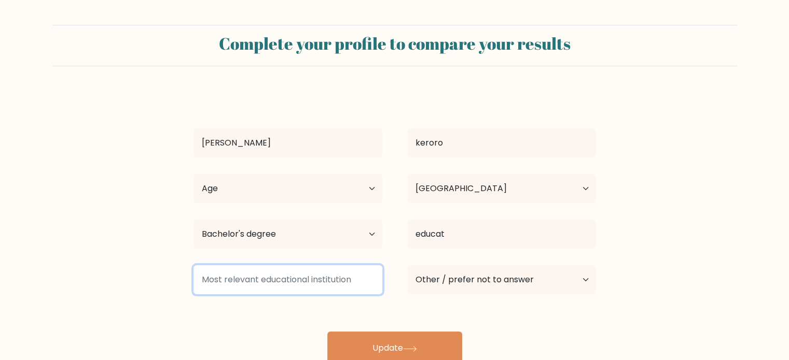
click at [351, 285] on input at bounding box center [287, 280] width 189 height 29
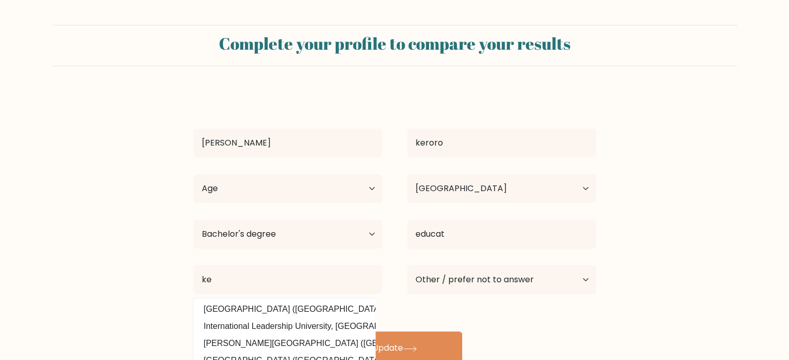
click at [351, 311] on option "[GEOGRAPHIC_DATA] ([GEOGRAPHIC_DATA])" at bounding box center [284, 309] width 176 height 17
type input "[GEOGRAPHIC_DATA]"
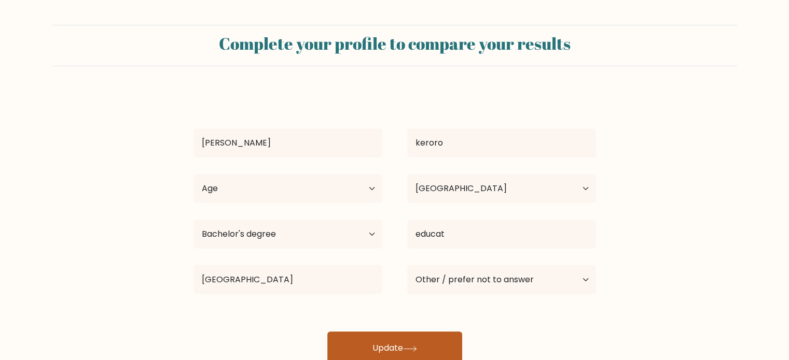
click at [390, 344] on button "Update" at bounding box center [394, 348] width 135 height 33
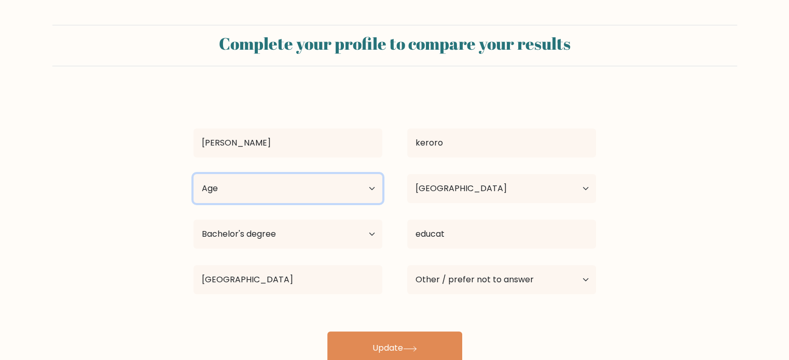
click at [340, 182] on select "Age Under [DEMOGRAPHIC_DATA] [DEMOGRAPHIC_DATA] [DEMOGRAPHIC_DATA] [DEMOGRAPHIC…" at bounding box center [287, 188] width 189 height 29
select select "25_34"
click at [193, 174] on select "Age Under [DEMOGRAPHIC_DATA] [DEMOGRAPHIC_DATA] [DEMOGRAPHIC_DATA] [DEMOGRAPHIC…" at bounding box center [287, 188] width 189 height 29
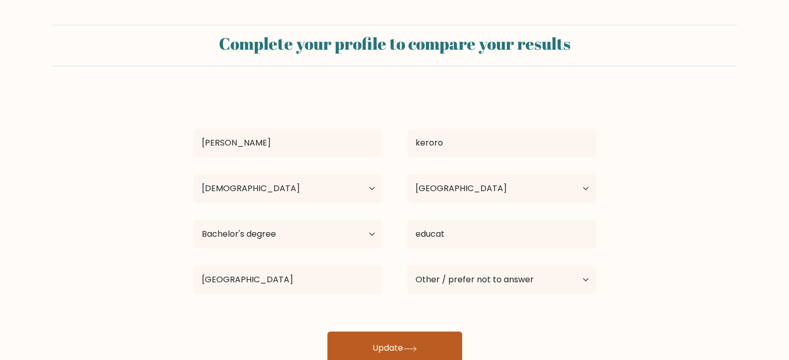
click at [358, 347] on button "Update" at bounding box center [394, 348] width 135 height 33
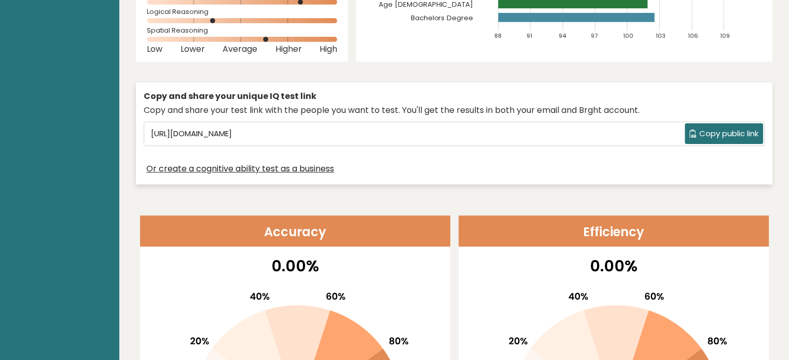
scroll to position [259, 0]
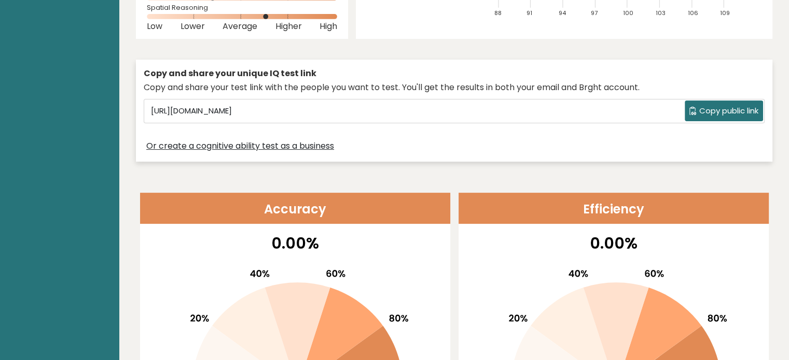
click at [707, 109] on span "Copy public link" at bounding box center [728, 111] width 59 height 12
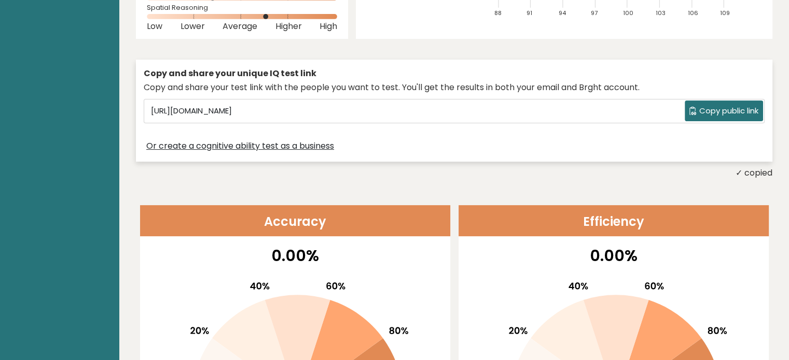
click at [712, 110] on span "Copy public link" at bounding box center [728, 111] width 59 height 12
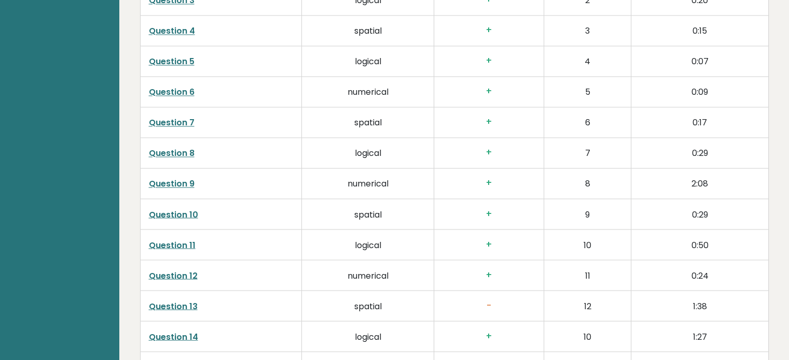
scroll to position [2023, 0]
